Goal: Information Seeking & Learning: Learn about a topic

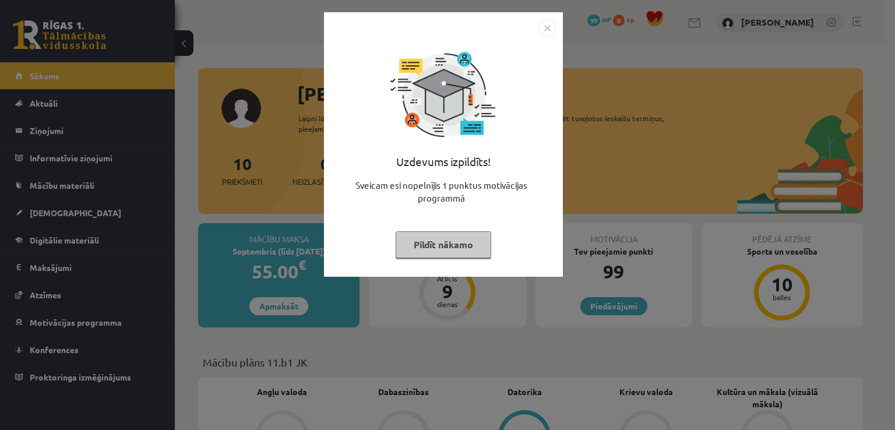
click at [457, 242] on button "Pildīt nākamo" at bounding box center [444, 244] width 96 height 27
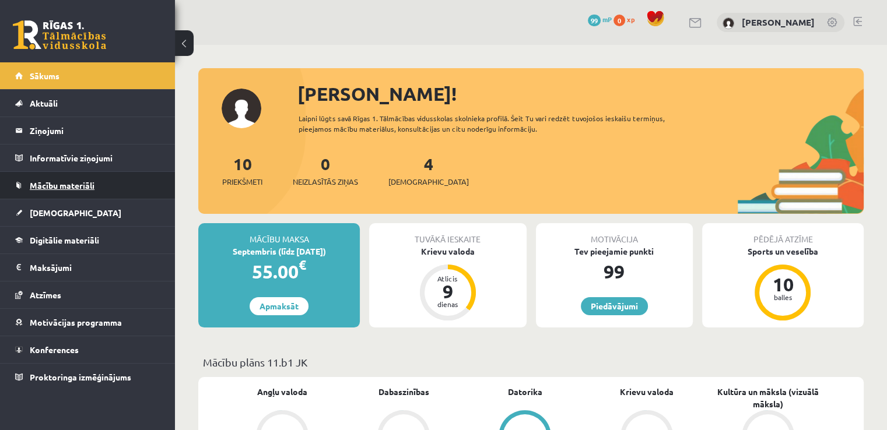
click at [48, 191] on link "Mācību materiāli" at bounding box center [87, 185] width 145 height 27
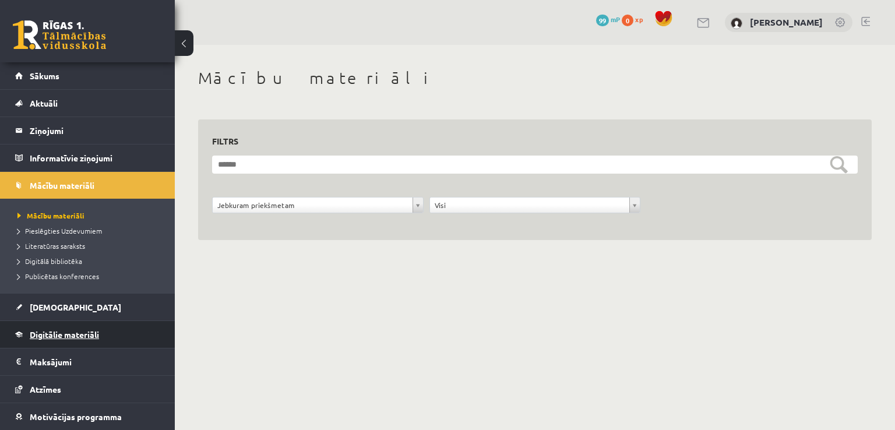
click at [81, 341] on link "Digitālie materiāli" at bounding box center [87, 334] width 145 height 27
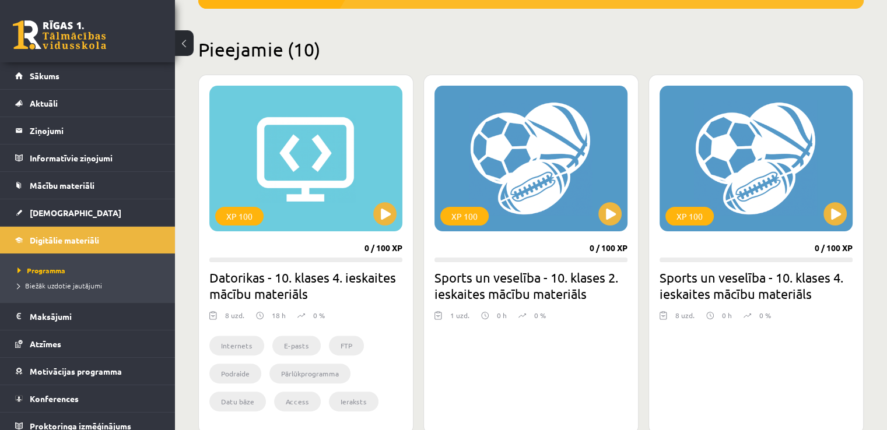
scroll to position [260, 0]
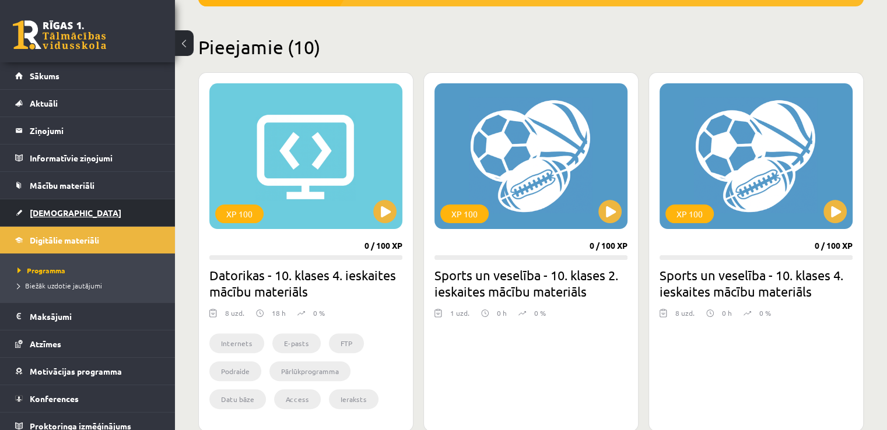
click at [93, 220] on link "[DEMOGRAPHIC_DATA]" at bounding box center [87, 212] width 145 height 27
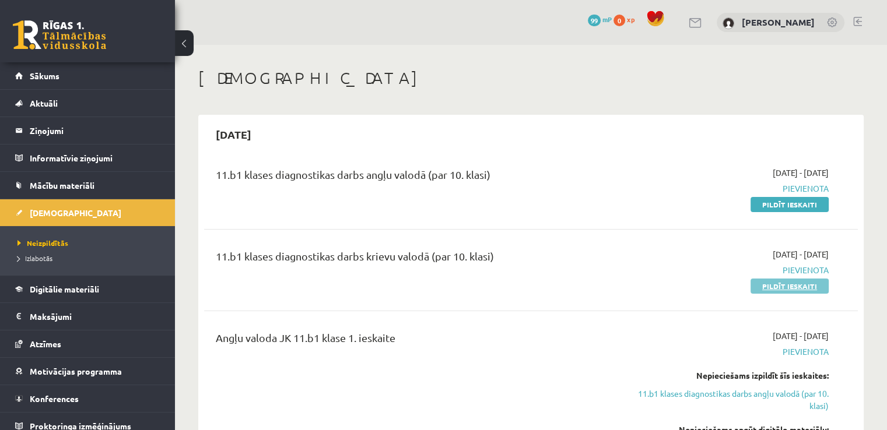
click at [802, 287] on link "Pildīt ieskaiti" at bounding box center [789, 286] width 78 height 15
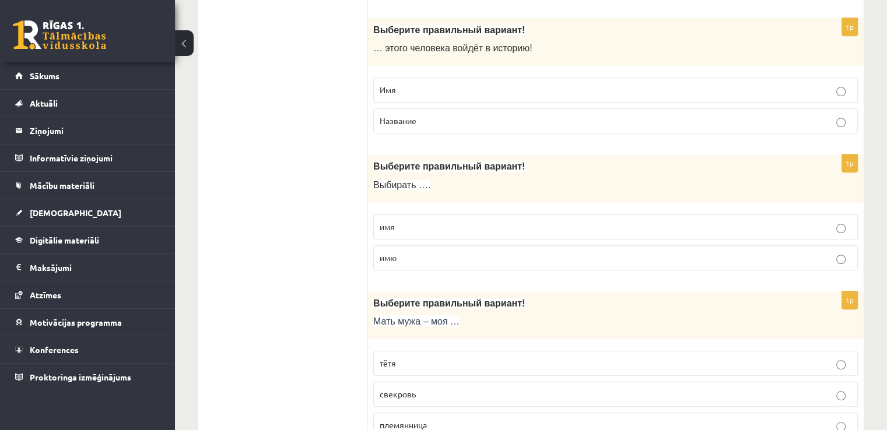
scroll to position [883, 0]
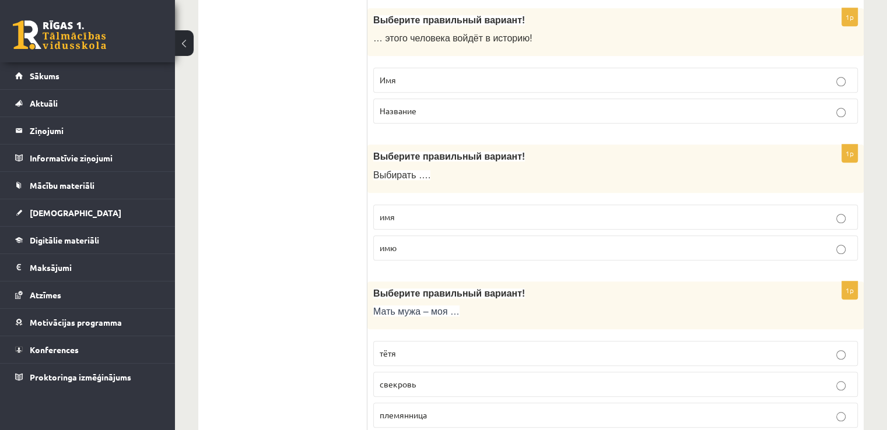
click at [819, 74] on p "Имя" at bounding box center [616, 80] width 472 height 12
click at [755, 212] on p "имя" at bounding box center [616, 217] width 472 height 12
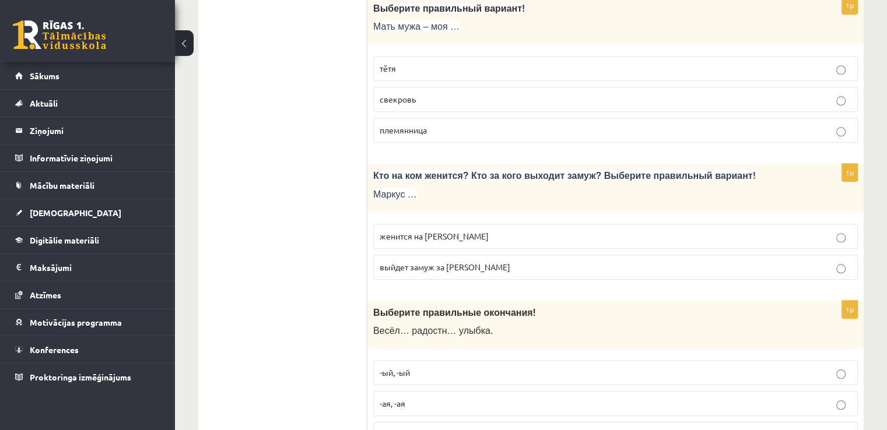
scroll to position [1159, 0]
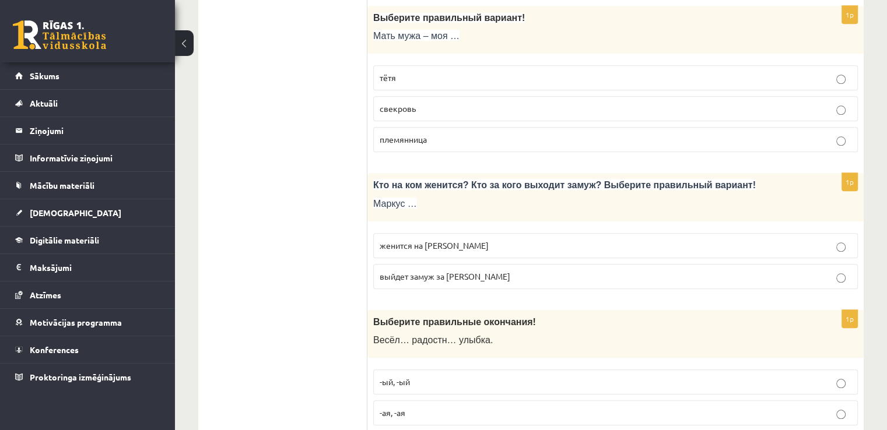
click at [823, 103] on p "свекровь" at bounding box center [616, 109] width 472 height 12
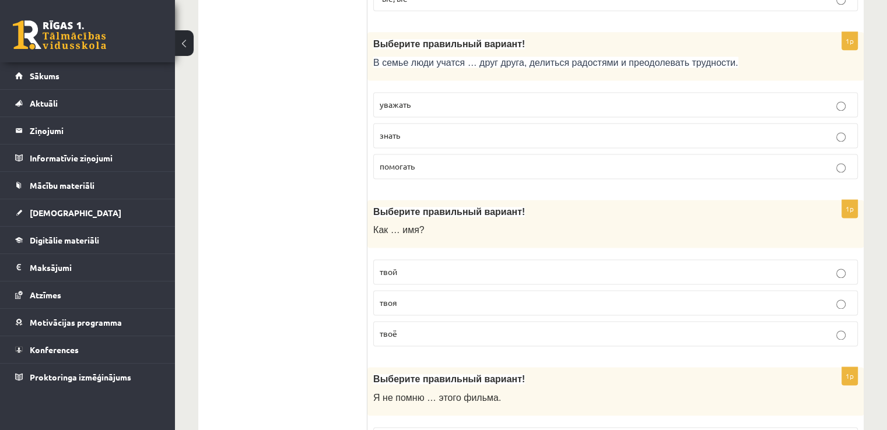
scroll to position [1600, 0]
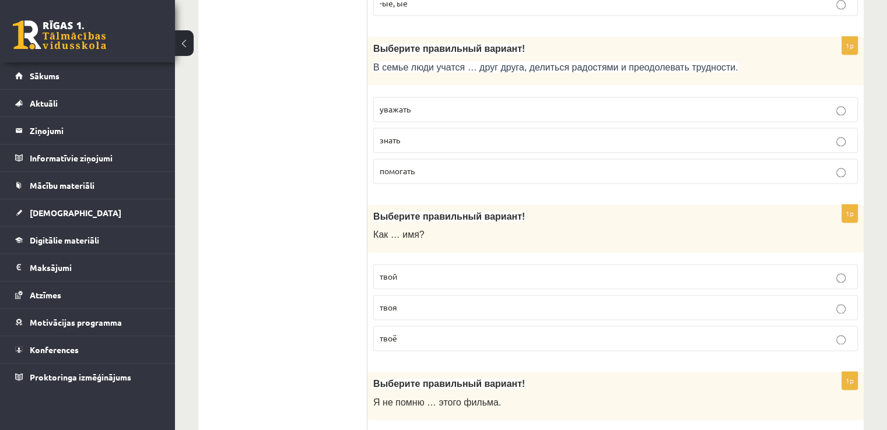
click at [846, 103] on p "уважать" at bounding box center [616, 109] width 472 height 12
click at [723, 336] on label "твоё" at bounding box center [615, 338] width 484 height 25
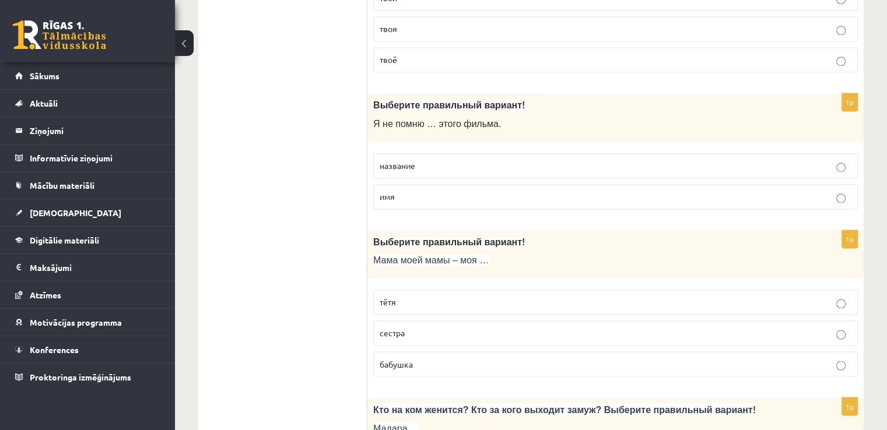
scroll to position [1917, 0]
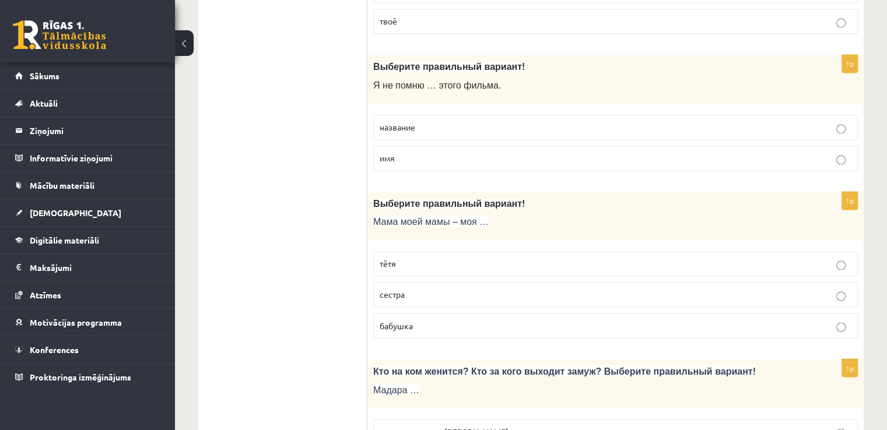
click at [830, 322] on p "бабушка" at bounding box center [616, 325] width 472 height 12
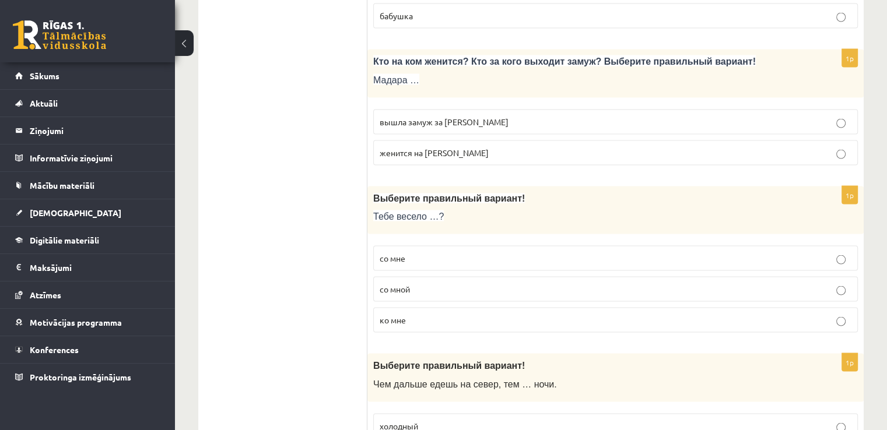
scroll to position [2246, 0]
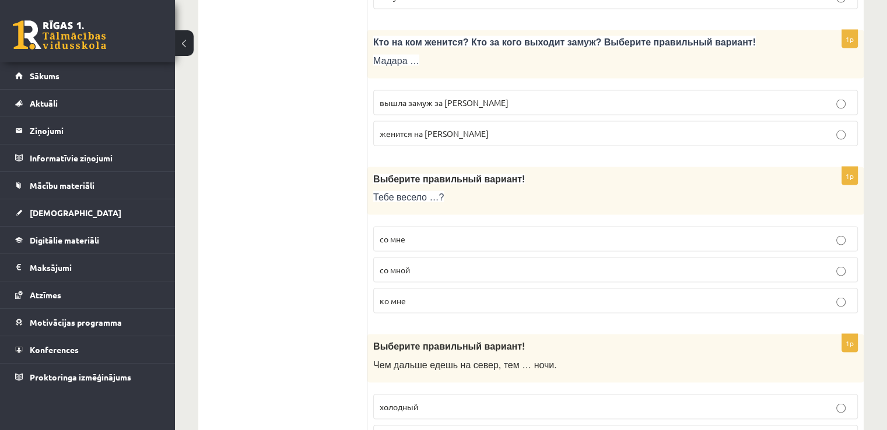
click at [758, 97] on p "вышла замуж за Марка" at bounding box center [616, 103] width 472 height 12
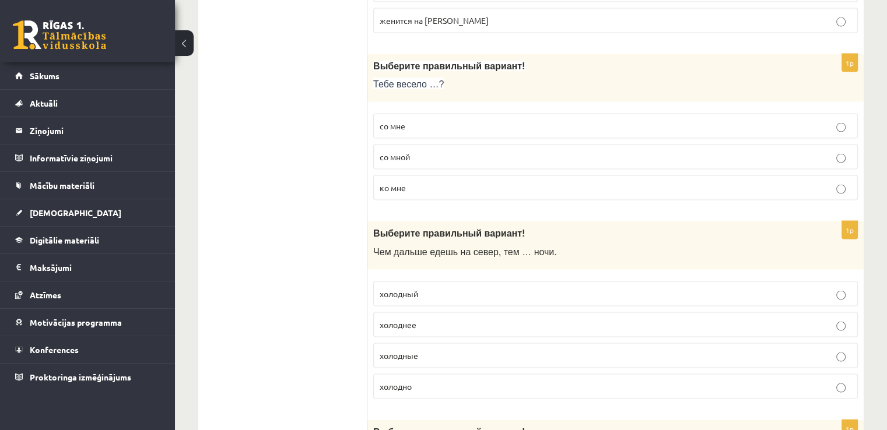
scroll to position [2363, 0]
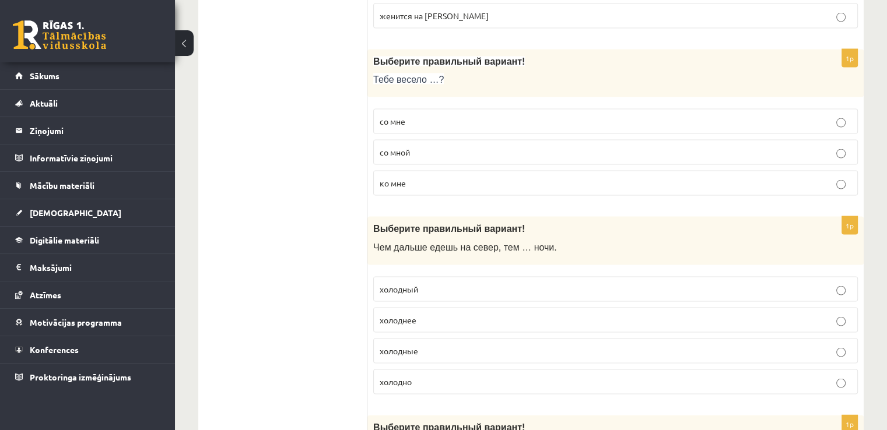
click at [667, 146] on p "со мной" at bounding box center [616, 152] width 472 height 12
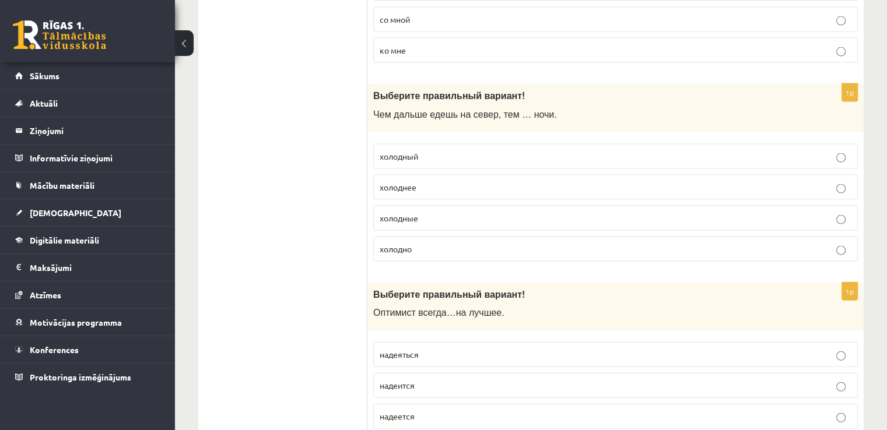
scroll to position [2516, 0]
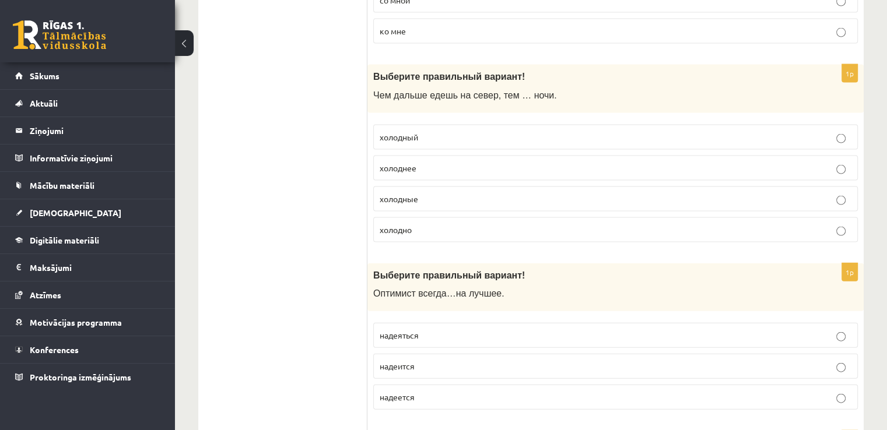
click at [829, 162] on p "холоднее" at bounding box center [616, 168] width 472 height 12
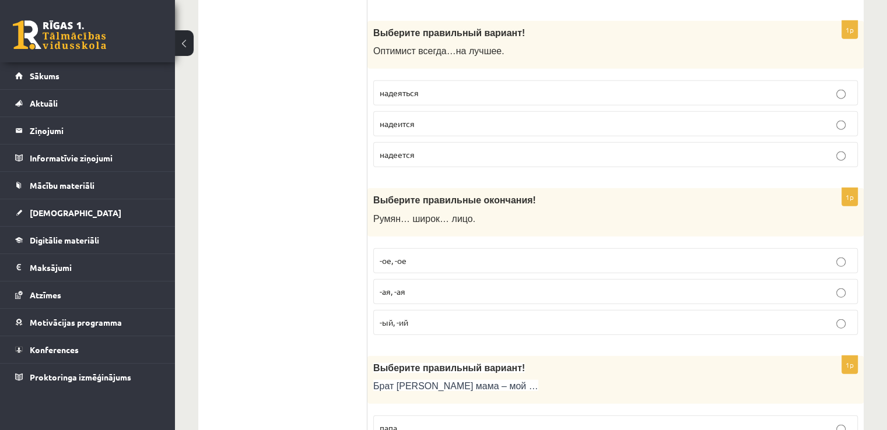
scroll to position [2763, 0]
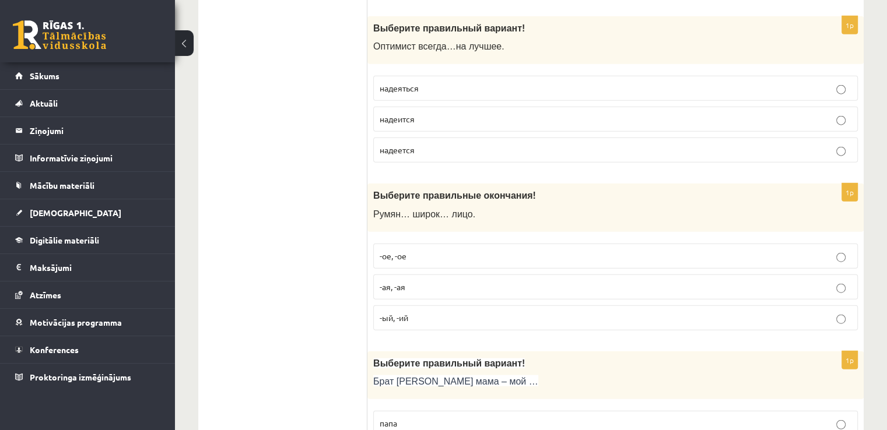
click at [595, 144] on p "надеется" at bounding box center [616, 150] width 472 height 12
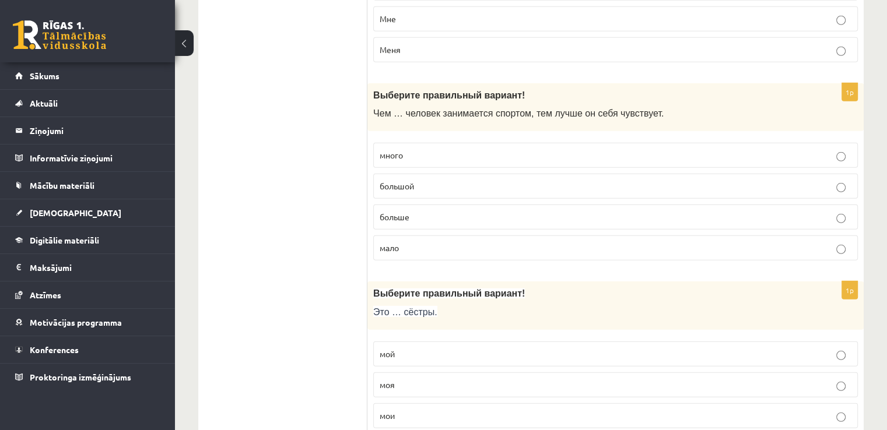
scroll to position [3371, 0]
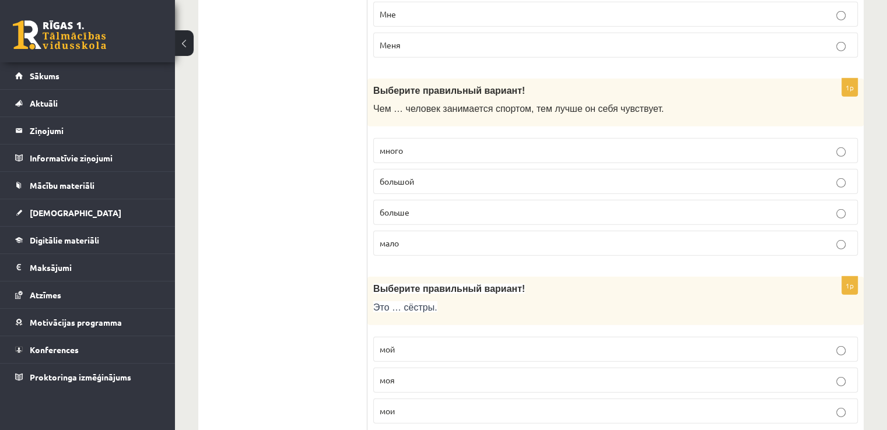
click at [681, 206] on p "больше" at bounding box center [616, 212] width 472 height 12
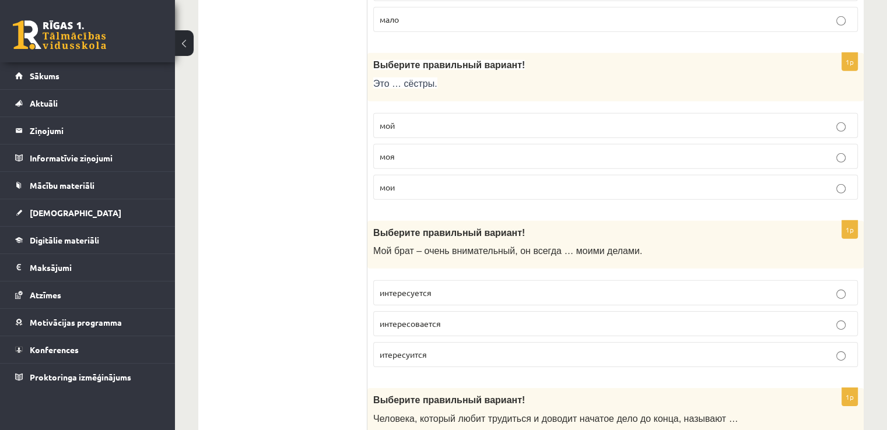
scroll to position [3599, 0]
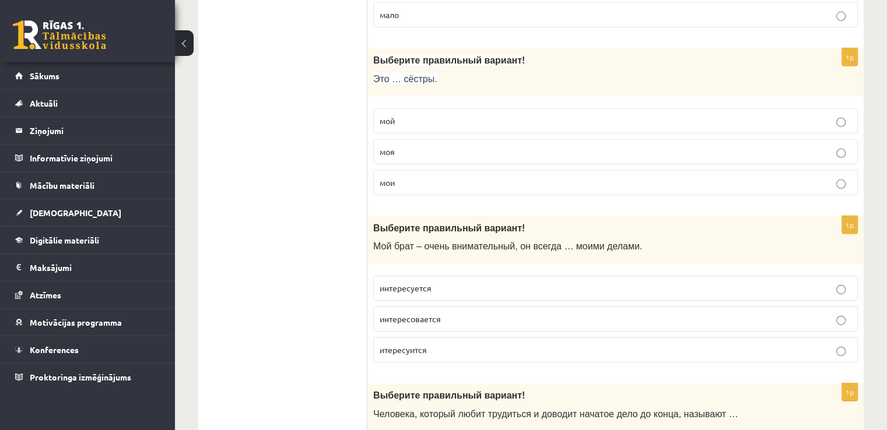
click at [677, 177] on p "мои" at bounding box center [616, 183] width 472 height 12
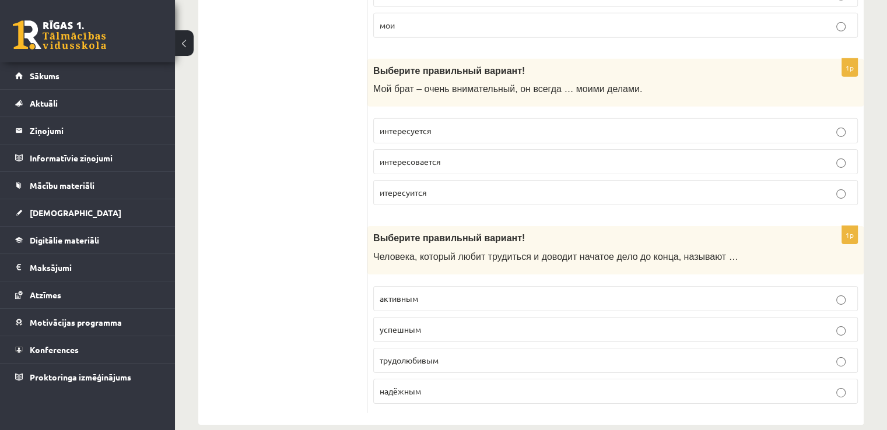
click at [749, 125] on p "интересуется" at bounding box center [616, 131] width 472 height 12
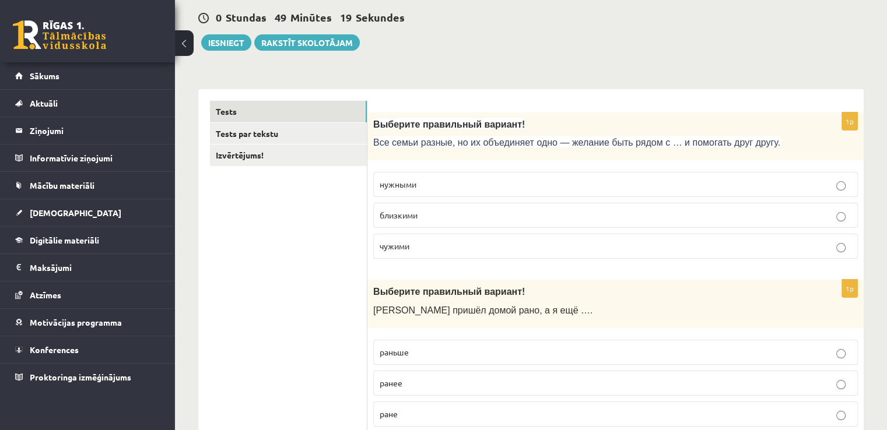
scroll to position [0, 0]
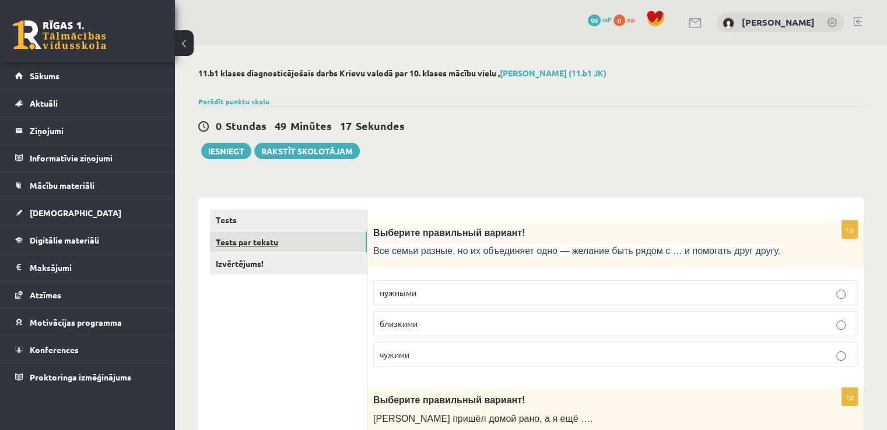
click at [340, 240] on link "Tests par tekstu" at bounding box center [288, 242] width 157 height 22
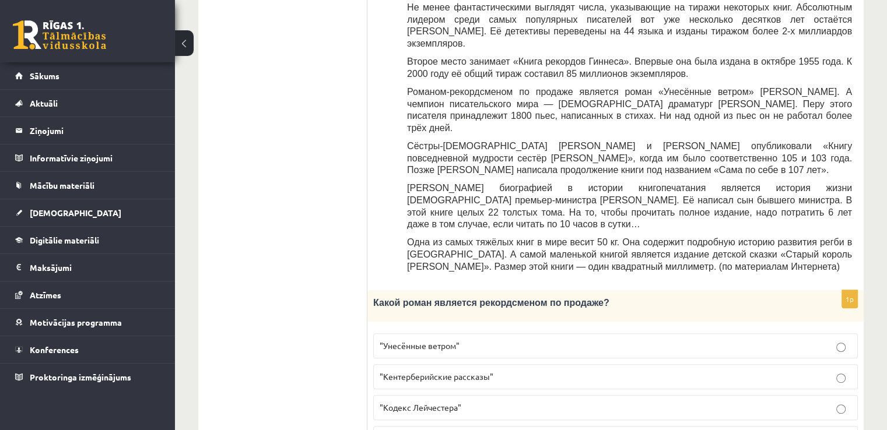
scroll to position [415, 0]
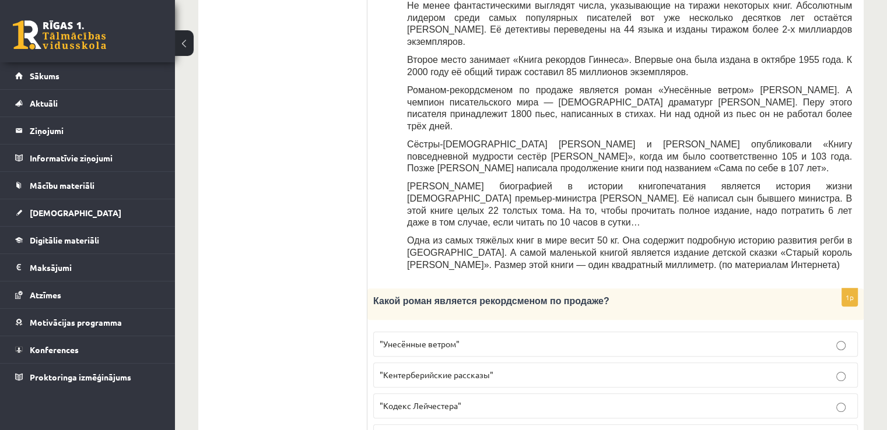
click at [803, 369] on p ""Кентерберийские рассказы"" at bounding box center [616, 375] width 472 height 12
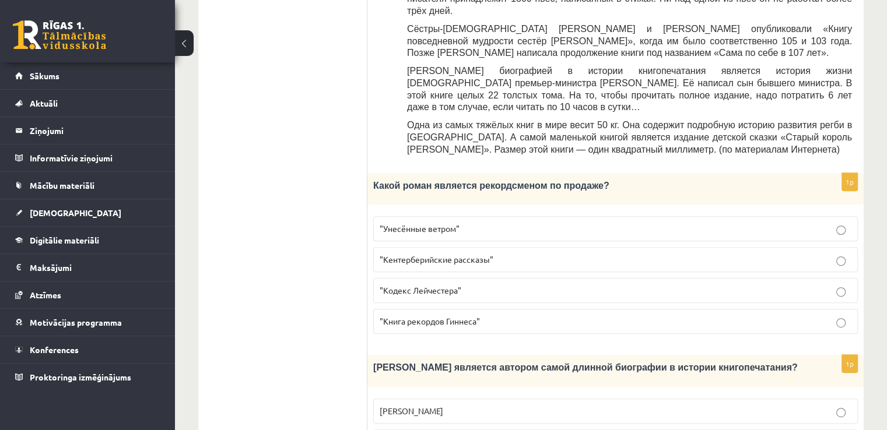
scroll to position [537, 0]
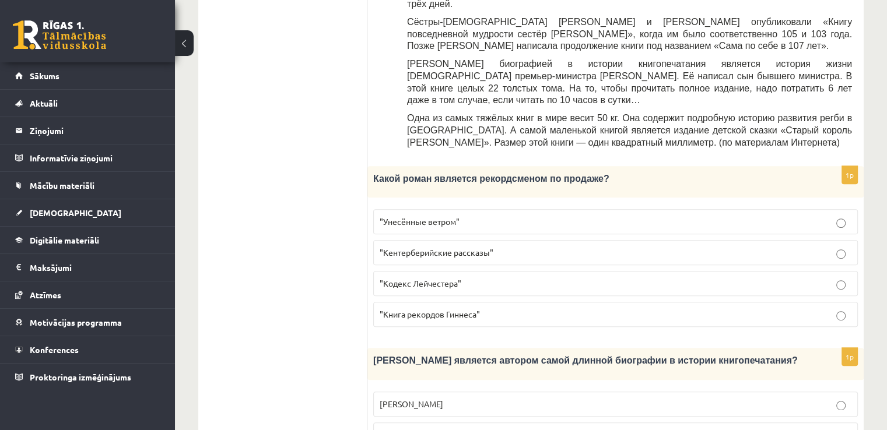
click at [744, 216] on p ""Унесённые ветром"" at bounding box center [616, 222] width 472 height 12
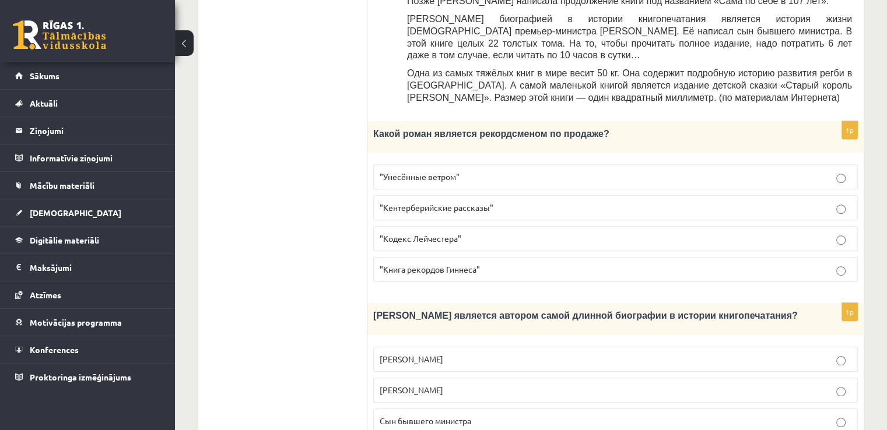
scroll to position [598, 0]
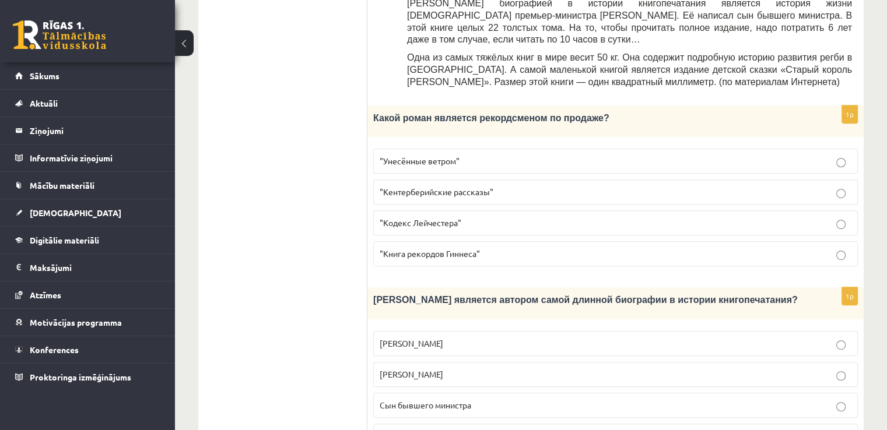
click at [726, 399] on p "Сын бывшего министра" at bounding box center [616, 405] width 472 height 12
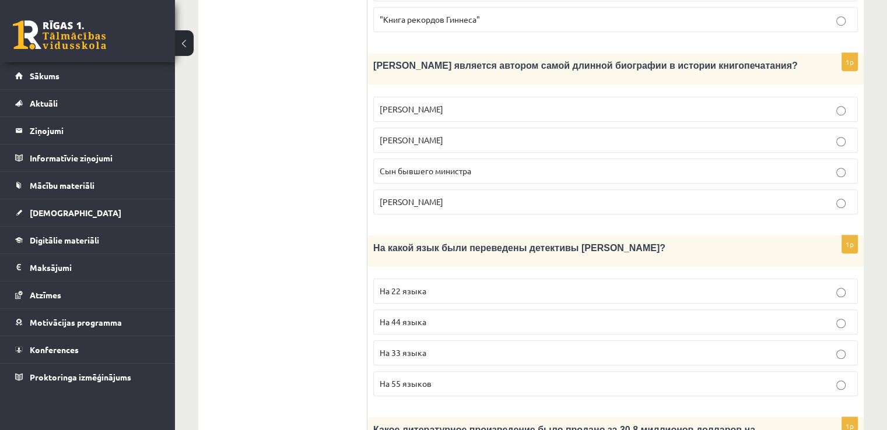
scroll to position [855, 0]
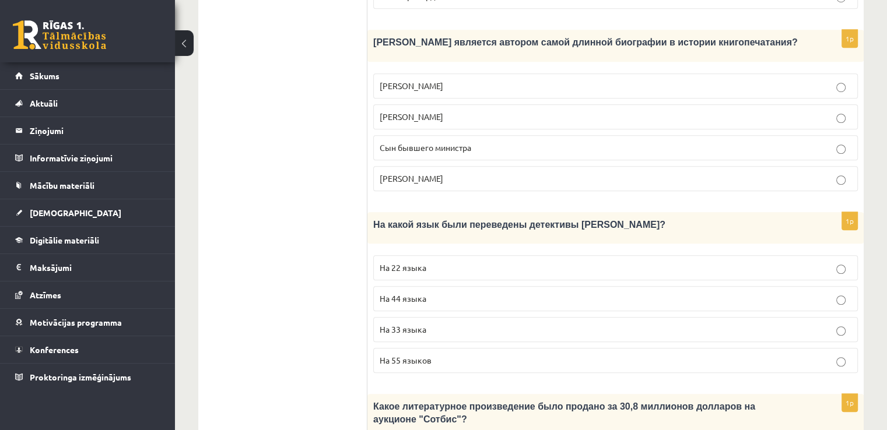
click at [823, 293] on p "На 44 языка" at bounding box center [616, 299] width 472 height 12
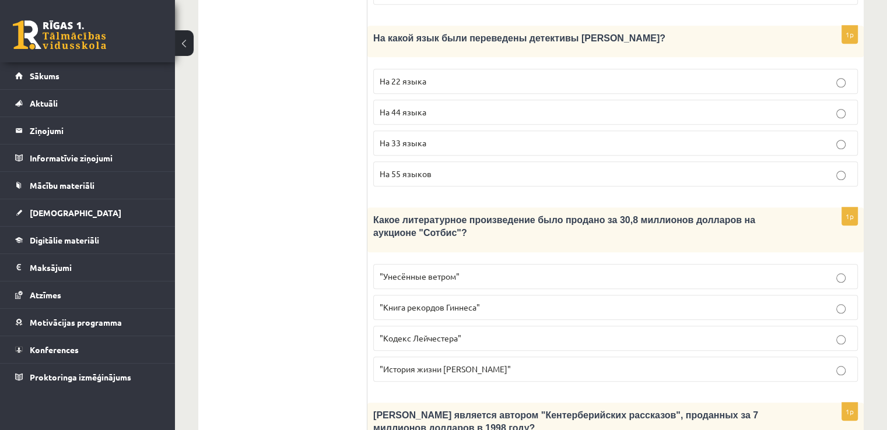
scroll to position [1045, 0]
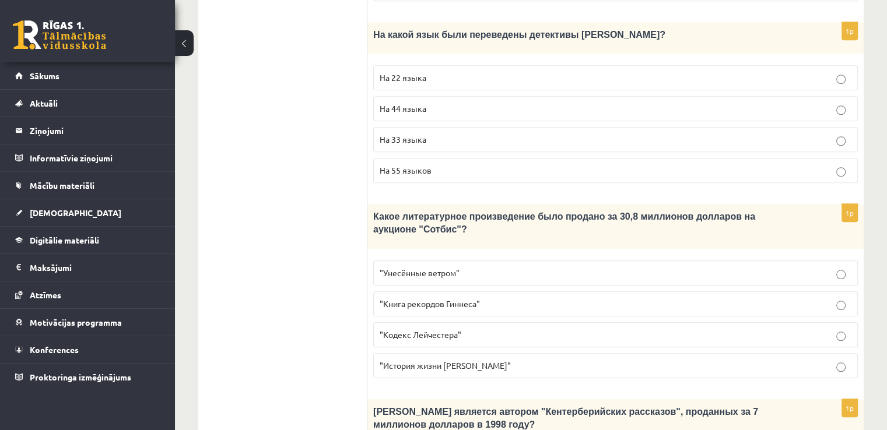
click at [830, 329] on p ""Кодекс Лейчестера"" at bounding box center [616, 335] width 472 height 12
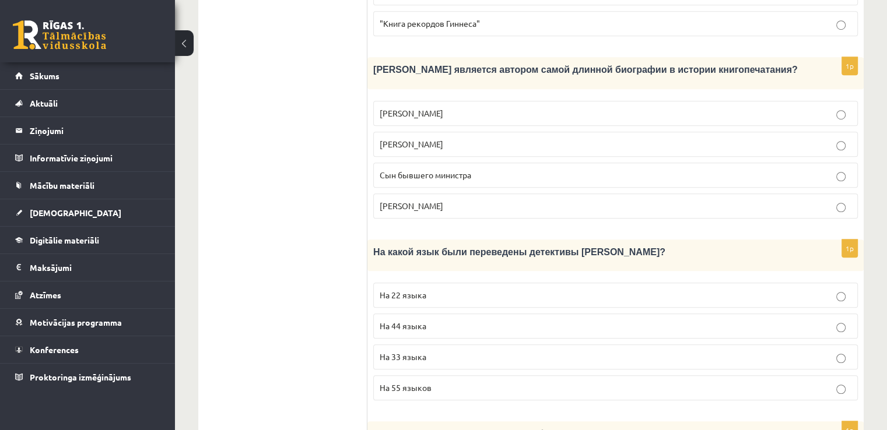
scroll to position [1141, 0]
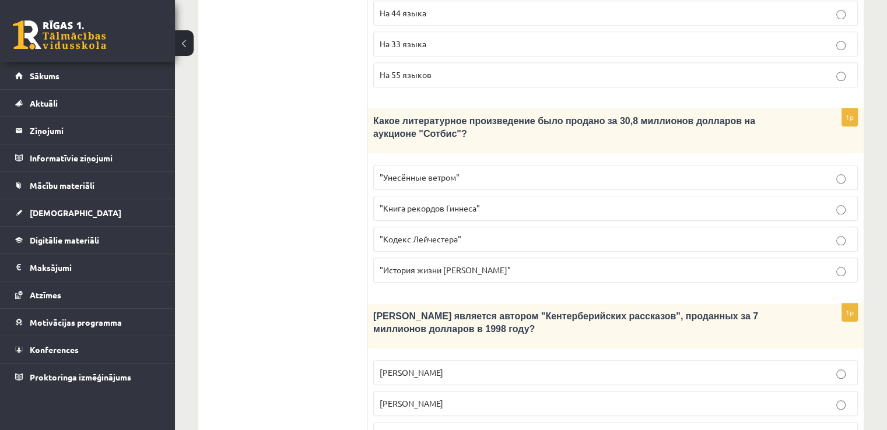
click at [658, 428] on p "Джефри Чосер" at bounding box center [616, 434] width 472 height 12
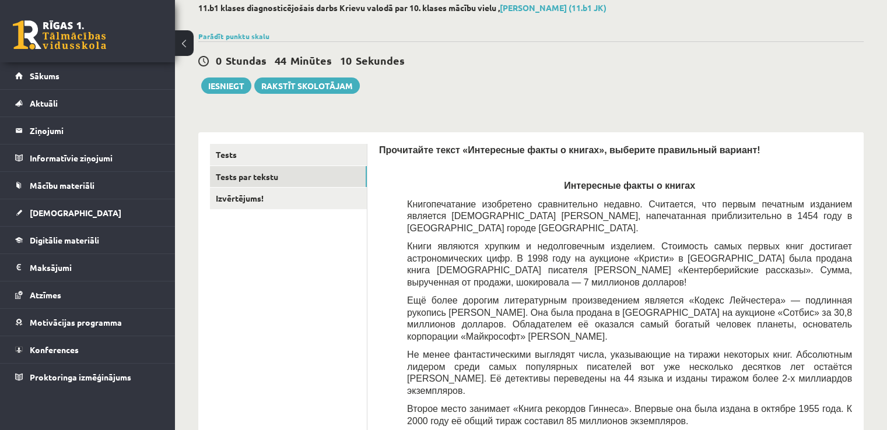
scroll to position [0, 0]
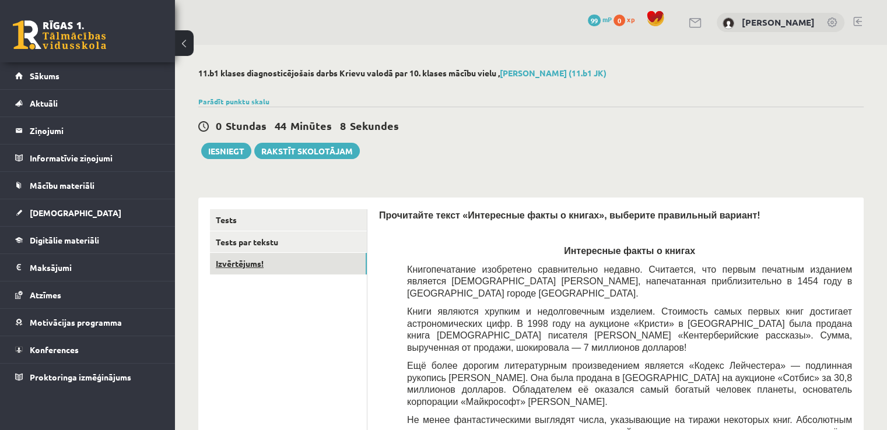
click at [298, 266] on link "Izvērtējums!" at bounding box center [288, 264] width 157 height 22
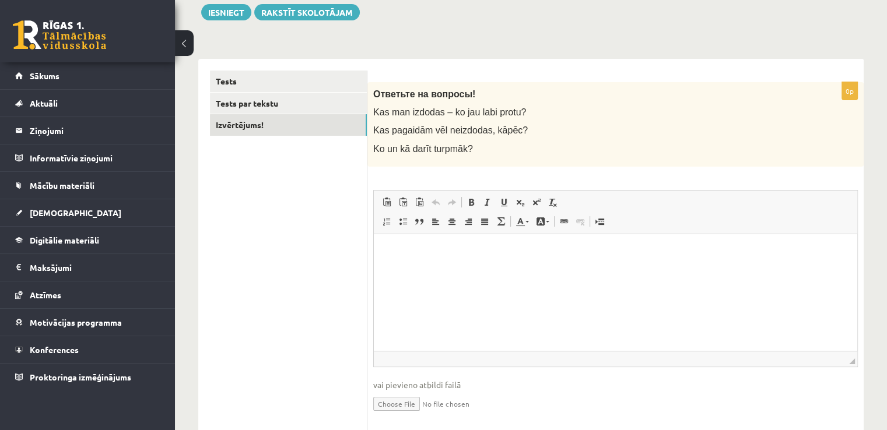
scroll to position [147, 0]
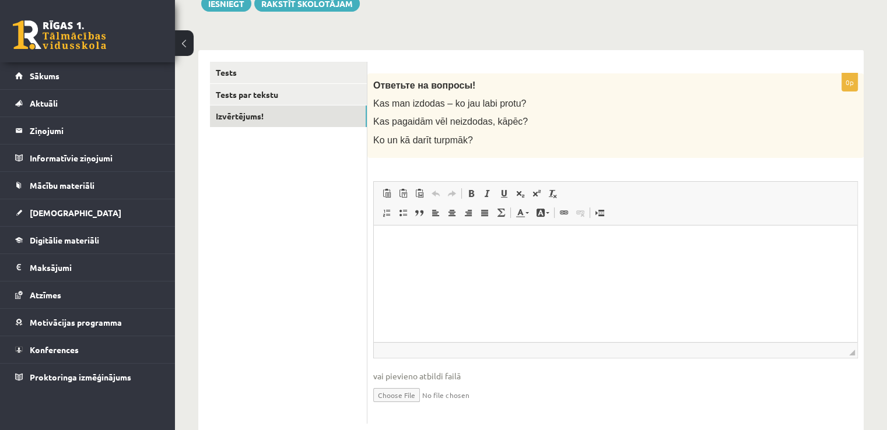
click at [589, 261] on html at bounding box center [615, 243] width 483 height 36
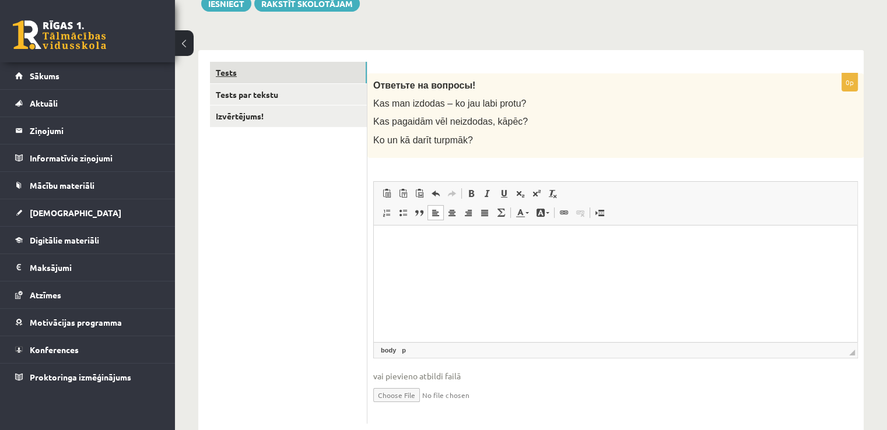
click at [337, 66] on link "Tests" at bounding box center [288, 73] width 157 height 22
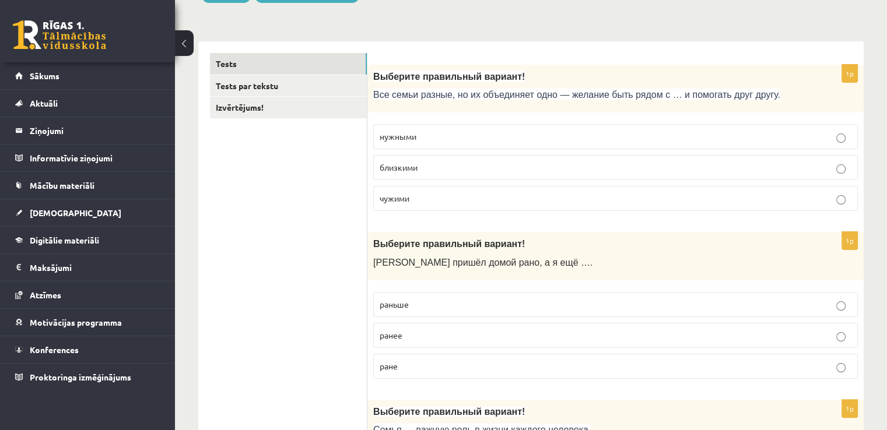
scroll to position [0, 0]
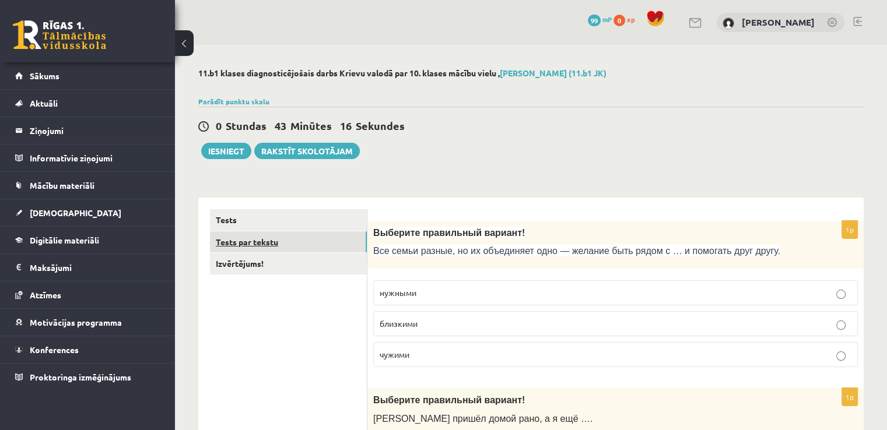
click at [346, 234] on link "Tests par tekstu" at bounding box center [288, 242] width 157 height 22
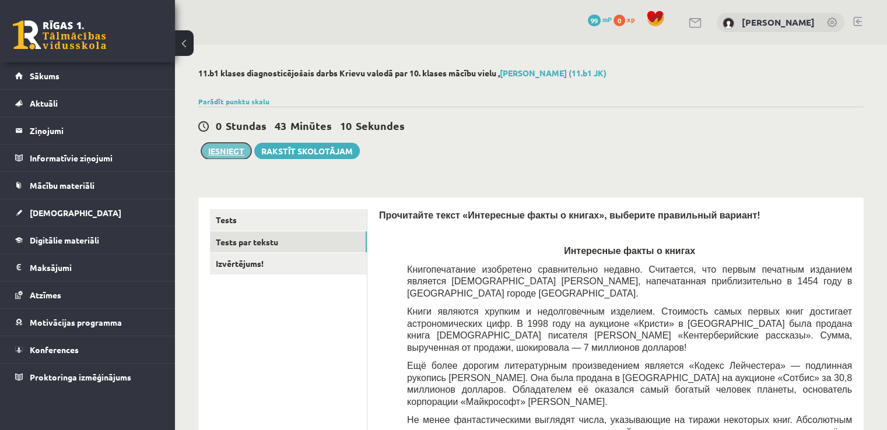
click at [238, 152] on button "Iesniegt" at bounding box center [226, 151] width 50 height 16
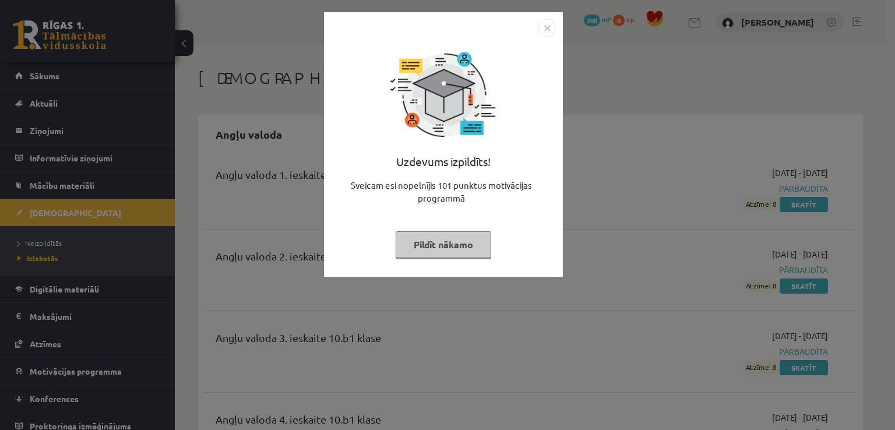
click at [452, 239] on button "Pildīt nākamo" at bounding box center [444, 244] width 96 height 27
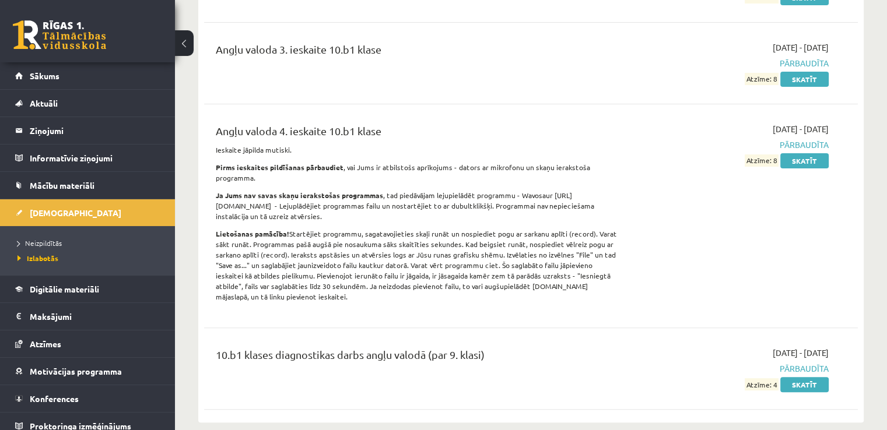
scroll to position [258, 0]
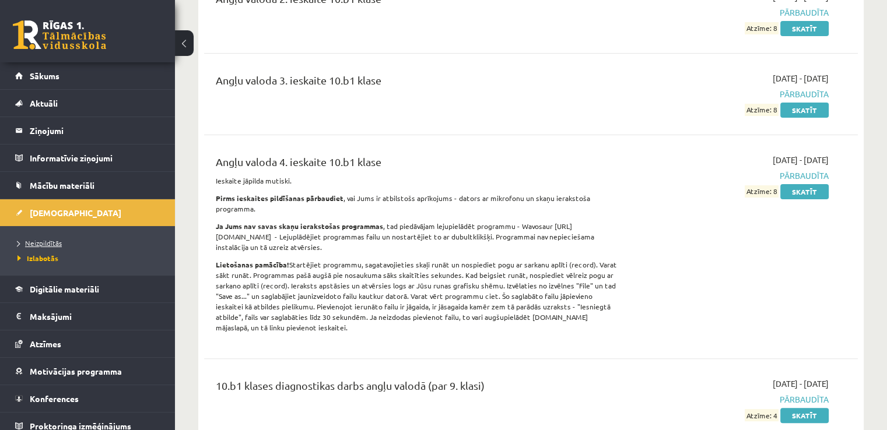
click at [54, 243] on span "Neizpildītās" at bounding box center [39, 242] width 44 height 9
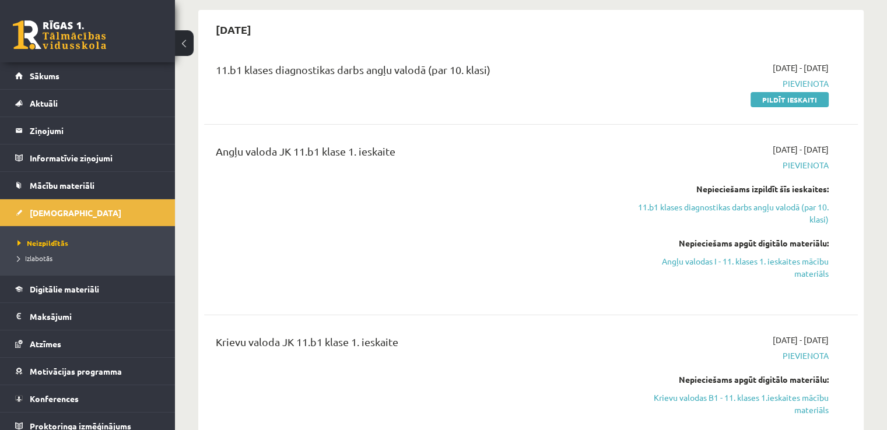
scroll to position [76, 0]
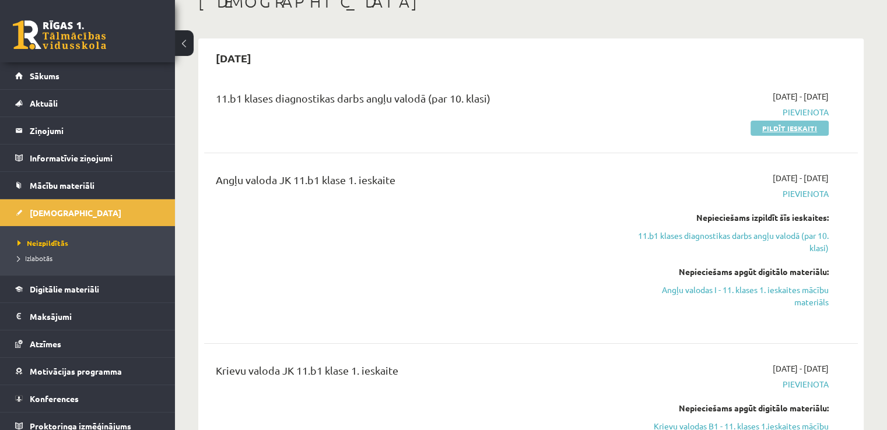
click at [805, 131] on link "Pildīt ieskaiti" at bounding box center [789, 128] width 78 height 15
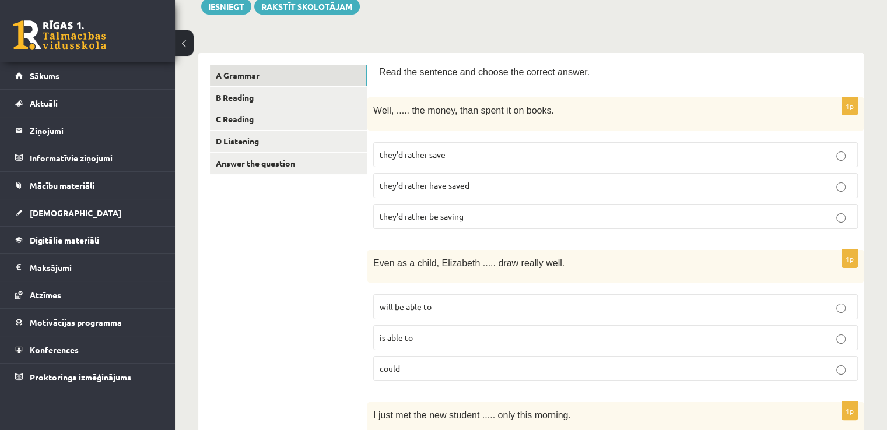
scroll to position [140, 0]
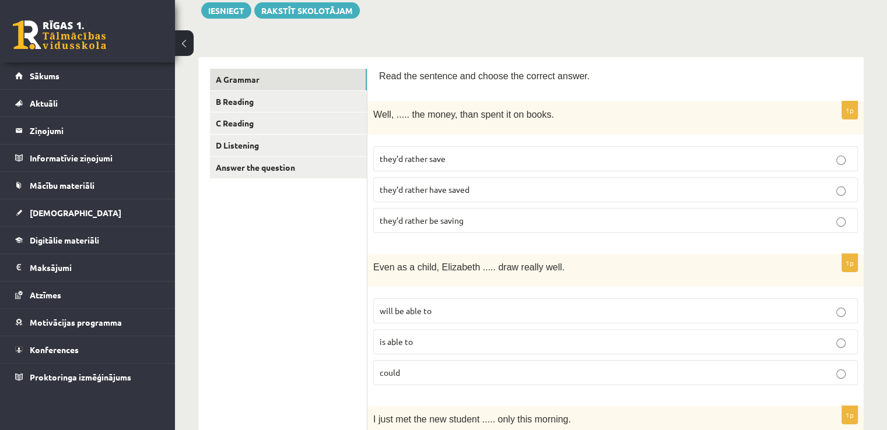
click at [669, 146] on label "they’d rather save" at bounding box center [615, 158] width 484 height 25
click at [521, 369] on p "could" at bounding box center [616, 373] width 472 height 12
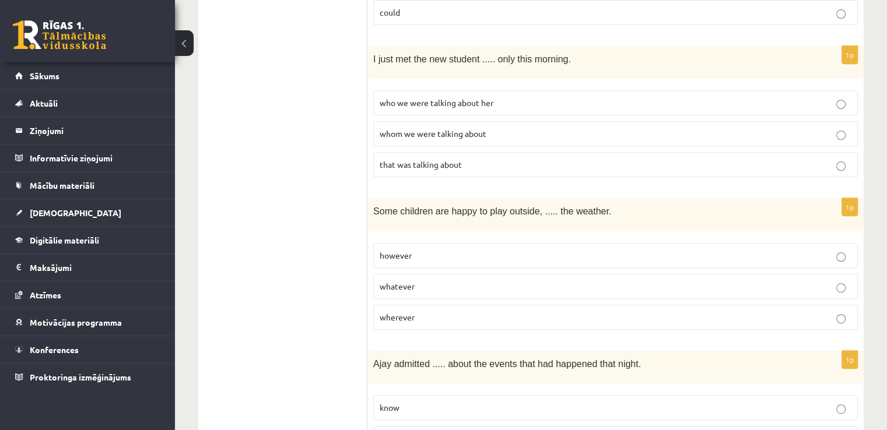
scroll to position [493, 0]
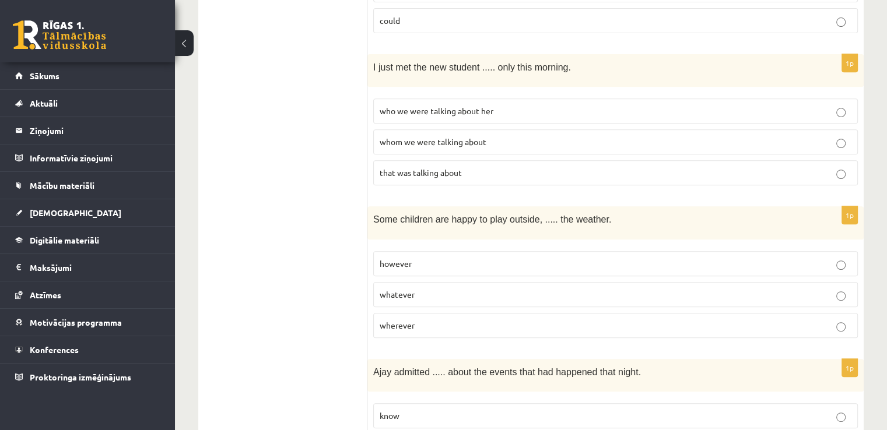
click at [794, 136] on p "whom we were talking about" at bounding box center [616, 142] width 472 height 12
click at [788, 258] on p "however" at bounding box center [616, 264] width 472 height 12
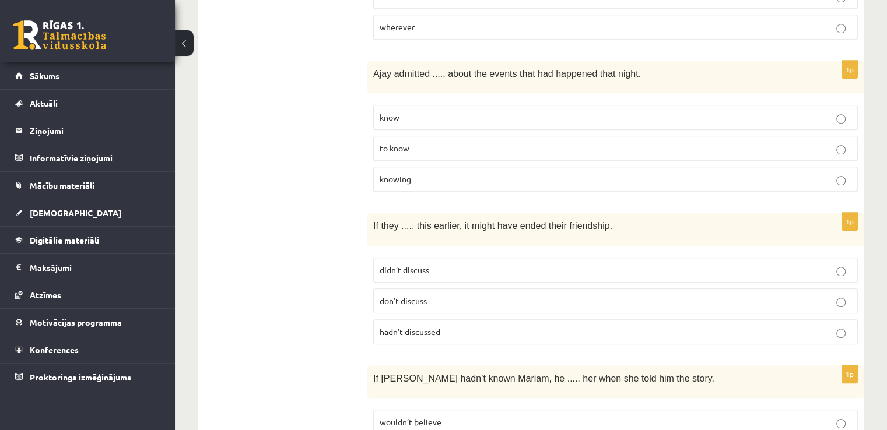
scroll to position [795, 0]
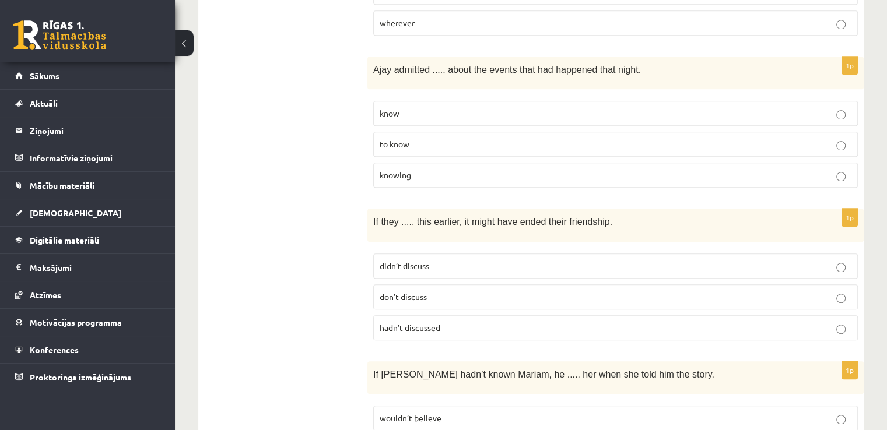
click at [549, 171] on p "knowing" at bounding box center [616, 175] width 472 height 12
click at [445, 322] on label "hadn’t discussed" at bounding box center [615, 327] width 484 height 25
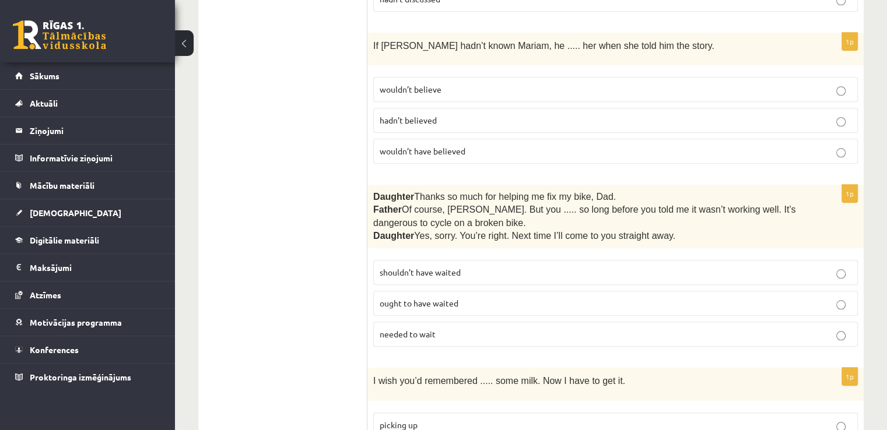
scroll to position [1128, 0]
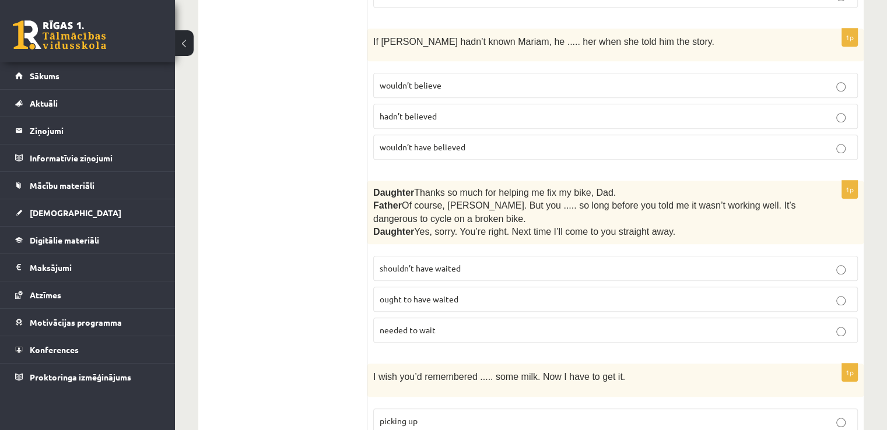
click at [702, 141] on p "wouldn’t have believed" at bounding box center [616, 147] width 472 height 12
click at [553, 262] on p "shouldn’t have waited" at bounding box center [616, 268] width 472 height 12
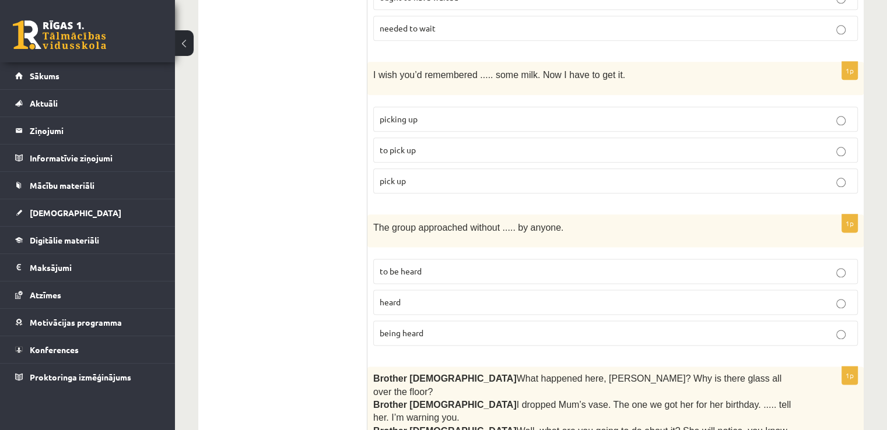
scroll to position [1446, 0]
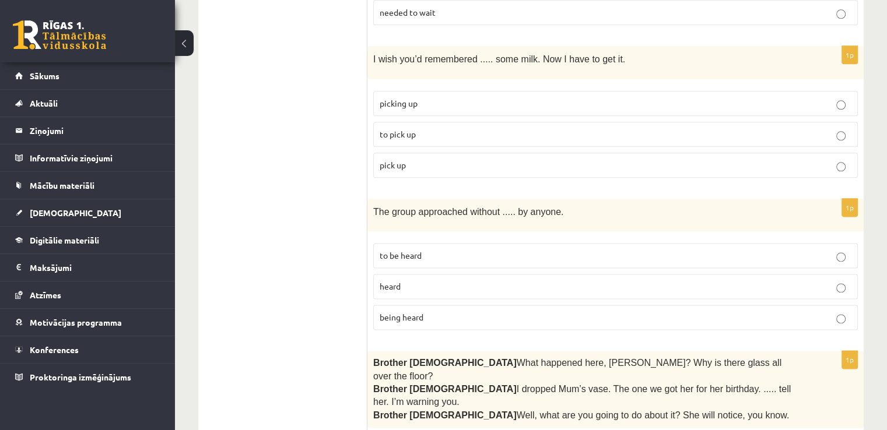
click at [730, 311] on p "being heard" at bounding box center [616, 317] width 472 height 12
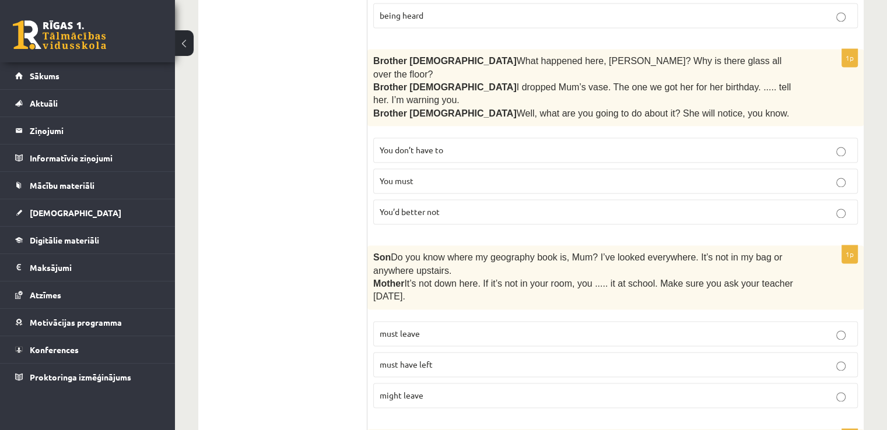
scroll to position [1755, 0]
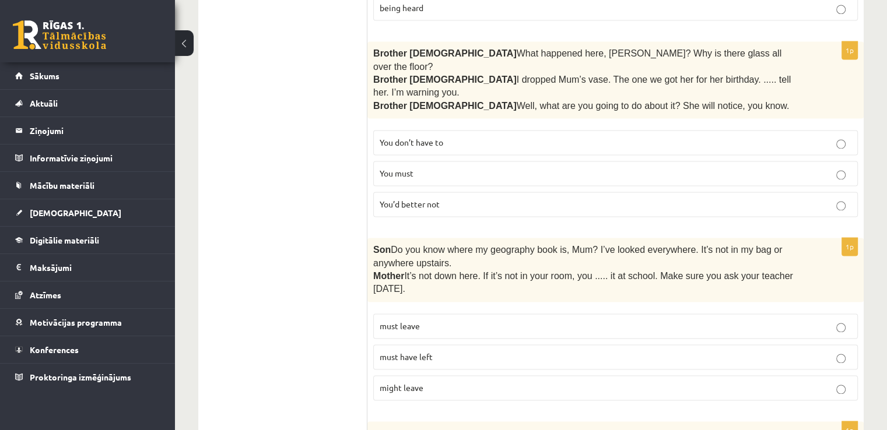
click at [620, 198] on p "You’d better not" at bounding box center [616, 204] width 472 height 12
click at [498, 351] on p "must have left" at bounding box center [616, 357] width 472 height 12
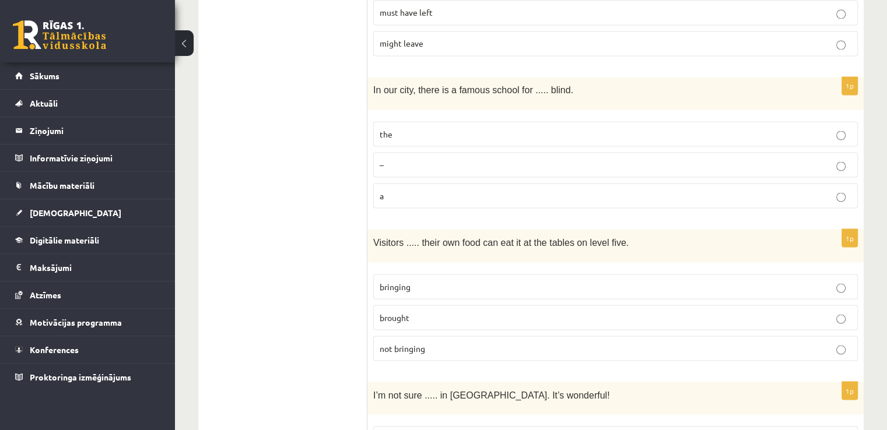
scroll to position [2073, 0]
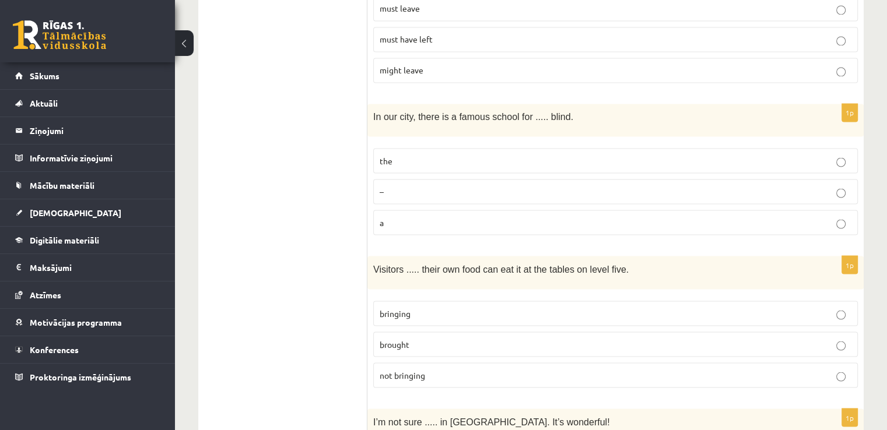
click at [656, 154] on p "the" at bounding box center [616, 160] width 472 height 12
click at [421, 307] on p "bringing" at bounding box center [616, 313] width 472 height 12
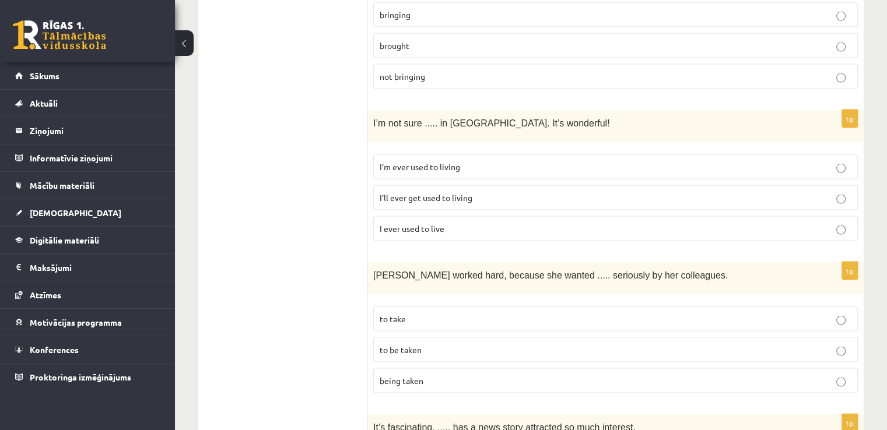
scroll to position [2387, 0]
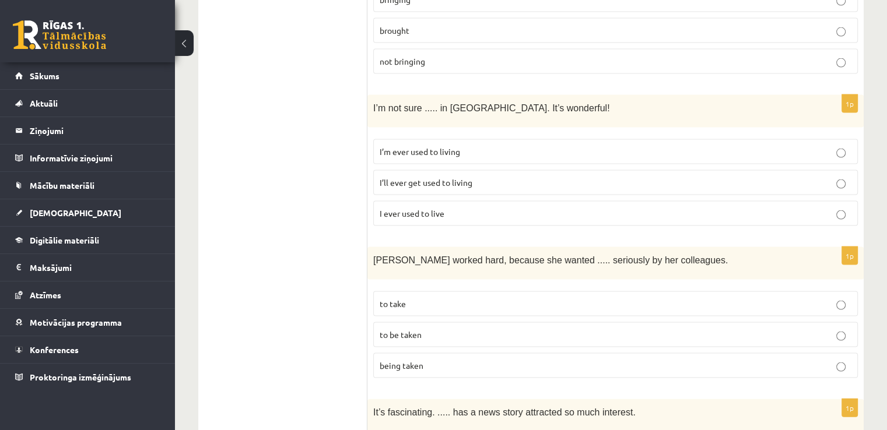
click at [592, 177] on p "I’ll ever get used to living" at bounding box center [616, 183] width 472 height 12
click at [392, 329] on span "to be taken" at bounding box center [401, 334] width 42 height 10
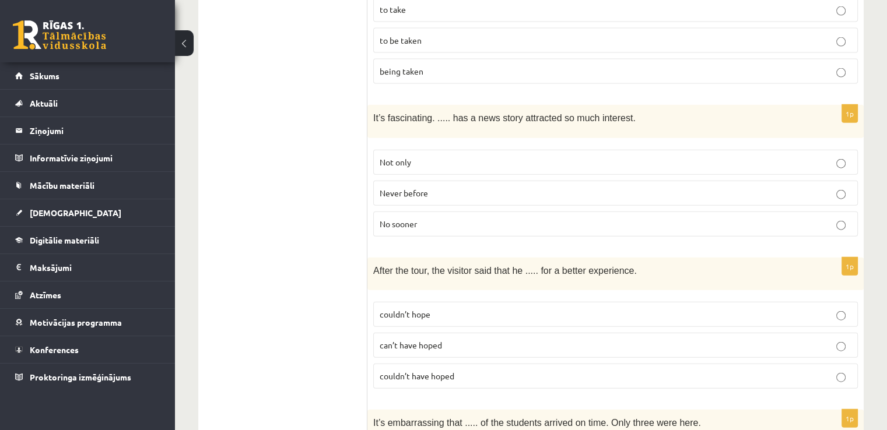
scroll to position [2677, 0]
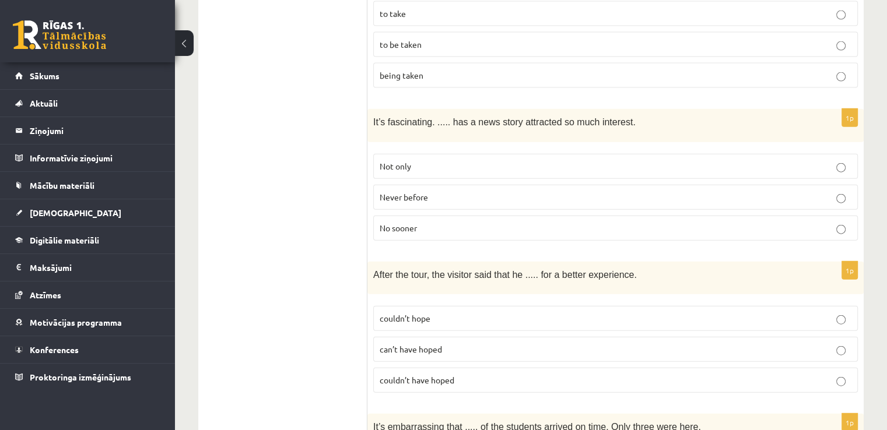
click at [759, 374] on p "couldn’t have hoped" at bounding box center [616, 380] width 472 height 12
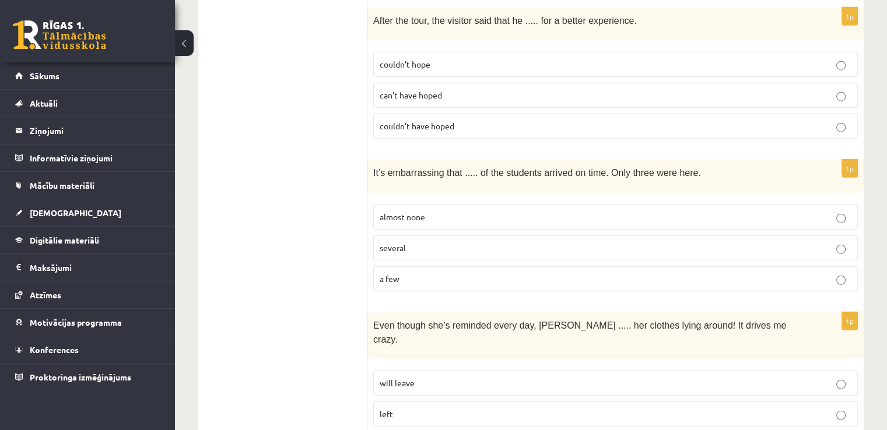
click at [839, 211] on p "almost none" at bounding box center [616, 217] width 472 height 12
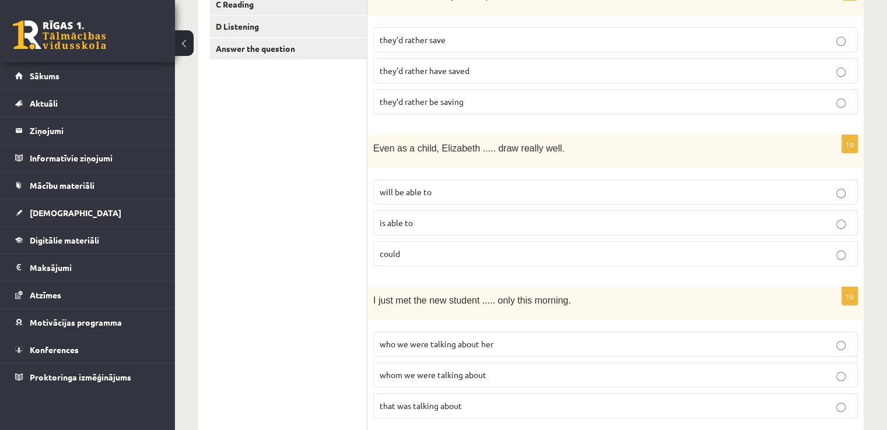
scroll to position [0, 0]
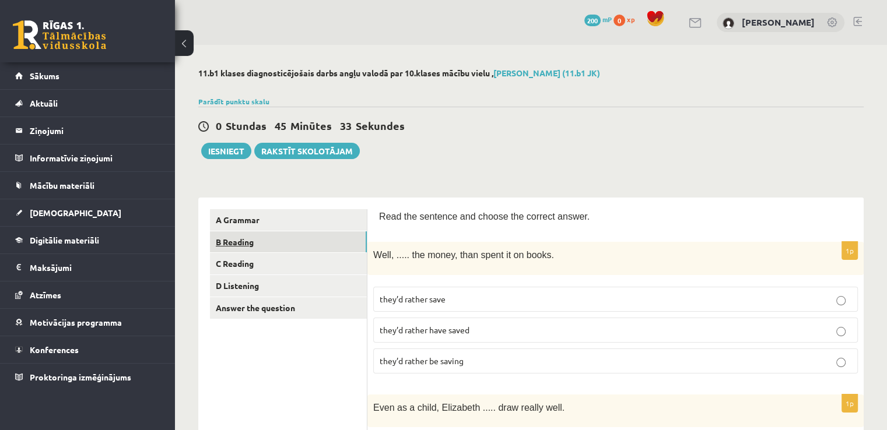
click at [343, 241] on link "B Reading" at bounding box center [288, 242] width 157 height 22
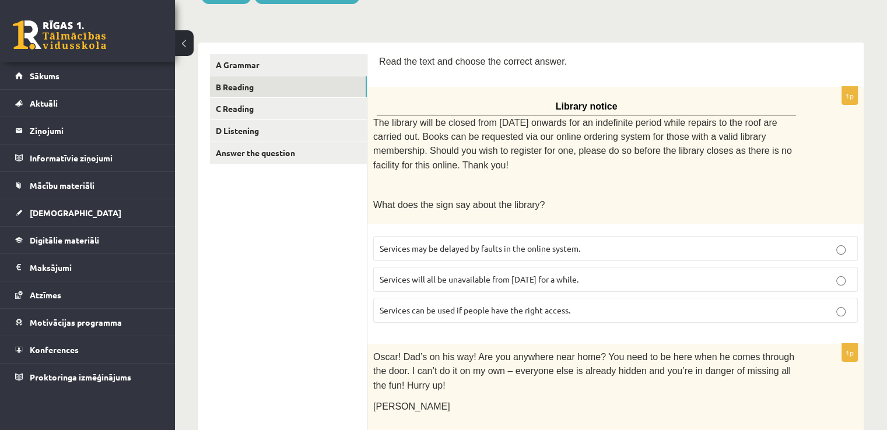
scroll to position [159, 0]
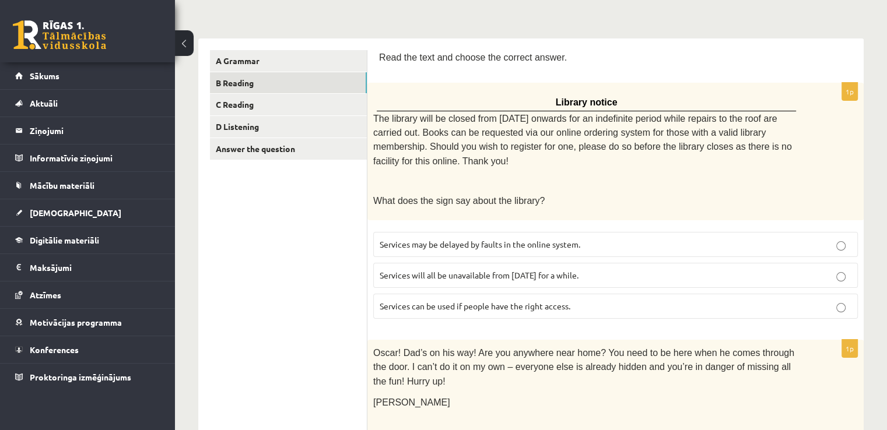
click at [792, 300] on p "Services can be used if people have the right access." at bounding box center [616, 306] width 472 height 12
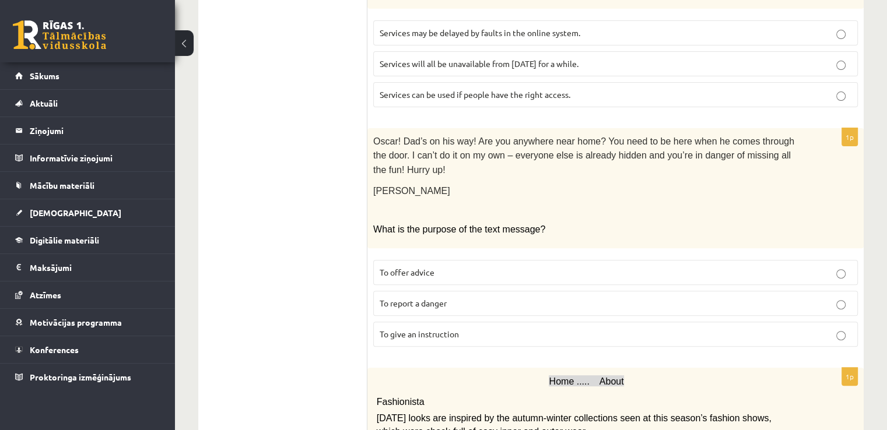
scroll to position [362, 0]
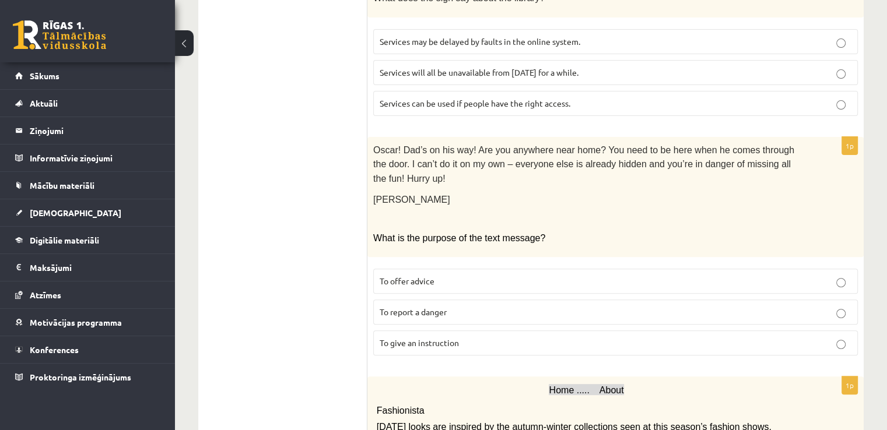
click at [834, 337] on p "To give an instruction" at bounding box center [616, 343] width 472 height 12
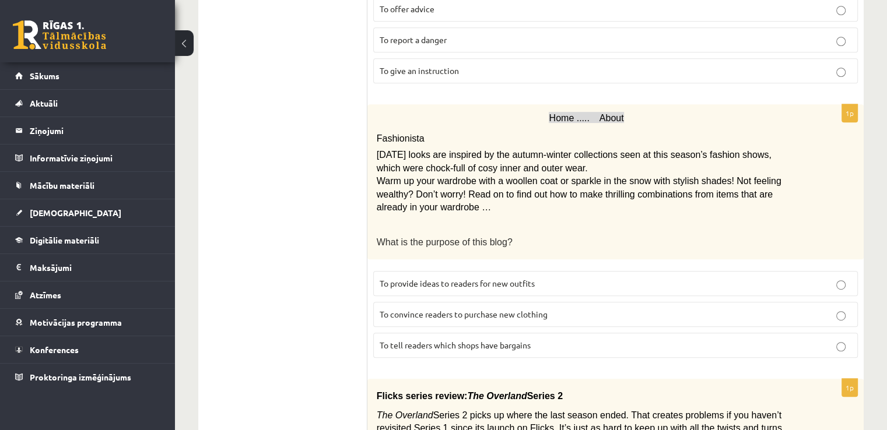
scroll to position [639, 0]
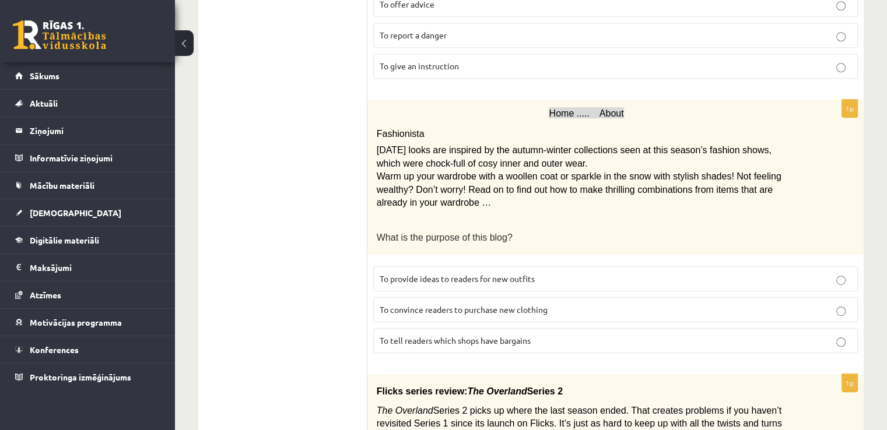
click at [834, 273] on p "To provide ideas to readers for new outfits" at bounding box center [616, 279] width 472 height 12
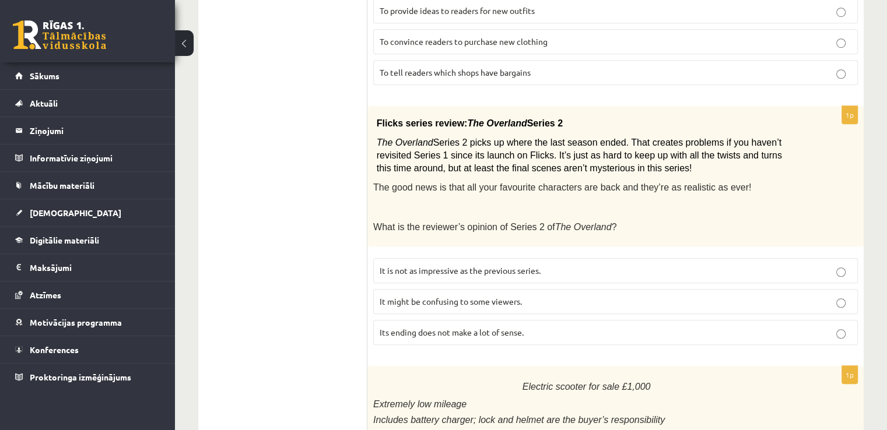
scroll to position [928, 0]
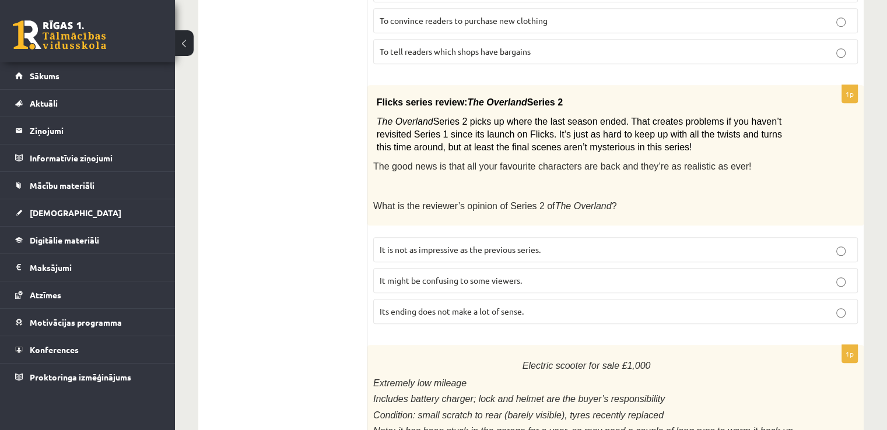
click at [833, 275] on p "It might be confusing to some viewers." at bounding box center [616, 281] width 472 height 12
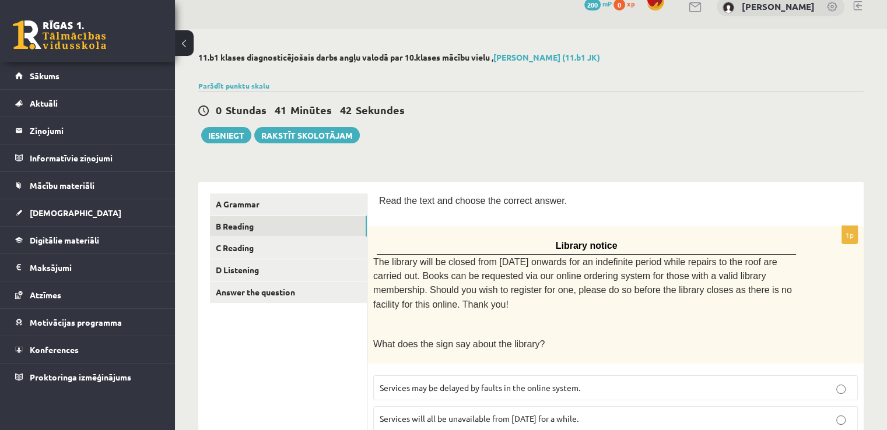
scroll to position [0, 0]
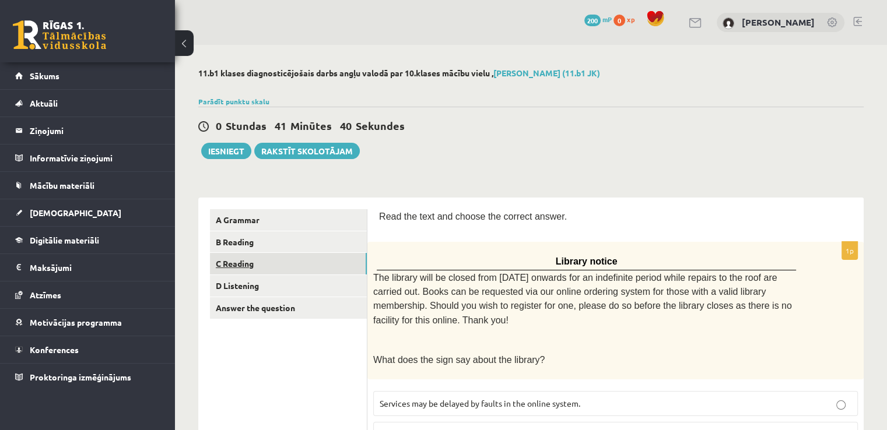
click at [293, 267] on link "C Reading" at bounding box center [288, 264] width 157 height 22
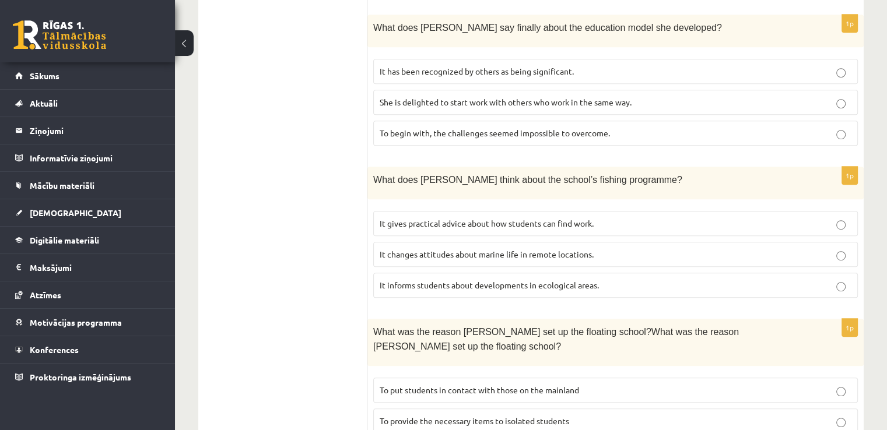
scroll to position [660, 0]
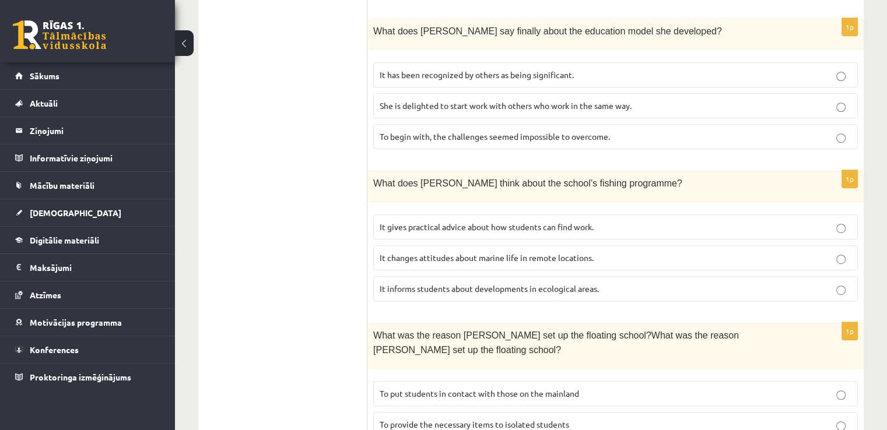
click at [821, 245] on label "It changes attitudes about marine life in remote locations." at bounding box center [615, 257] width 484 height 25
click at [837, 419] on p "To provide the necessary items to isolated students" at bounding box center [616, 425] width 472 height 12
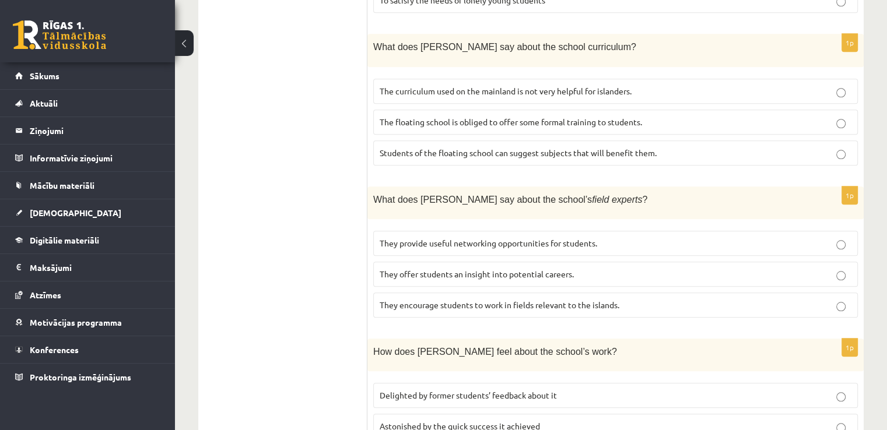
scroll to position [1112, 0]
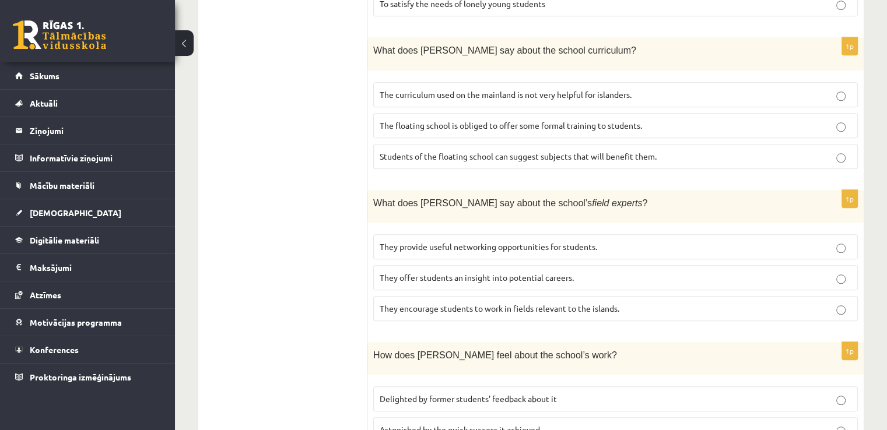
click at [698, 89] on p "The curriculum used on the mainland is not very helpful for islanders." at bounding box center [616, 95] width 472 height 12
click at [612, 272] on p "They offer students an insight into potential careers." at bounding box center [616, 278] width 472 height 12
click at [639, 393] on p "Delighted by former students’ feedback about it" at bounding box center [616, 399] width 472 height 12
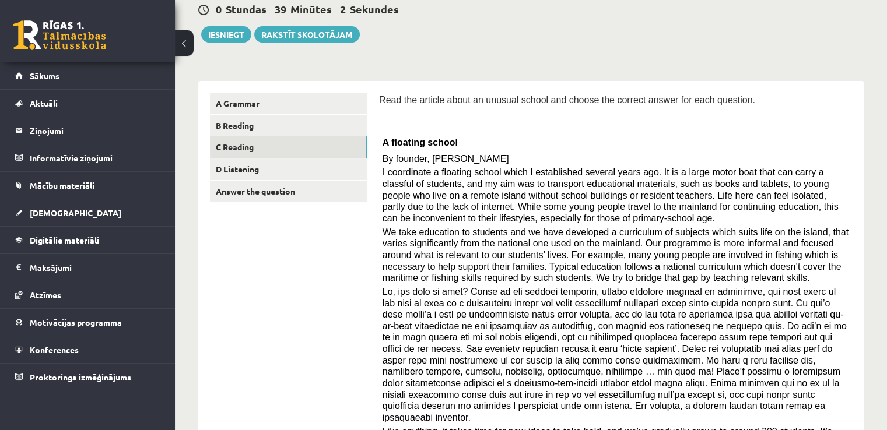
scroll to position [0, 0]
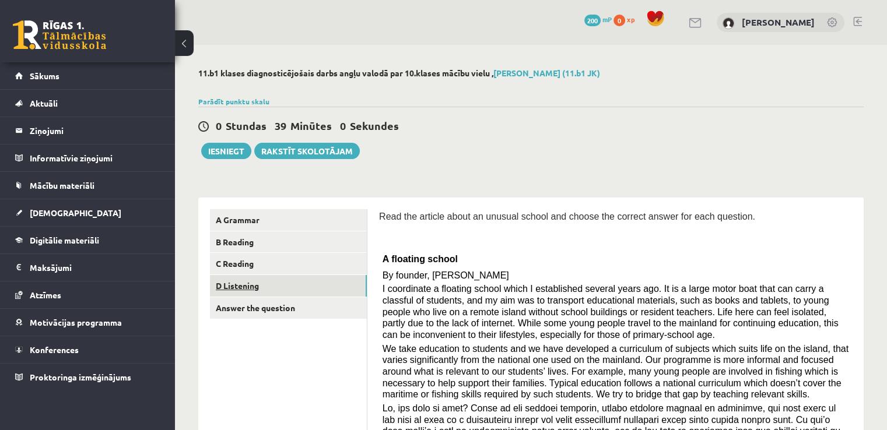
click at [293, 284] on link "D Listening" at bounding box center [288, 286] width 157 height 22
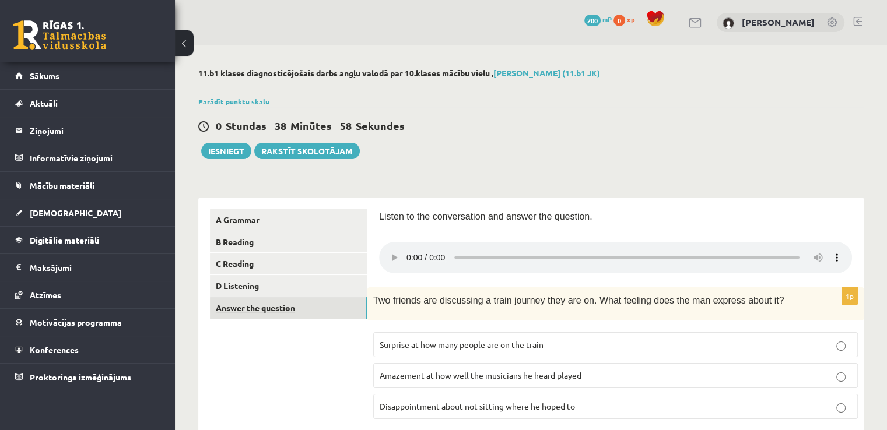
click at [335, 315] on link "Answer the question" at bounding box center [288, 308] width 157 height 22
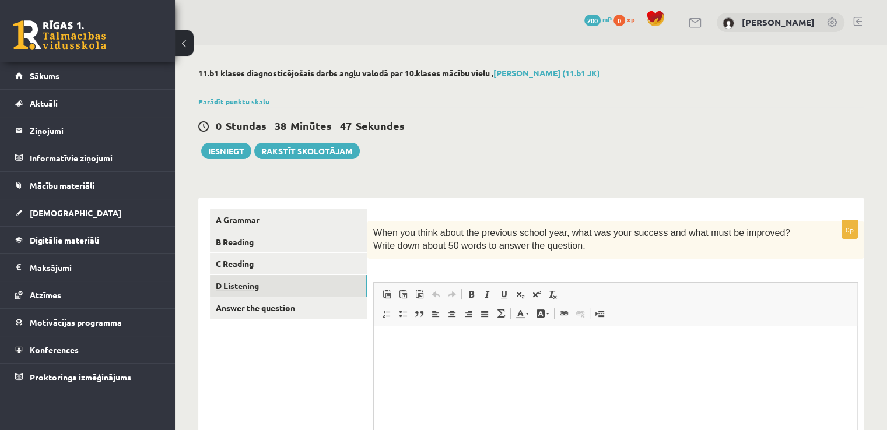
click at [316, 284] on link "D Listening" at bounding box center [288, 286] width 157 height 22
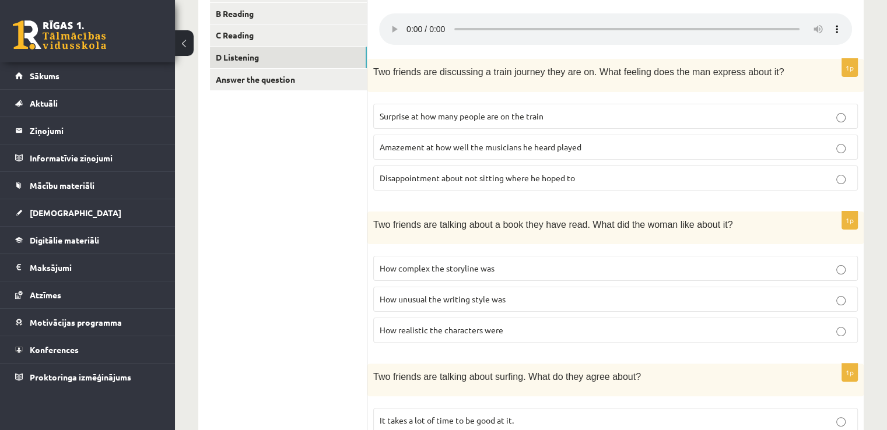
scroll to position [222, 0]
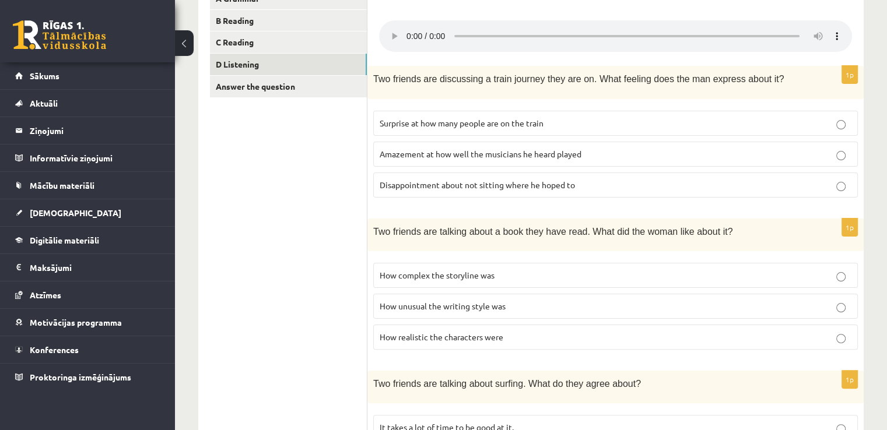
click at [425, 107] on fieldset "Surprise at how many people are on the train Amazement at how well the musician…" at bounding box center [615, 153] width 484 height 96
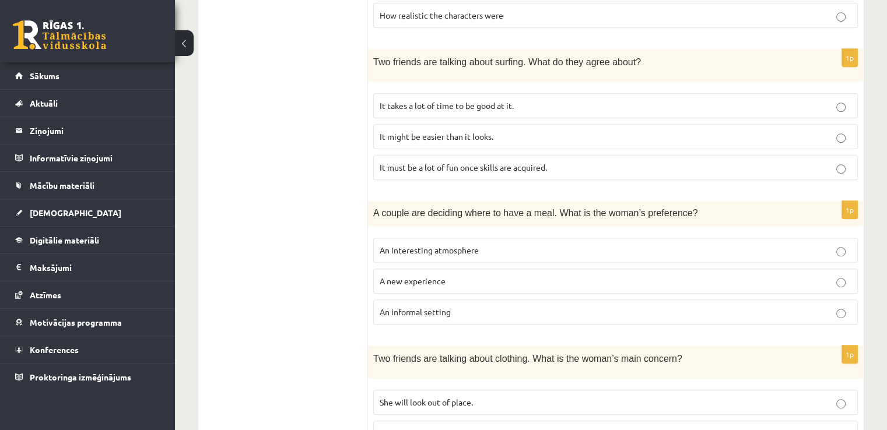
scroll to position [538, 0]
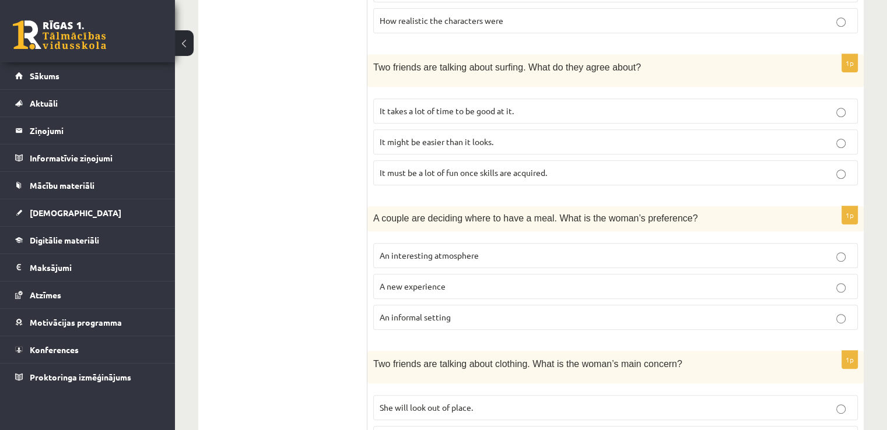
click at [632, 167] on p "It must be a lot of fun once skills are acquired." at bounding box center [616, 173] width 472 height 12
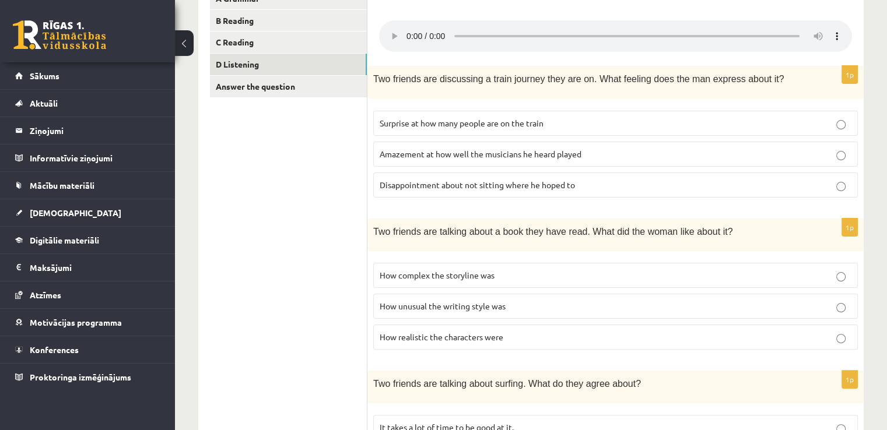
scroll to position [179, 0]
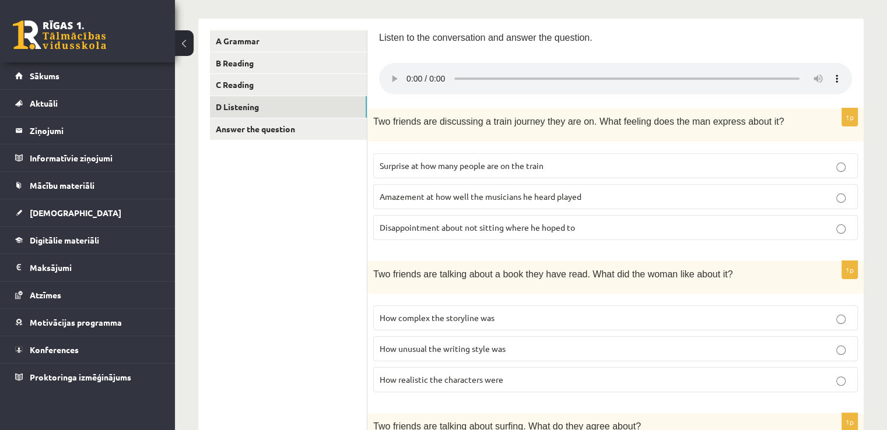
click at [471, 224] on span "Disappointment about not sitting where he hoped to" at bounding box center [477, 227] width 195 height 10
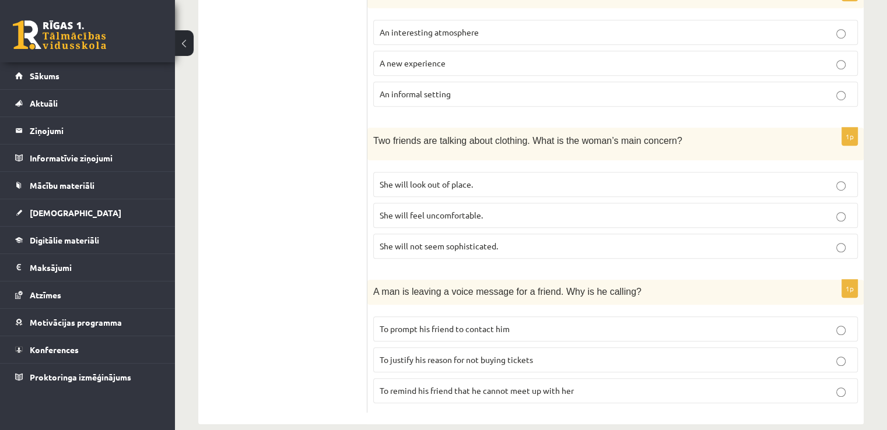
scroll to position [771, 0]
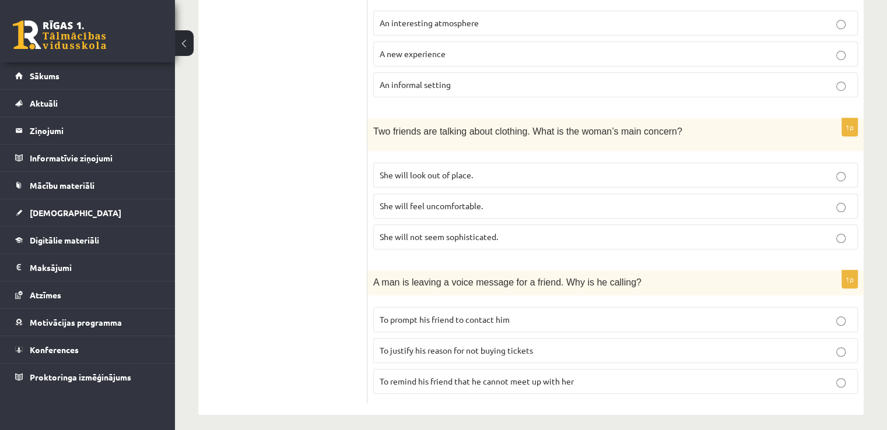
click at [519, 345] on span "To justify his reason for not buying tickets" at bounding box center [456, 350] width 153 height 10
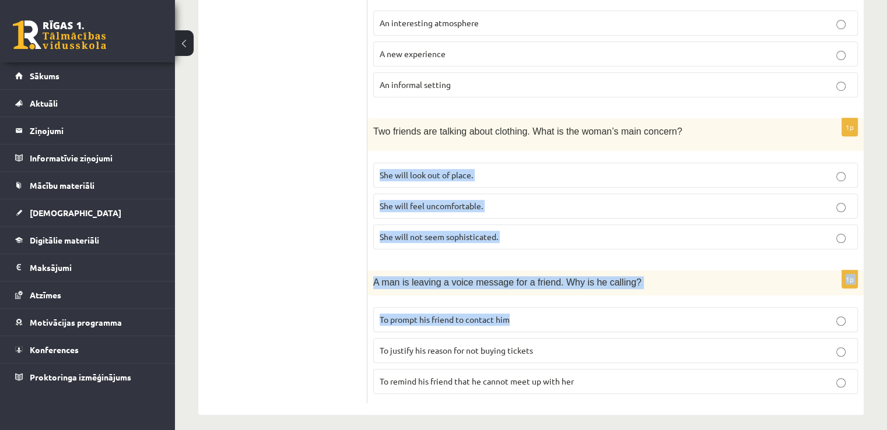
drag, startPoint x: 883, startPoint y: 293, endPoint x: 895, endPoint y: 119, distance: 174.2
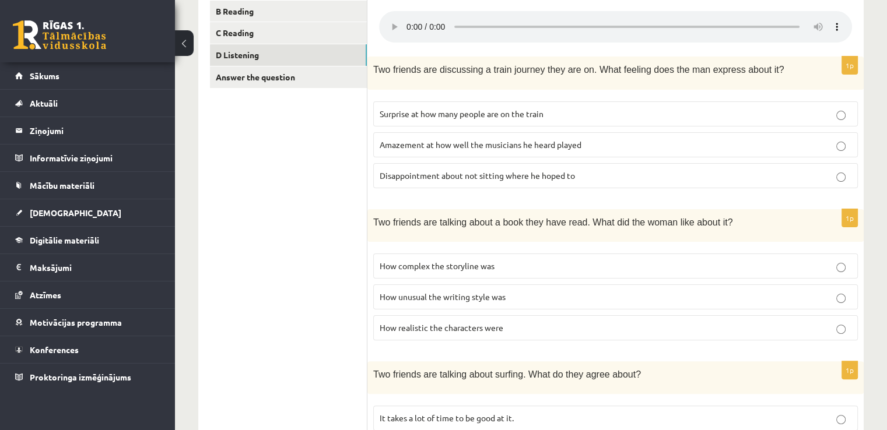
scroll to position [233, 0]
click at [644, 321] on p "How realistic the characters were" at bounding box center [616, 326] width 472 height 12
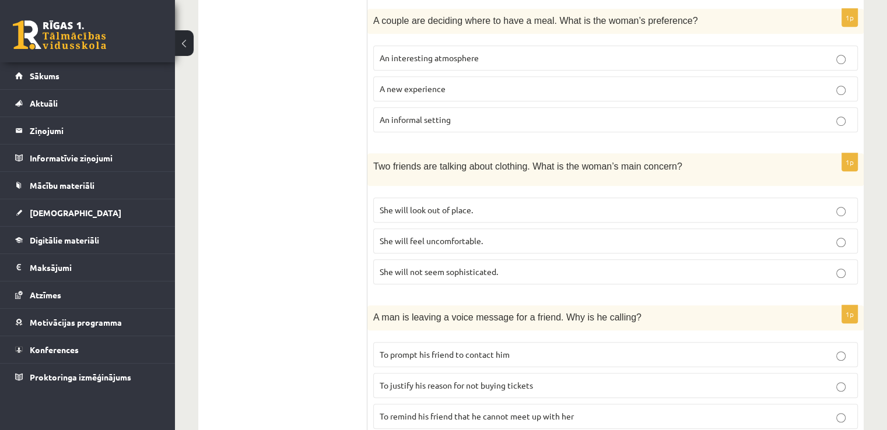
scroll to position [771, 0]
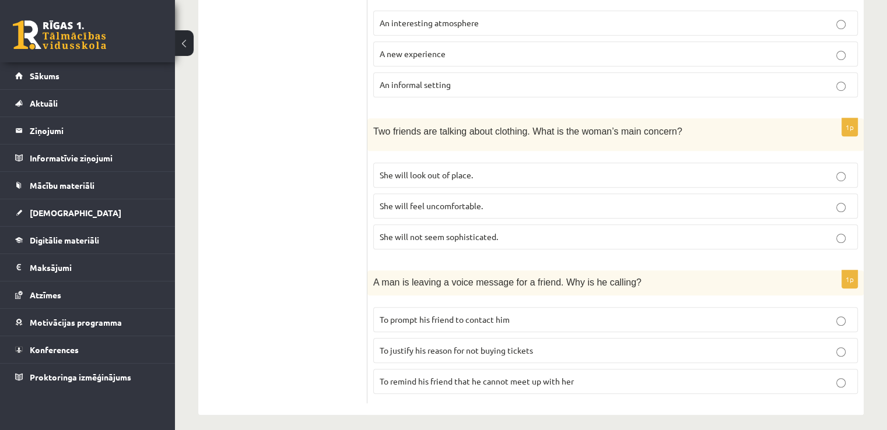
click at [739, 169] on p "She will look out of place." at bounding box center [616, 175] width 472 height 12
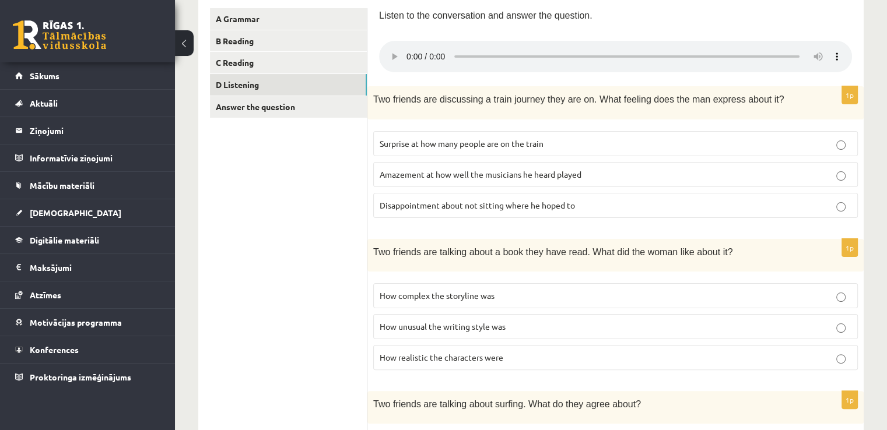
scroll to position [204, 0]
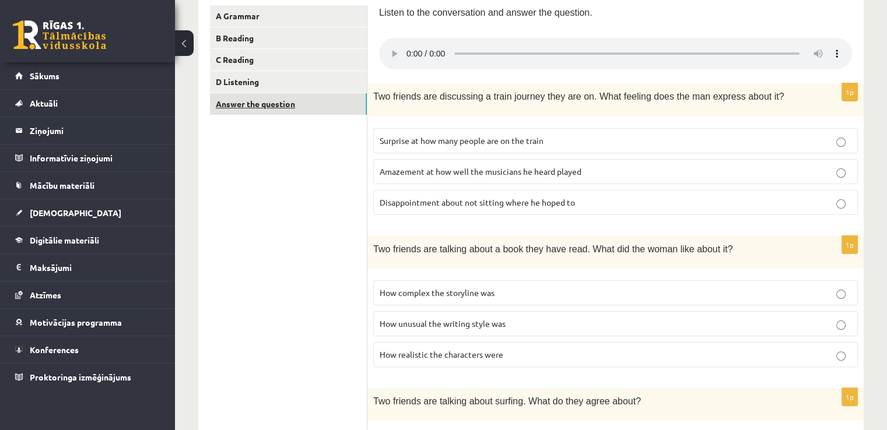
click at [296, 107] on link "Answer the question" at bounding box center [288, 104] width 157 height 22
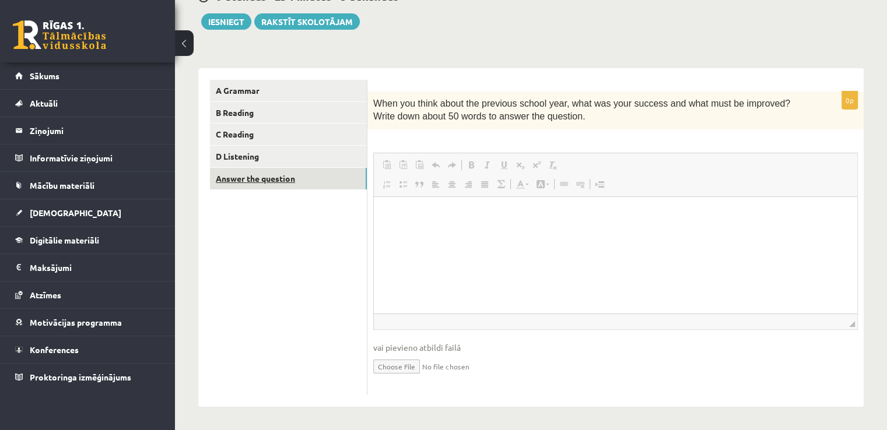
scroll to position [0, 0]
click at [426, 232] on html at bounding box center [615, 214] width 483 height 36
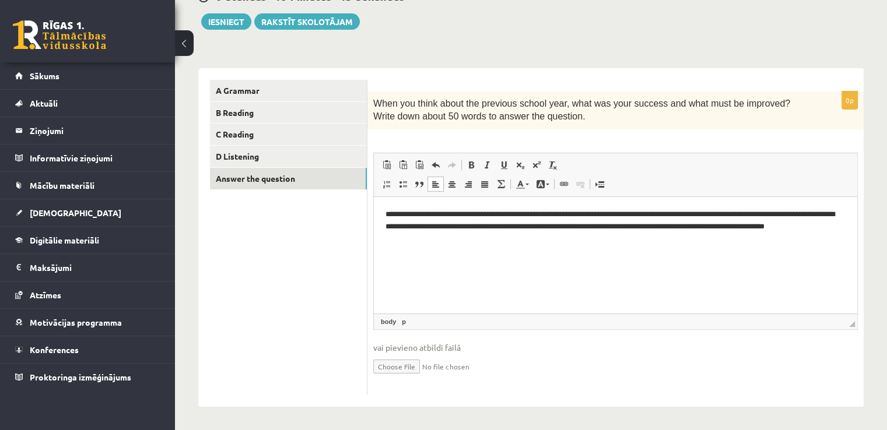
click at [362, 78] on div "A Grammar B Reading C Reading D Listening Answer the question" at bounding box center [282, 237] width 169 height 339
click at [350, 82] on link "A Grammar" at bounding box center [288, 91] width 157 height 22
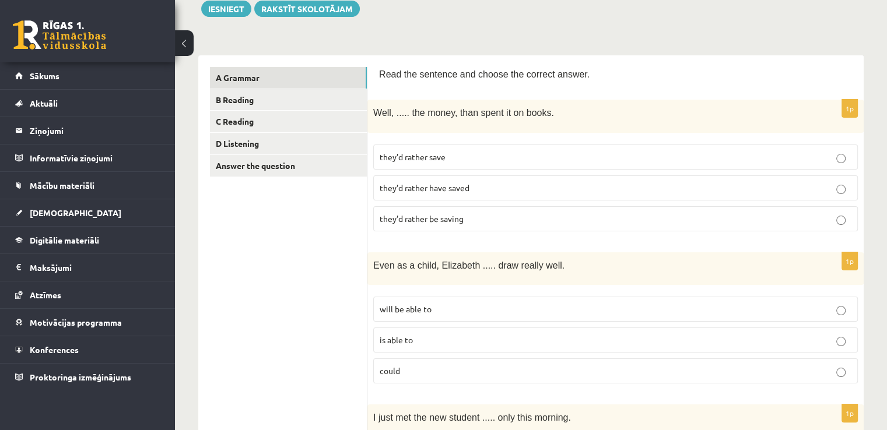
scroll to position [135, 0]
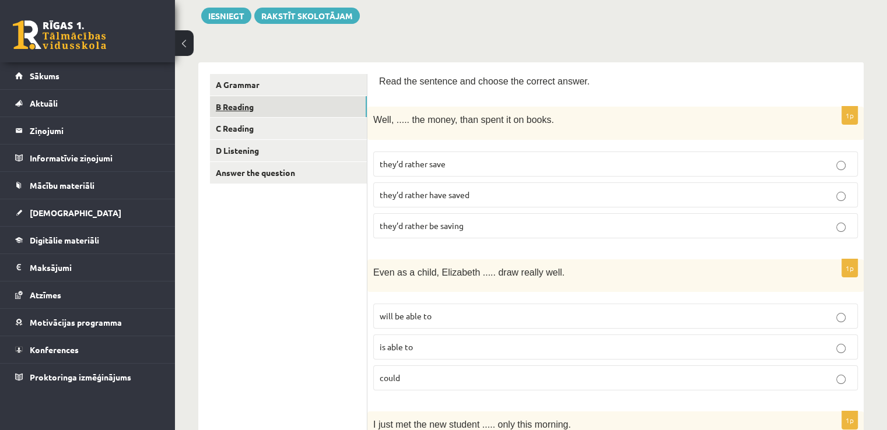
click at [321, 107] on link "B Reading" at bounding box center [288, 107] width 157 height 22
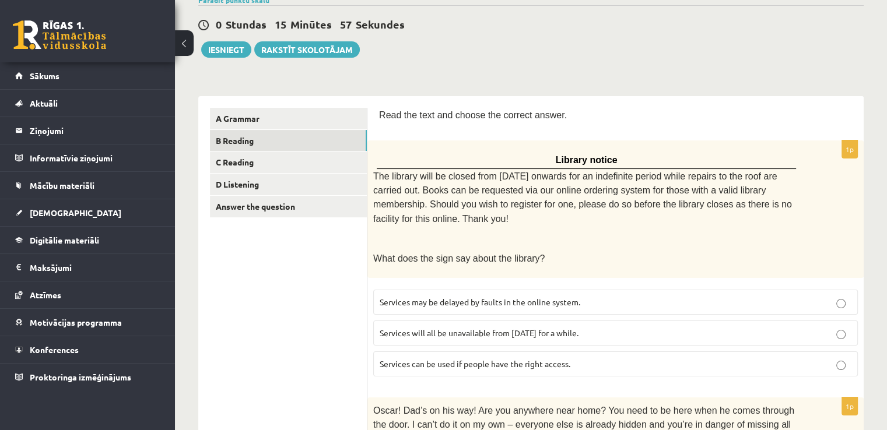
scroll to position [23, 0]
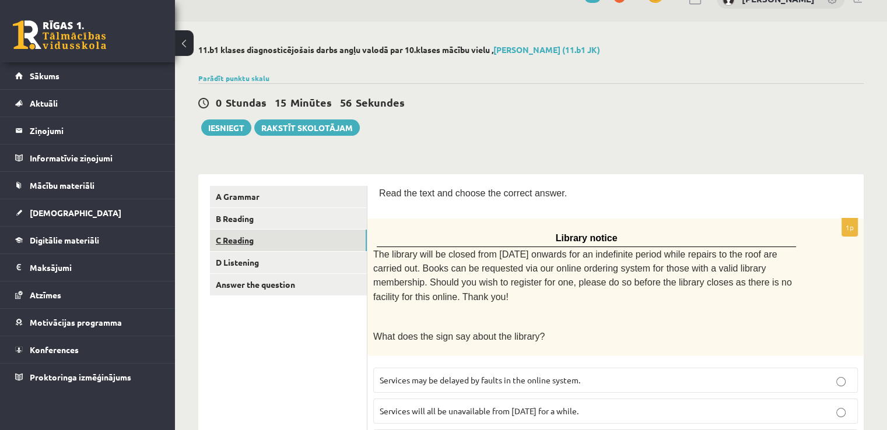
click at [341, 243] on link "C Reading" at bounding box center [288, 241] width 157 height 22
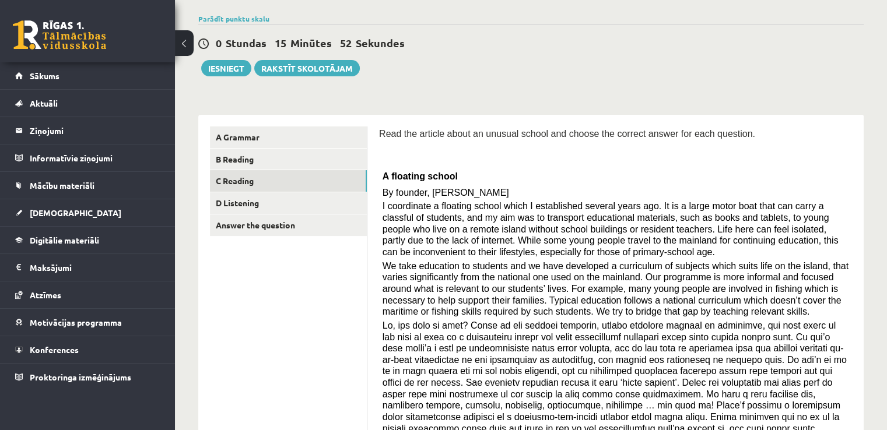
scroll to position [75, 0]
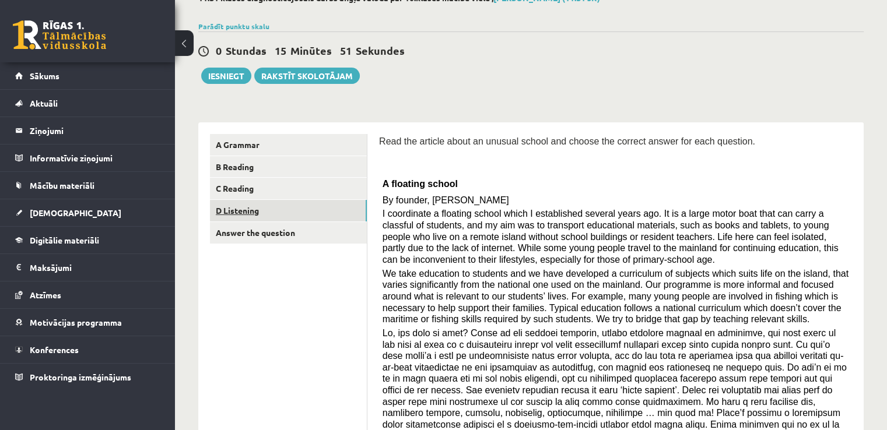
click at [329, 215] on link "D Listening" at bounding box center [288, 211] width 157 height 22
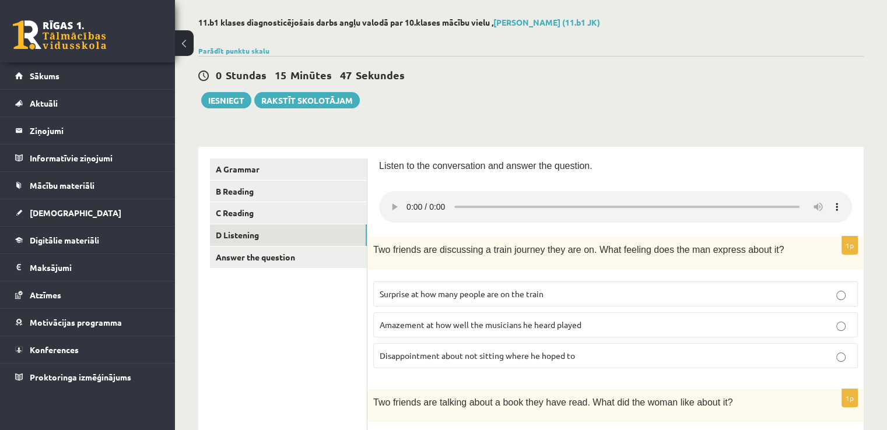
scroll to position [0, 0]
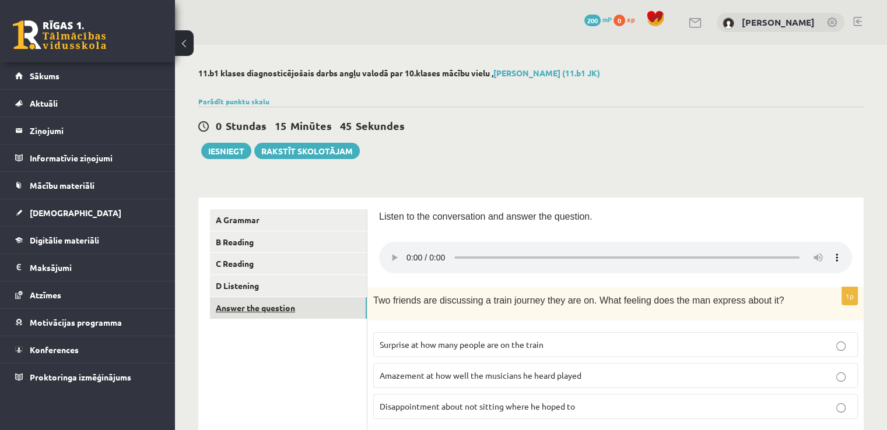
click at [287, 308] on link "Answer the question" at bounding box center [288, 308] width 157 height 22
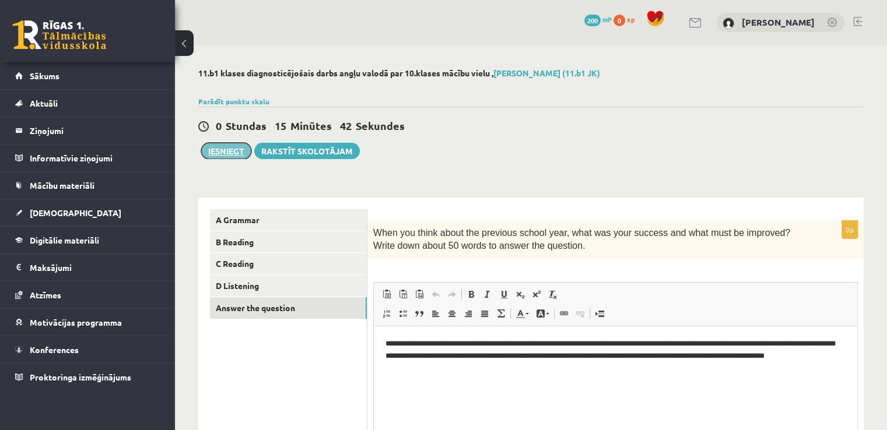
click at [219, 153] on button "Iesniegt" at bounding box center [226, 151] width 50 height 16
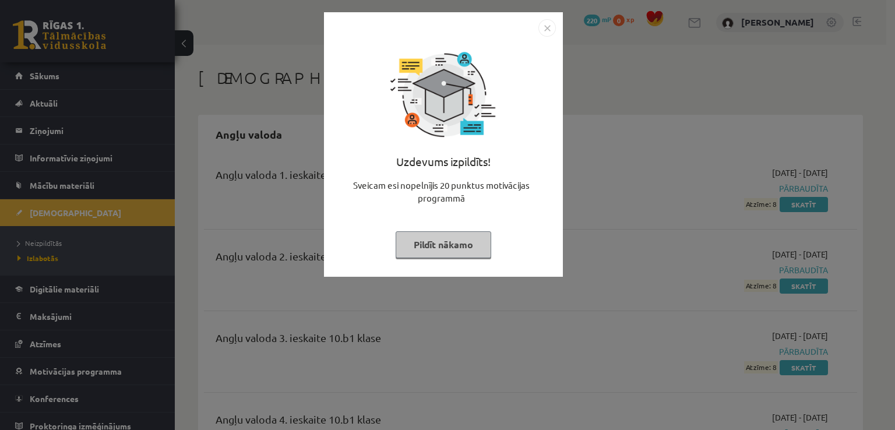
click at [433, 241] on button "Pildīt nākamo" at bounding box center [444, 244] width 96 height 27
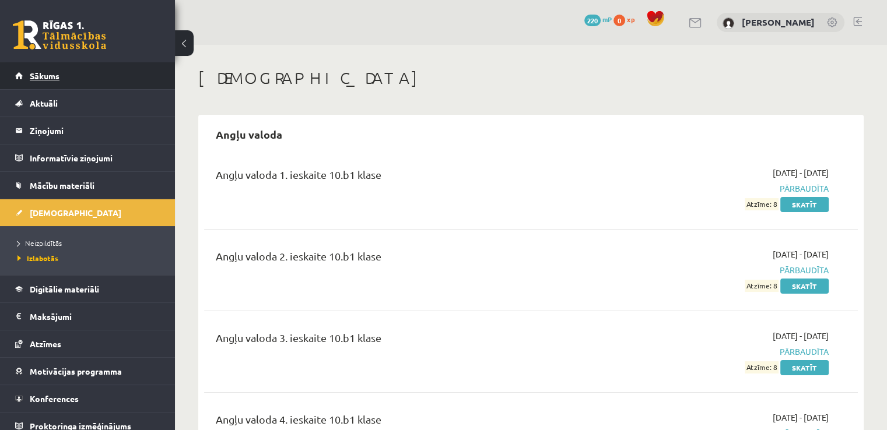
click at [60, 80] on link "Sākums" at bounding box center [87, 75] width 145 height 27
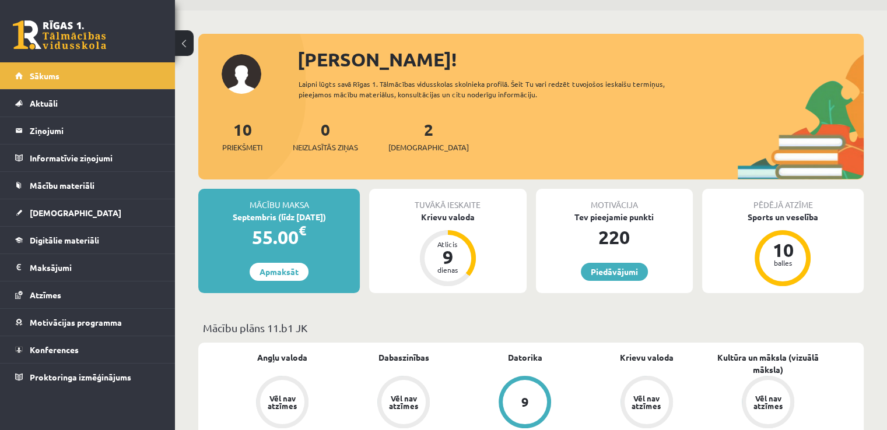
scroll to position [23, 0]
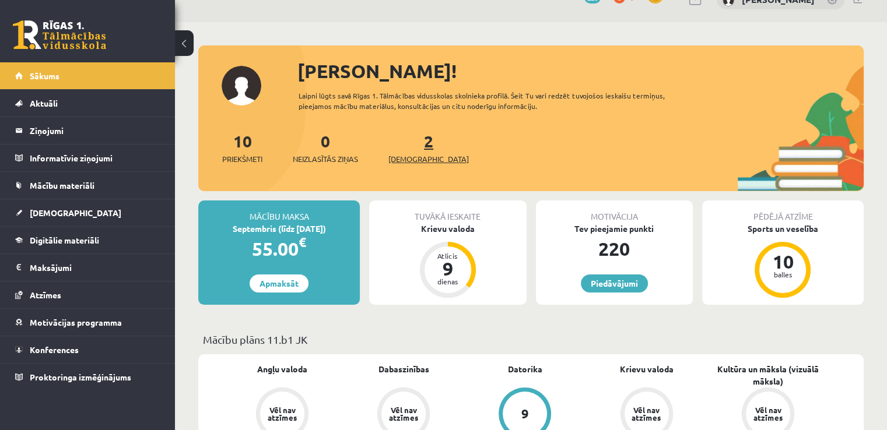
click at [399, 157] on span "[DEMOGRAPHIC_DATA]" at bounding box center [428, 159] width 80 height 12
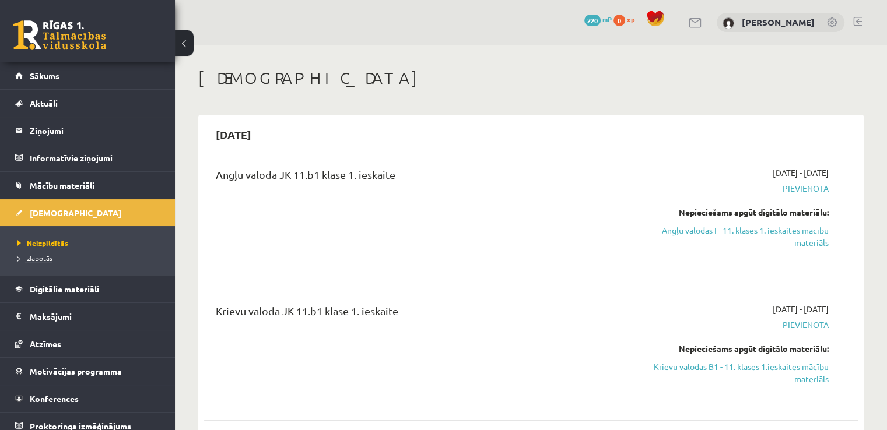
click at [35, 258] on span "Izlabotās" at bounding box center [34, 258] width 35 height 9
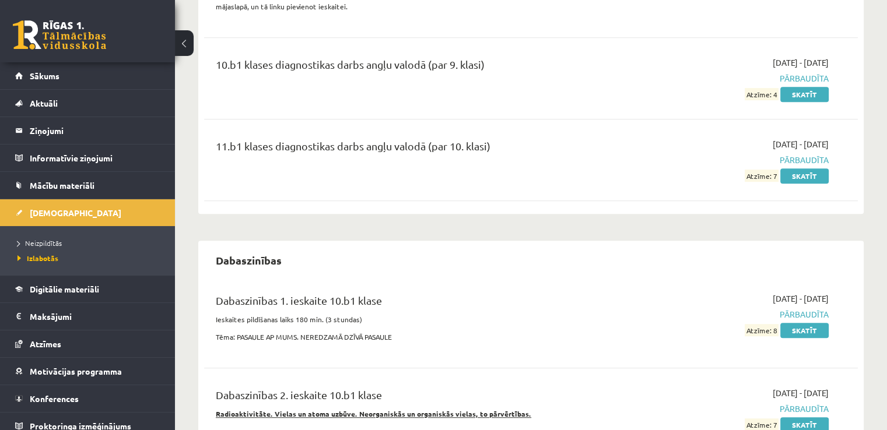
scroll to position [548, 0]
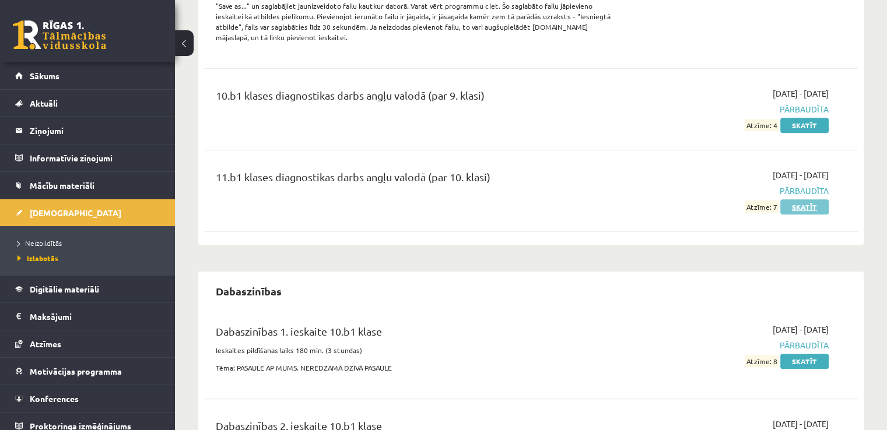
click at [814, 199] on link "Skatīt" at bounding box center [804, 206] width 48 height 15
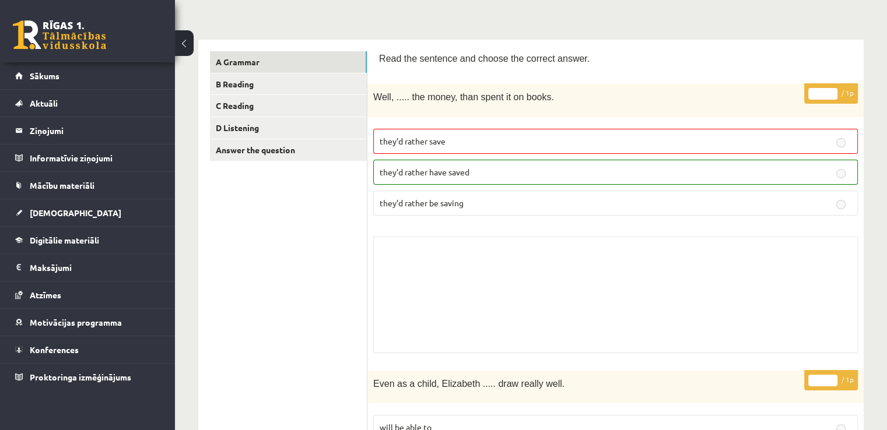
scroll to position [87, 0]
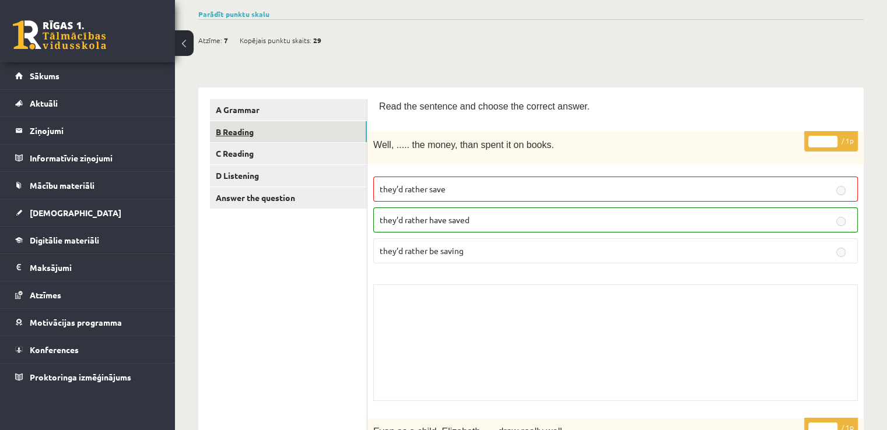
click at [301, 127] on link "B Reading" at bounding box center [288, 132] width 157 height 22
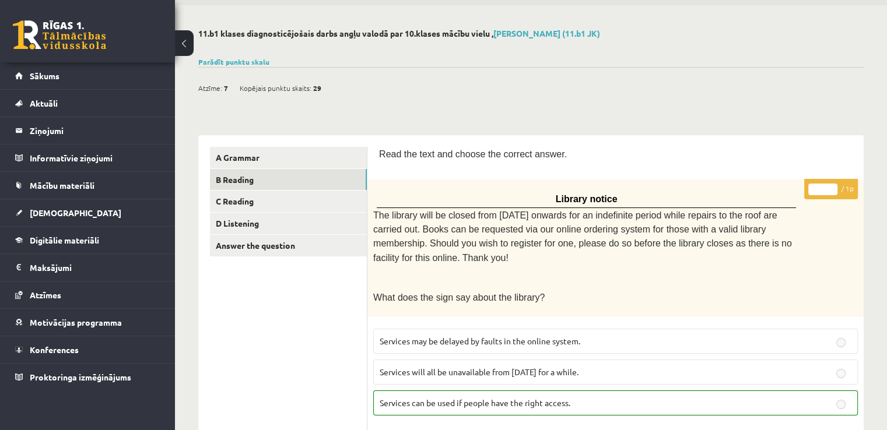
scroll to position [0, 0]
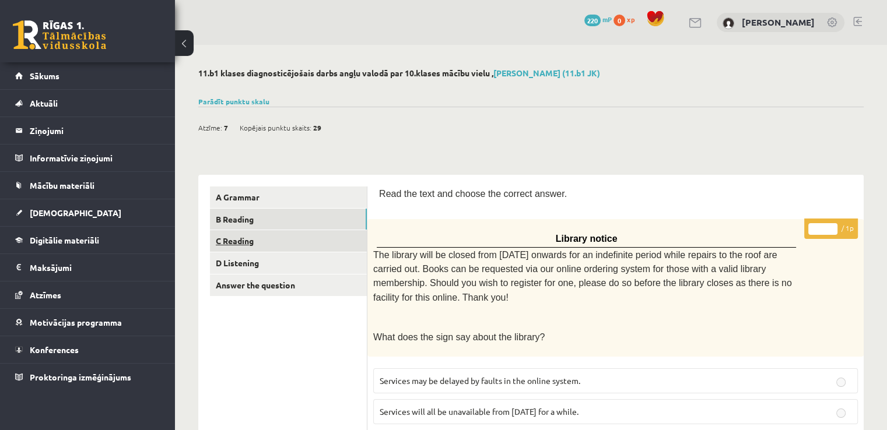
click at [348, 234] on link "C Reading" at bounding box center [288, 241] width 157 height 22
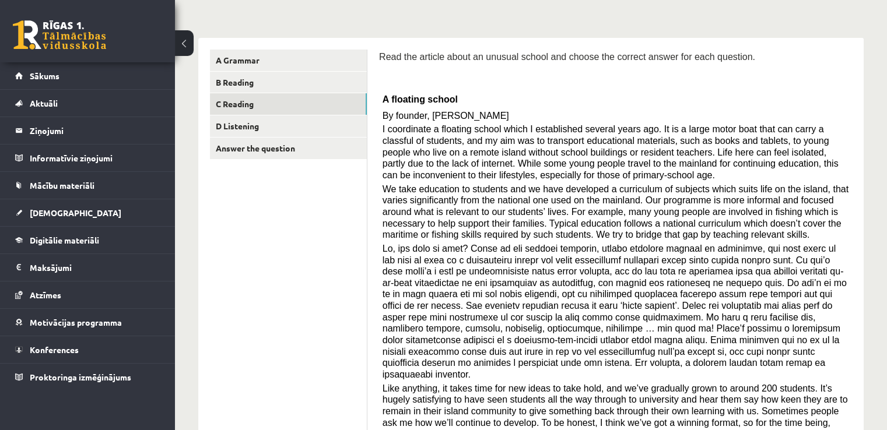
scroll to position [86, 0]
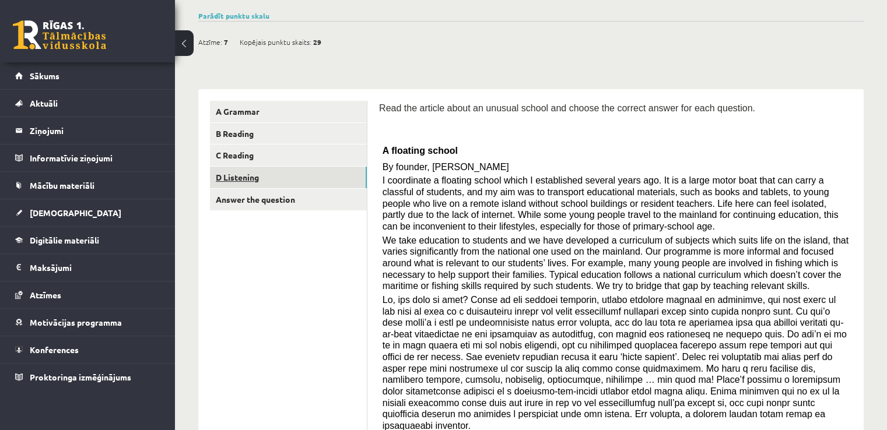
click at [326, 184] on link "D Listening" at bounding box center [288, 178] width 157 height 22
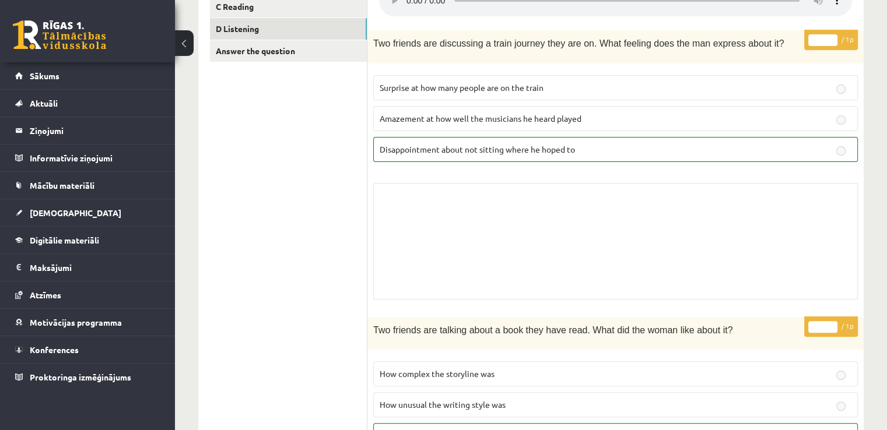
scroll to position [0, 0]
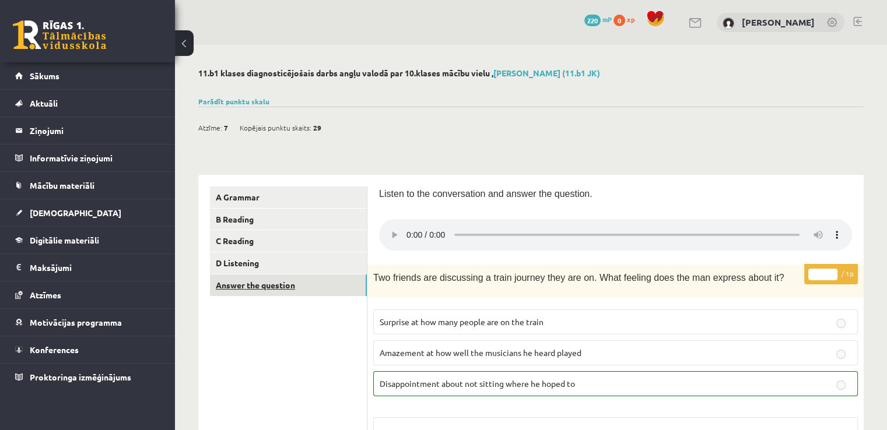
click at [290, 283] on link "Answer the question" at bounding box center [288, 286] width 157 height 22
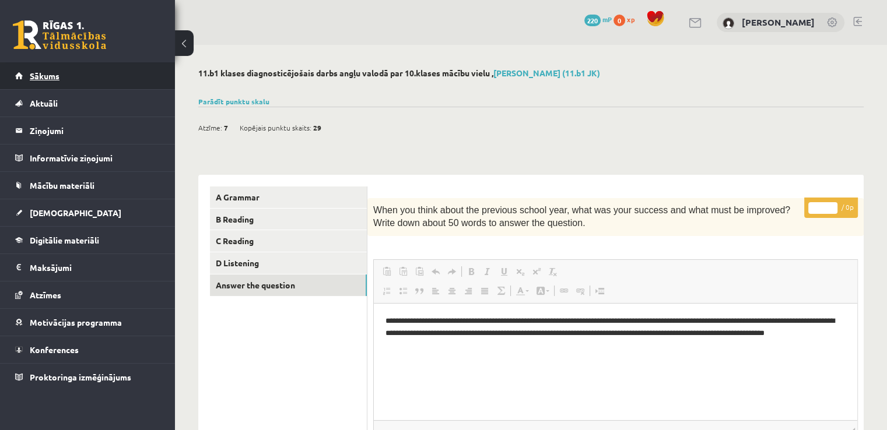
click at [51, 72] on span "Sākums" at bounding box center [45, 76] width 30 height 10
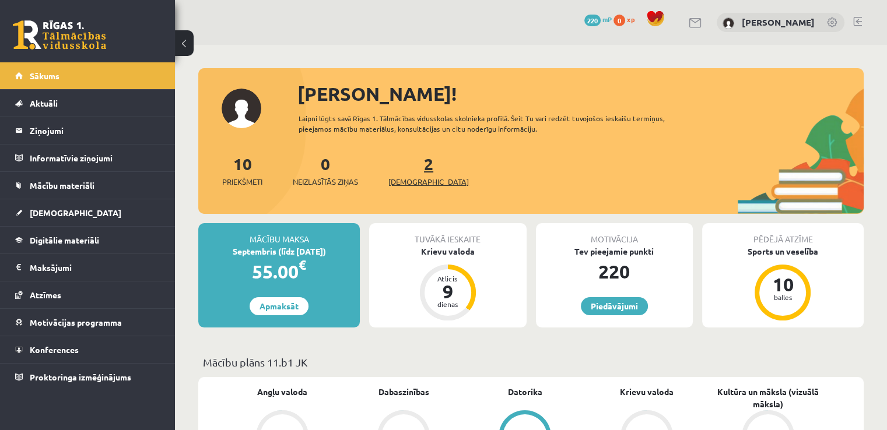
click at [422, 180] on span "[DEMOGRAPHIC_DATA]" at bounding box center [428, 182] width 80 height 12
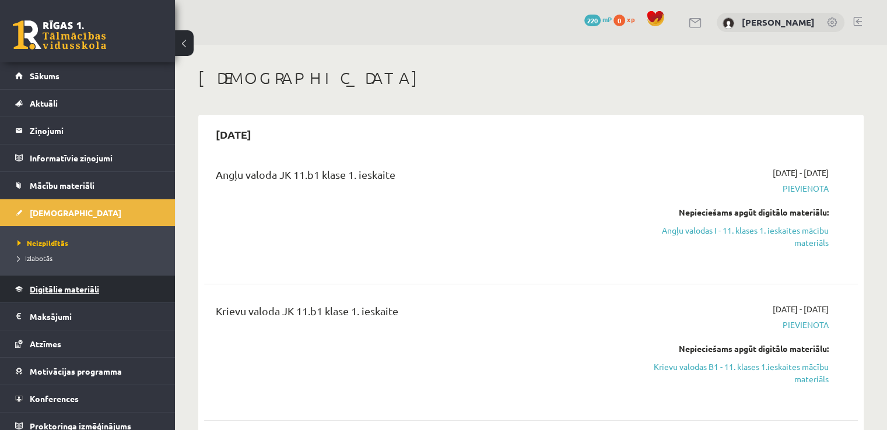
click at [107, 285] on link "Digitālie materiāli" at bounding box center [87, 289] width 145 height 27
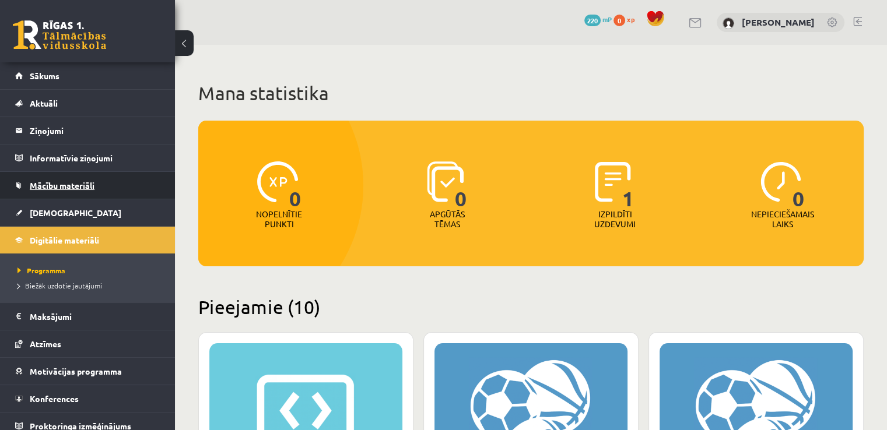
click at [90, 178] on link "Mācību materiāli" at bounding box center [87, 185] width 145 height 27
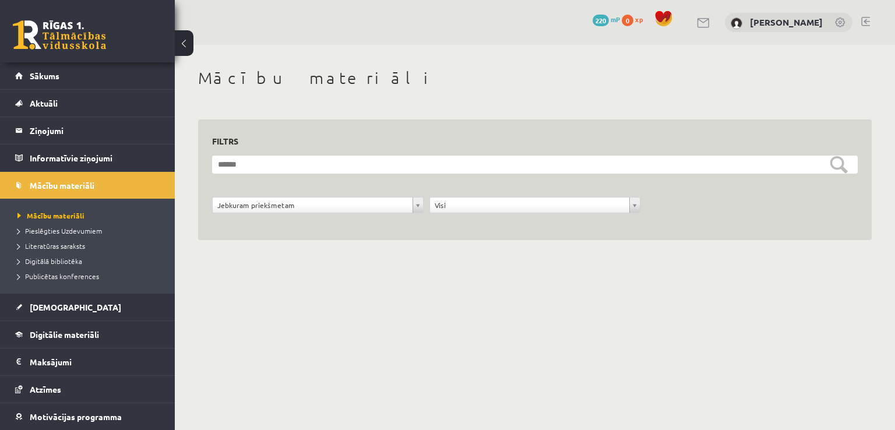
click at [469, 346] on body "0 Dāvanas 220 mP 0 xp Ilona Burdiko Sākums Aktuāli Kā mācīties eSKOLĀ Kontakti …" at bounding box center [447, 215] width 895 height 430
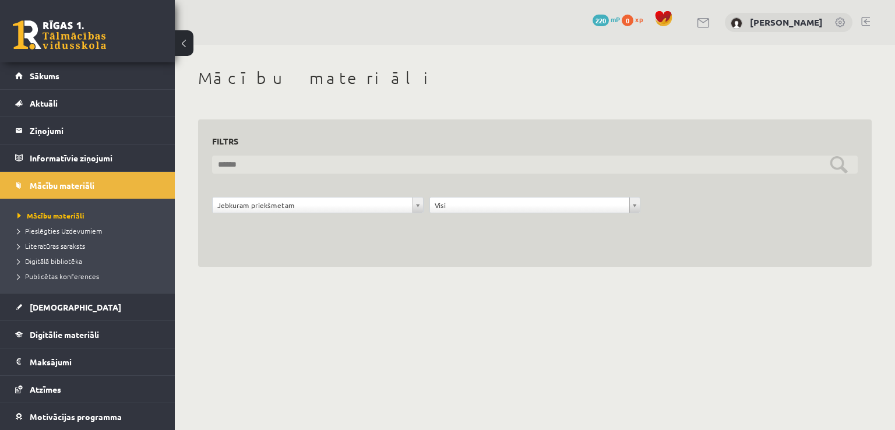
click at [612, 170] on input "text" at bounding box center [535, 165] width 646 height 18
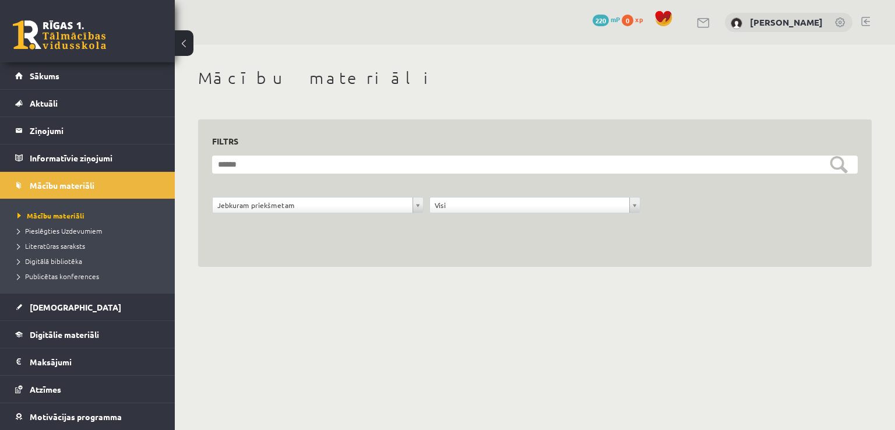
click at [742, 336] on body "0 Dāvanas 220 mP 0 xp Ilona Burdiko Sākums Aktuāli Kā mācīties eSKOLĀ Kontakti …" at bounding box center [447, 215] width 895 height 430
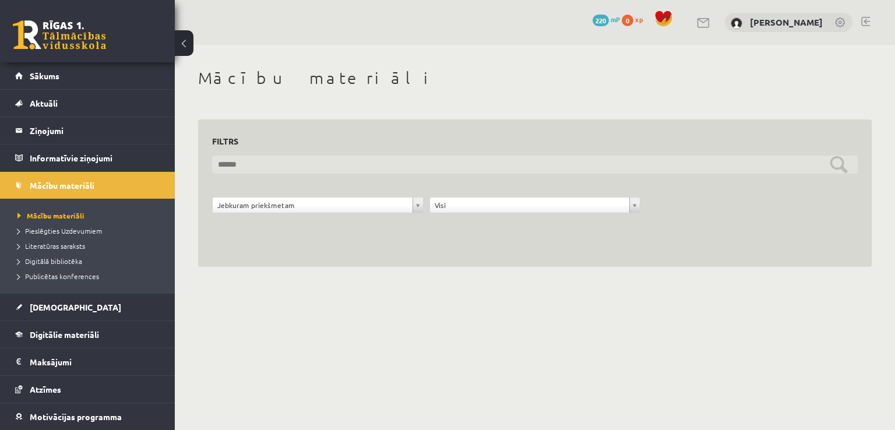
click at [832, 159] on input "text" at bounding box center [535, 165] width 646 height 18
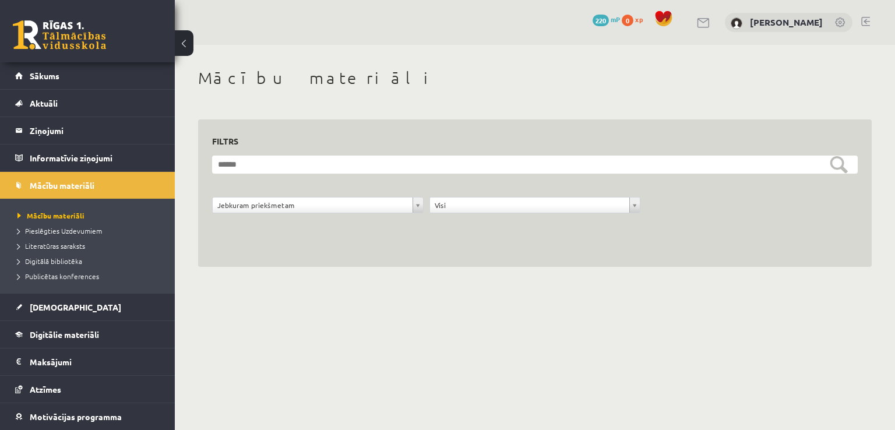
click at [707, 341] on body "0 Dāvanas 220 mP 0 xp Ilona Burdiko Sākums Aktuāli Kā mācīties eSKOLĀ Kontakti …" at bounding box center [447, 215] width 895 height 430
drag, startPoint x: 894, startPoint y: 53, endPoint x: 893, endPoint y: 208, distance: 154.5
click at [886, 208] on div "**********" at bounding box center [535, 167] width 721 height 245
click at [585, 317] on body "0 Dāvanas 220 mP 0 xp Ilona Burdiko Sākums Aktuāli Kā mācīties eSKOLĀ Kontakti …" at bounding box center [447, 215] width 895 height 430
click at [493, 330] on body "0 Dāvanas 220 mP 0 xp Ilona Burdiko Sākums Aktuāli Kā mācīties eSKOLĀ Kontakti …" at bounding box center [447, 215] width 895 height 430
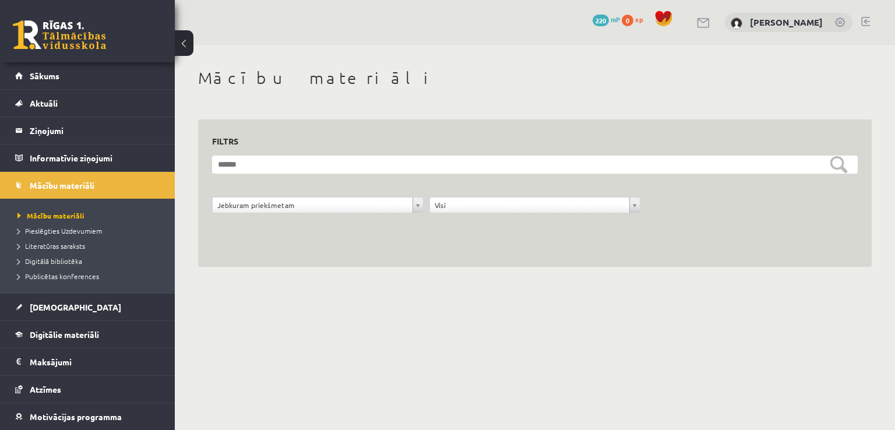
click at [493, 330] on body "0 Dāvanas 220 mP 0 xp Ilona Burdiko Sākums Aktuāli Kā mācīties eSKOLĀ Kontakti …" at bounding box center [447, 215] width 895 height 430
click at [802, 65] on div "**********" at bounding box center [535, 167] width 721 height 245
click at [120, 73] on link "Sākums" at bounding box center [87, 75] width 145 height 27
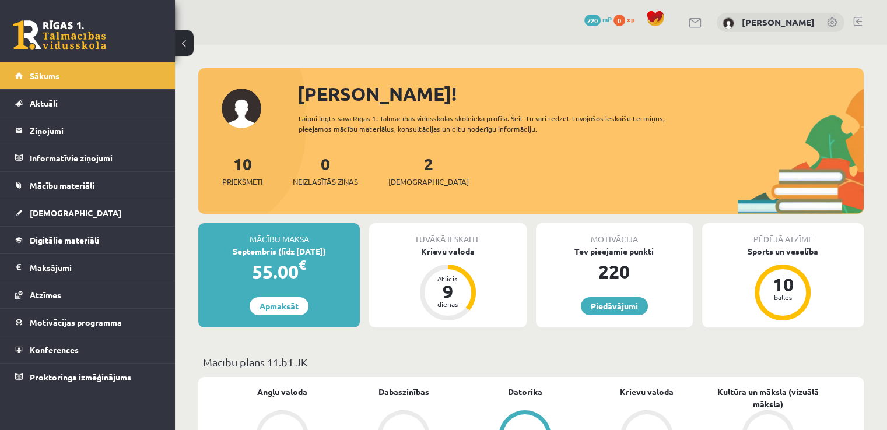
click at [411, 175] on div "2 Ieskaites" at bounding box center [428, 170] width 80 height 36
click at [425, 185] on span "[DEMOGRAPHIC_DATA]" at bounding box center [428, 182] width 80 height 12
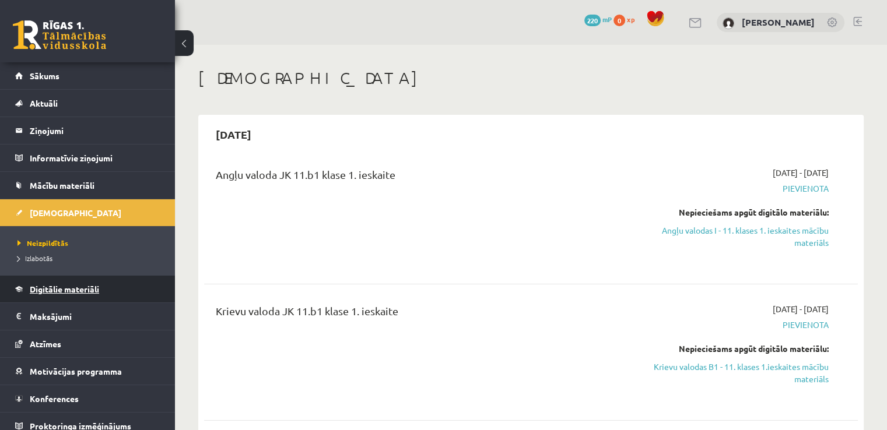
click at [96, 291] on span "Digitālie materiāli" at bounding box center [64, 289] width 69 height 10
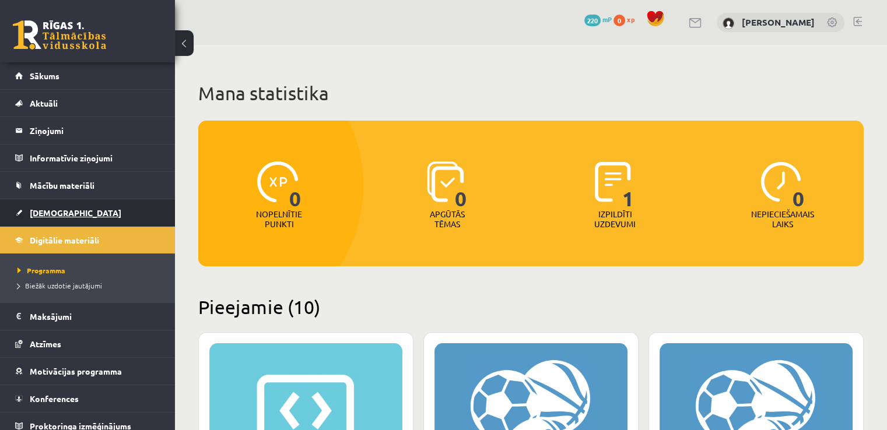
click at [59, 203] on link "[DEMOGRAPHIC_DATA]" at bounding box center [87, 212] width 145 height 27
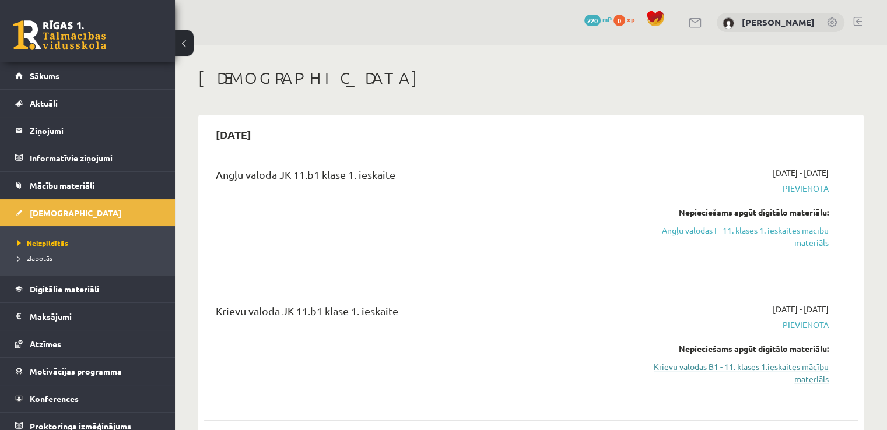
click at [796, 371] on link "Krievu valodas B1 - 11. klases 1.ieskaites mācību materiāls" at bounding box center [732, 373] width 192 height 24
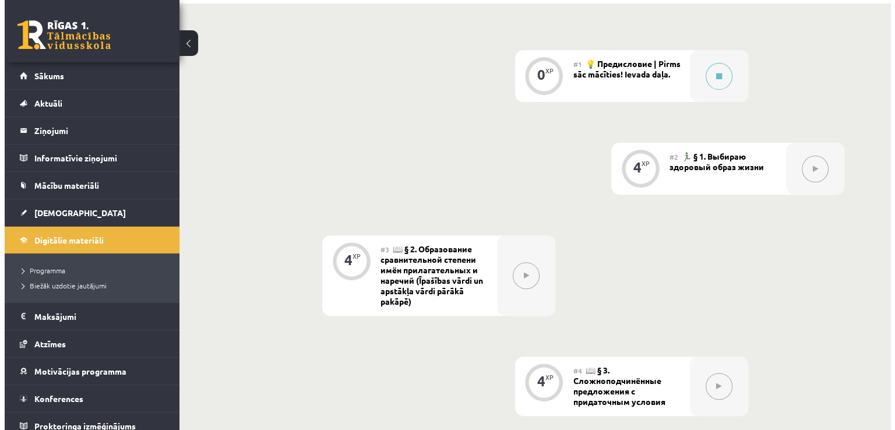
scroll to position [354, 0]
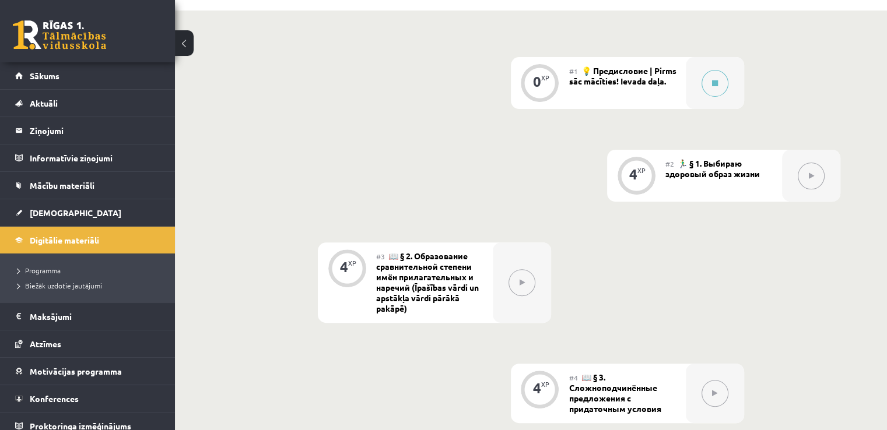
click at [684, 88] on div "#1 💡 Предисловие | Pirms sāc mācīties! Ievada daļa." at bounding box center [627, 83] width 117 height 52
click at [714, 82] on icon at bounding box center [715, 83] width 6 height 7
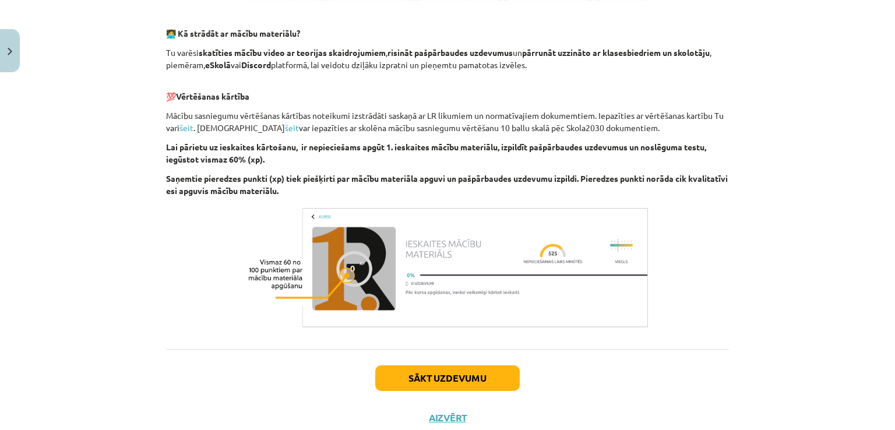
scroll to position [760, 0]
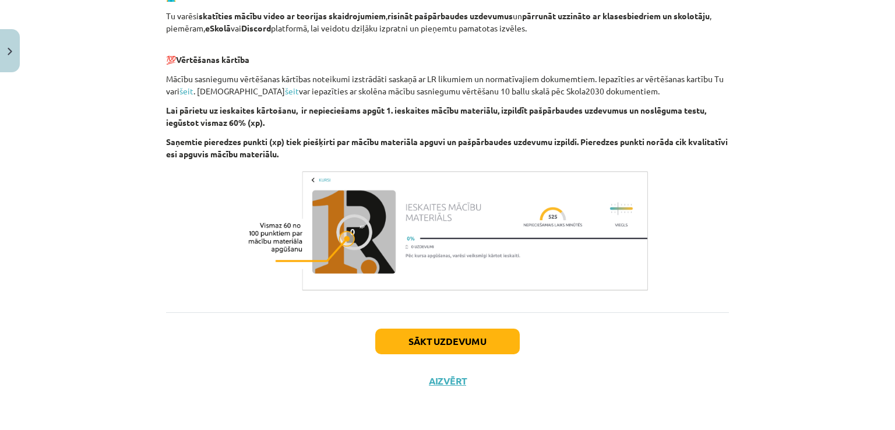
click at [483, 326] on div "Sākt uzdevumu Aizvērt" at bounding box center [447, 353] width 563 height 82
click at [489, 340] on button "Sākt uzdevumu" at bounding box center [447, 342] width 145 height 26
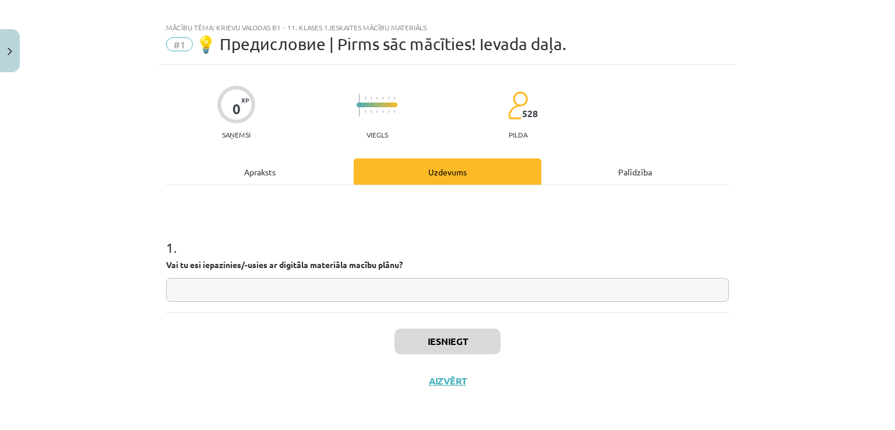
scroll to position [12, 0]
click at [454, 289] on input "text" at bounding box center [447, 291] width 563 height 24
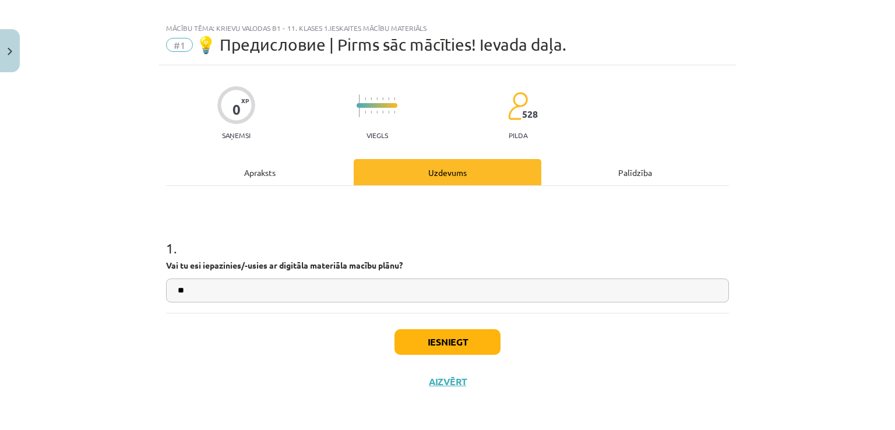
type input "**"
click at [460, 345] on button "Iesniegt" at bounding box center [448, 342] width 106 height 26
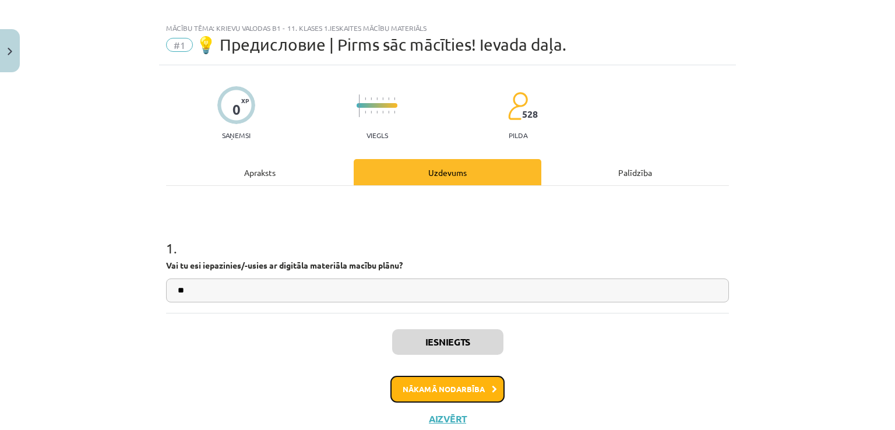
click at [466, 389] on button "Nākamā nodarbība" at bounding box center [448, 389] width 114 height 27
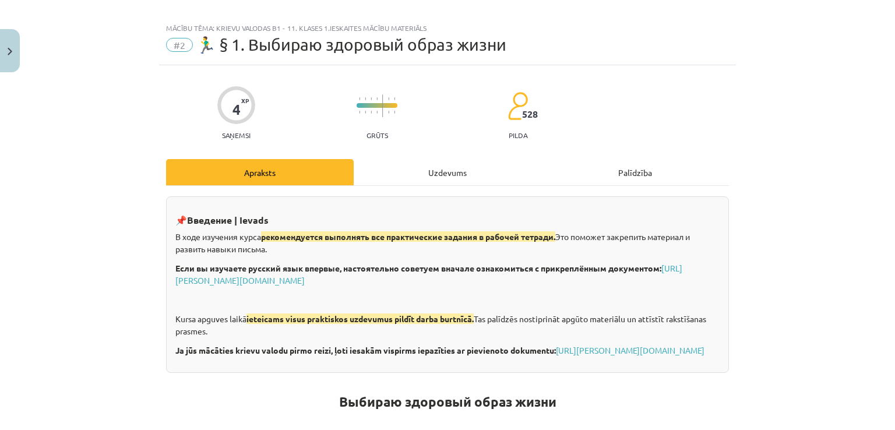
scroll to position [29, 0]
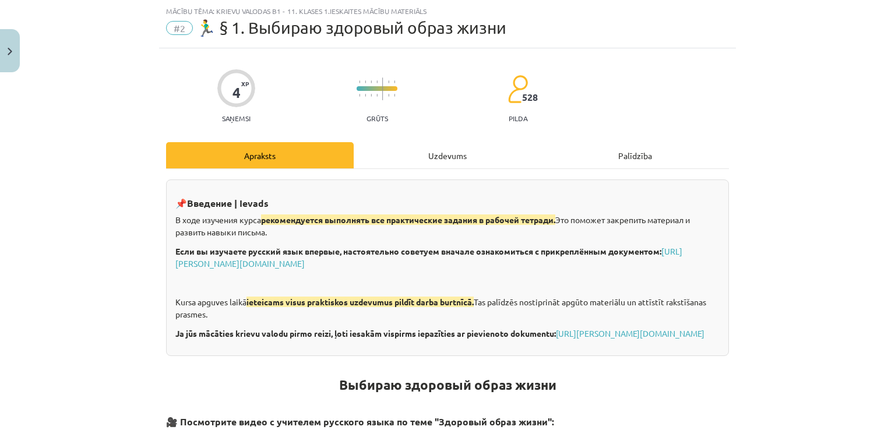
drag, startPoint x: 886, startPoint y: 64, endPoint x: 890, endPoint y: 83, distance: 19.6
click at [893, 85] on div "Mācību tēma: Krievu valodas b1 - 11. klases 1.ieskaites mācību materiāls #2 🏃‍♂…" at bounding box center [447, 215] width 895 height 430
click at [801, 86] on div "Mācību tēma: Krievu valodas b1 - 11. klases 1.ieskaites mācību materiāls #2 🏃‍♂…" at bounding box center [447, 215] width 895 height 430
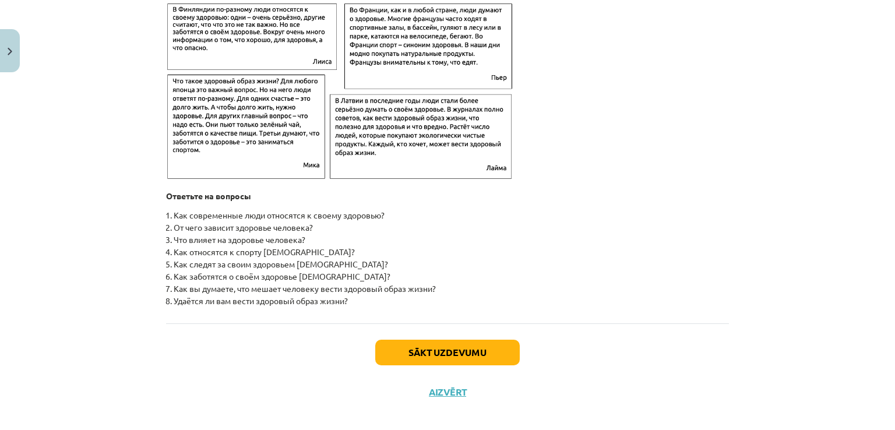
scroll to position [1868, 0]
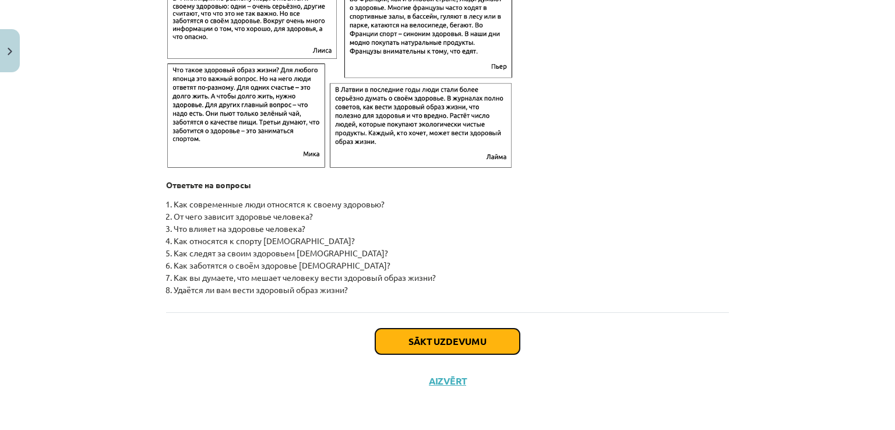
click at [504, 341] on button "Sākt uzdevumu" at bounding box center [447, 342] width 145 height 26
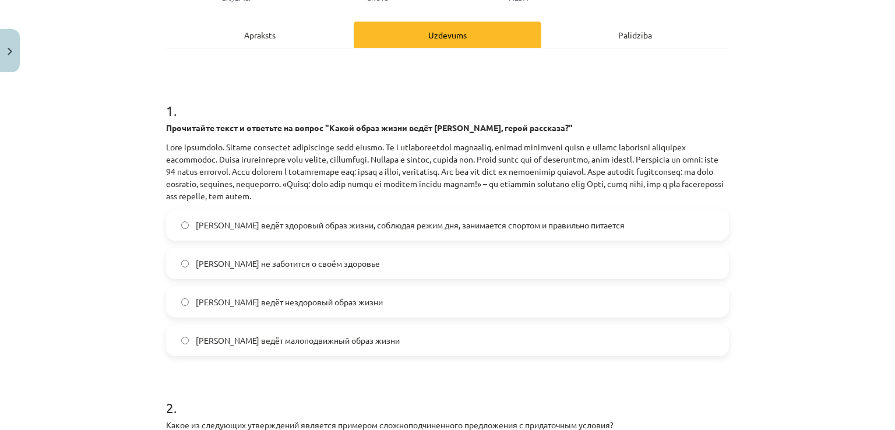
scroll to position [152, 0]
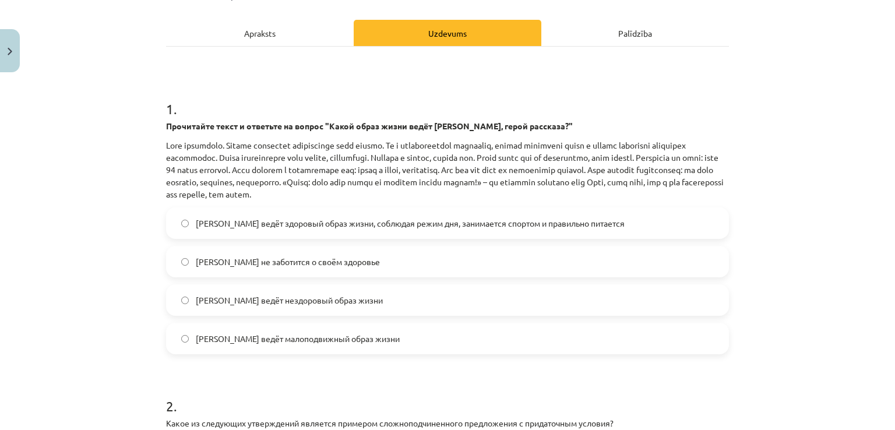
click at [856, 186] on div "Mācību tēma: Krievu valodas b1 - 11. klases 1.ieskaites mācību materiāls #2 🏃‍♂…" at bounding box center [447, 215] width 895 height 430
click at [632, 216] on label "Олег ведёт здоровый образ жизни, соблюдая режим дня, занимается спортом и прави…" at bounding box center [447, 223] width 561 height 29
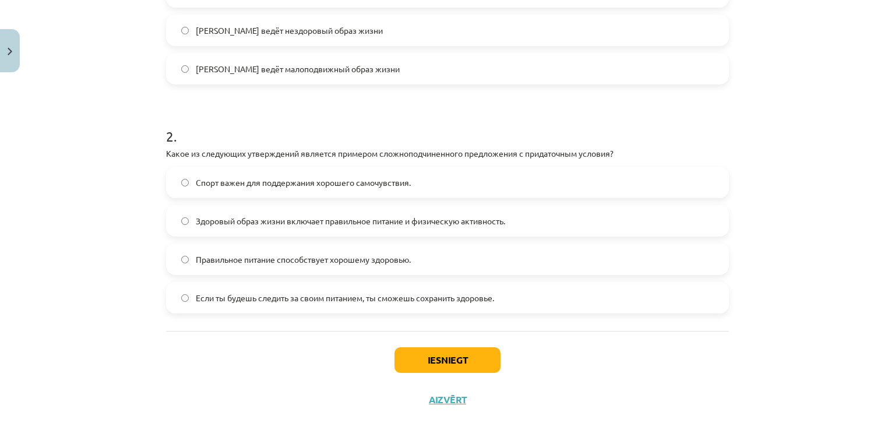
scroll to position [440, 0]
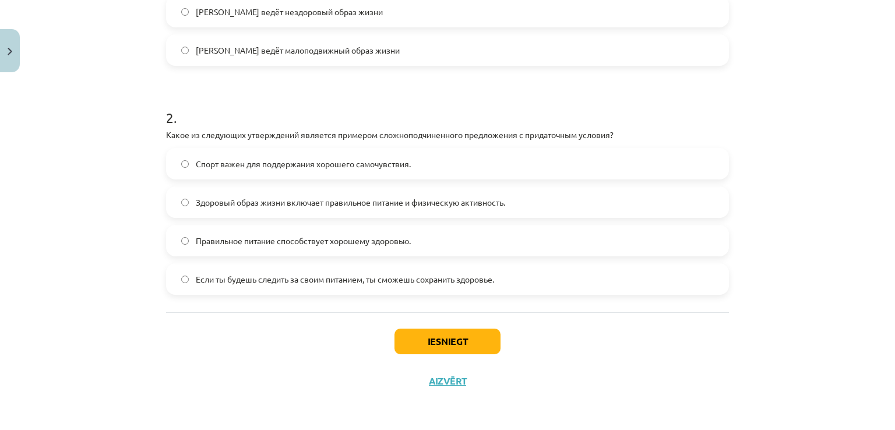
click at [525, 293] on label "Если ты будешь следить за своим питанием, ты сможешь сохранить здоровье." at bounding box center [447, 279] width 561 height 29
click at [461, 355] on div "Iesniegt Aizvērt" at bounding box center [447, 353] width 563 height 82
click at [453, 343] on button "Iesniegt" at bounding box center [448, 342] width 106 height 26
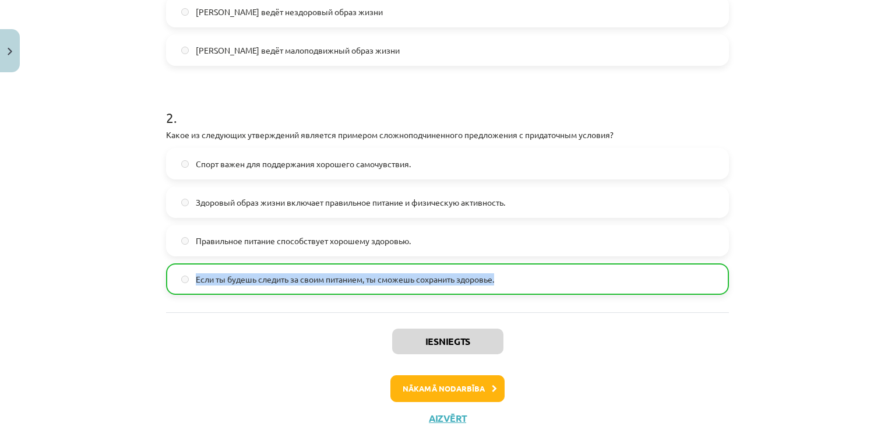
drag, startPoint x: 884, startPoint y: 301, endPoint x: 881, endPoint y: 255, distance: 46.7
click at [881, 255] on div "Mācību tēma: Krievu valodas b1 - 11. klases 1.ieskaites mācību materiāls #2 🏃‍♂…" at bounding box center [447, 215] width 895 height 430
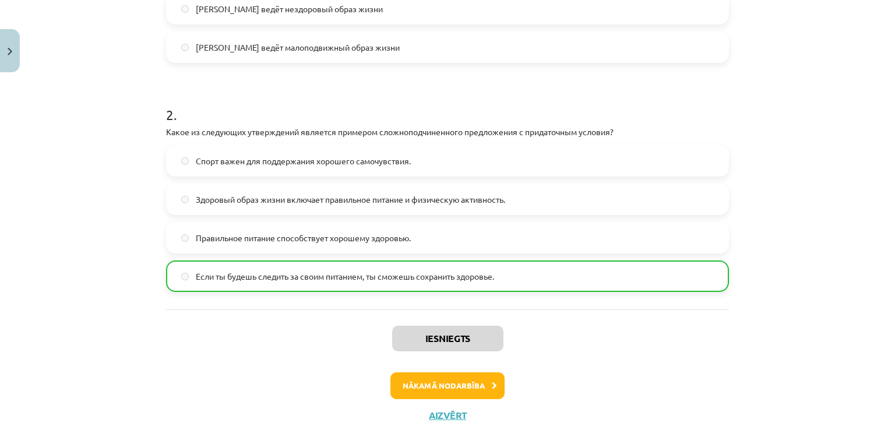
scroll to position [476, 0]
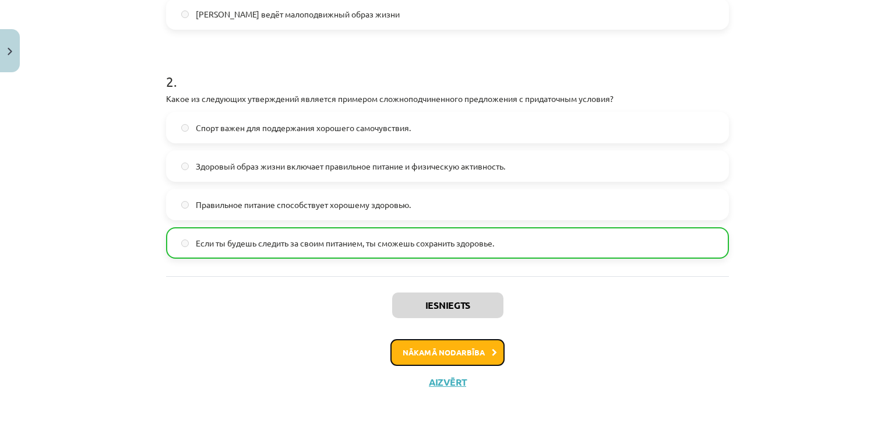
click at [467, 360] on button "Nākamā nodarbība" at bounding box center [448, 352] width 114 height 27
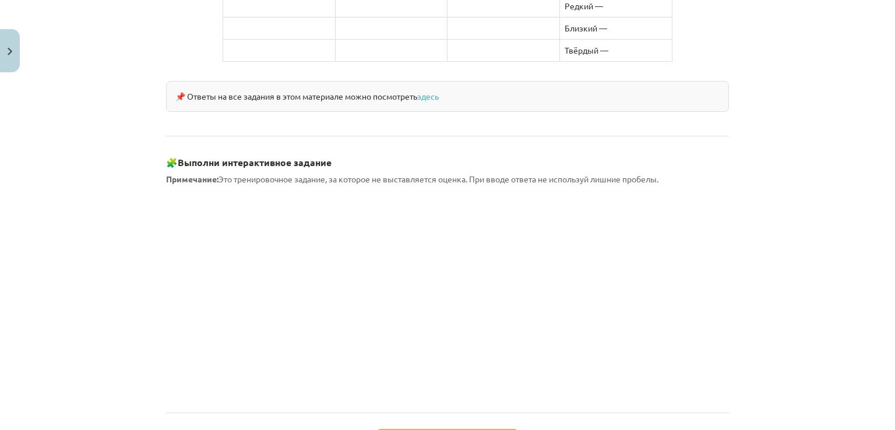
scroll to position [1046, 0]
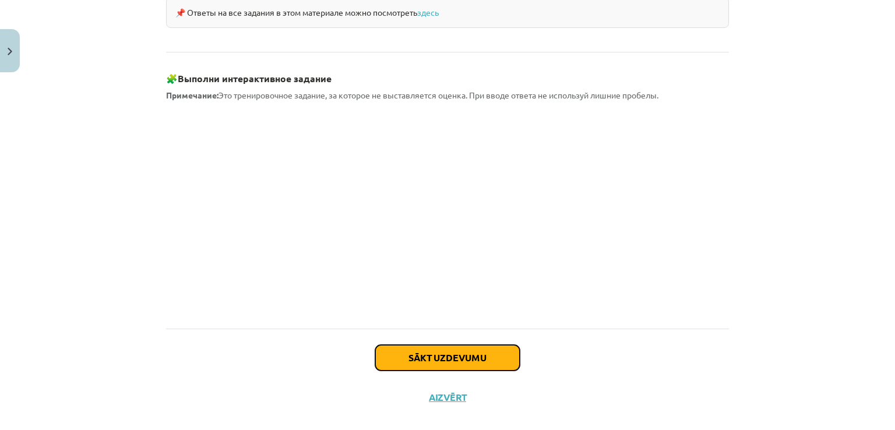
click at [409, 345] on button "Sākt uzdevumu" at bounding box center [447, 358] width 145 height 26
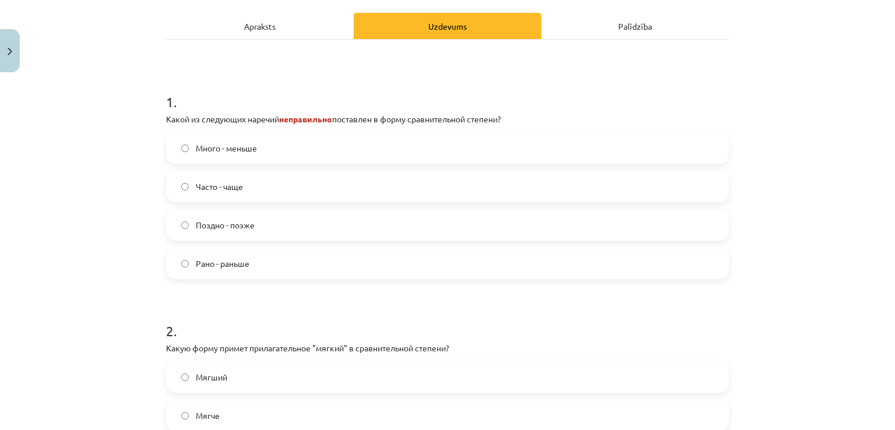
scroll to position [184, 0]
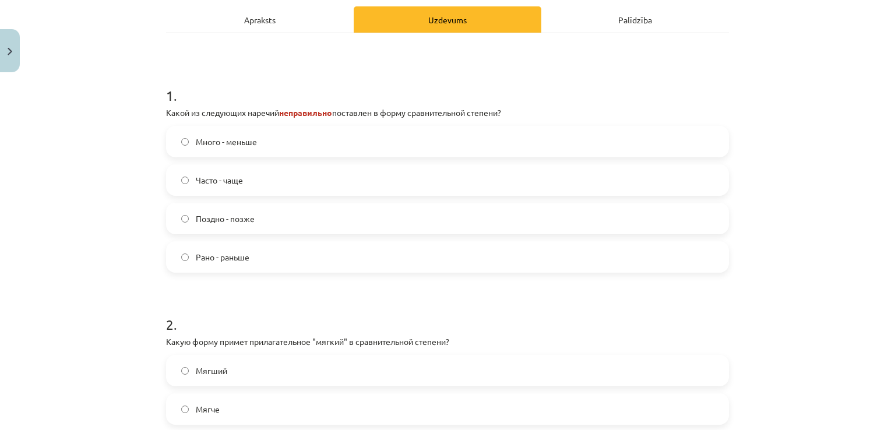
click at [290, 131] on label "Много - меньше" at bounding box center [447, 141] width 561 height 29
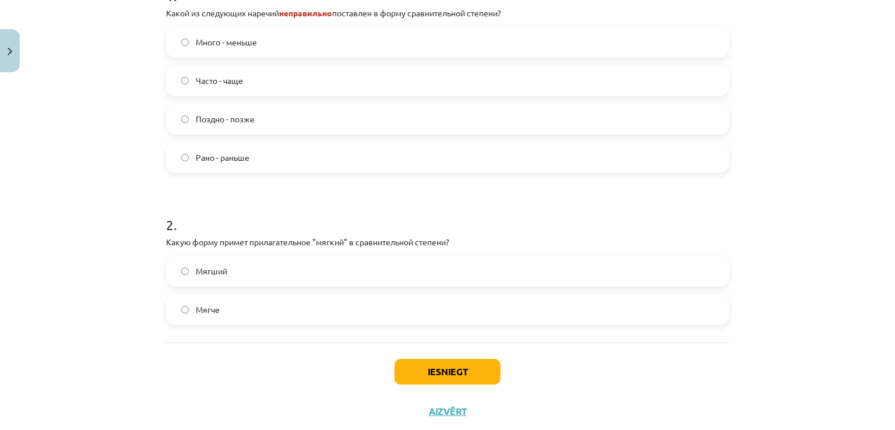
scroll to position [313, 0]
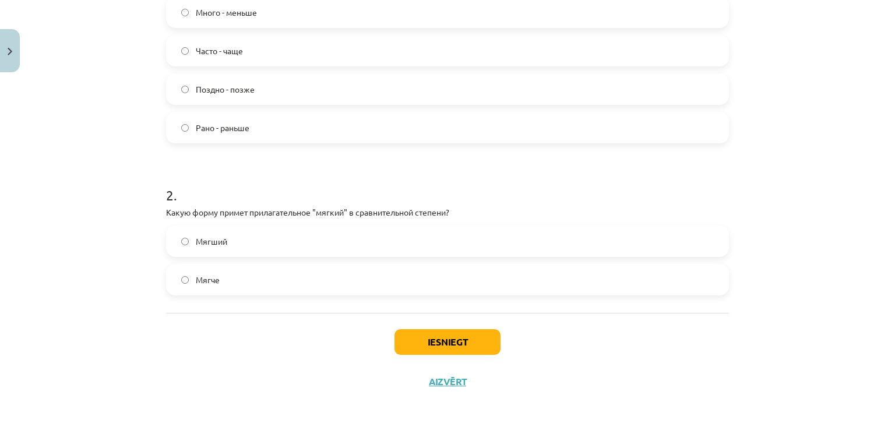
click at [264, 285] on label "Мягче" at bounding box center [447, 279] width 561 height 29
click at [469, 341] on button "Iesniegt" at bounding box center [448, 342] width 106 height 26
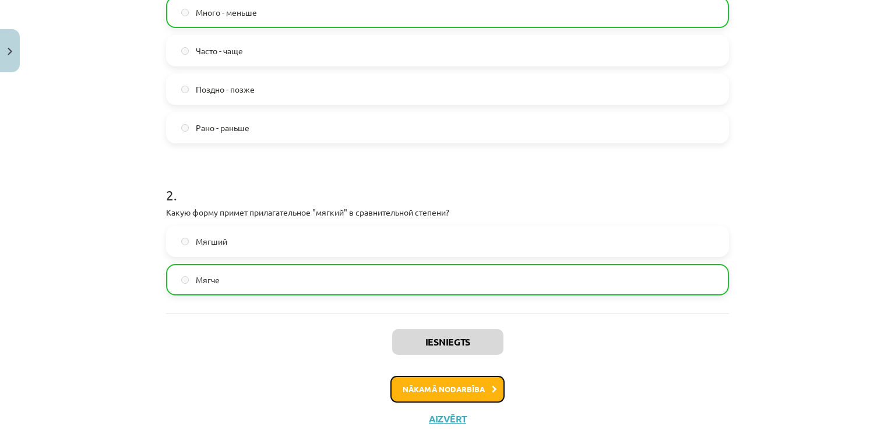
click at [467, 396] on button "Nākamā nodarbība" at bounding box center [448, 389] width 114 height 27
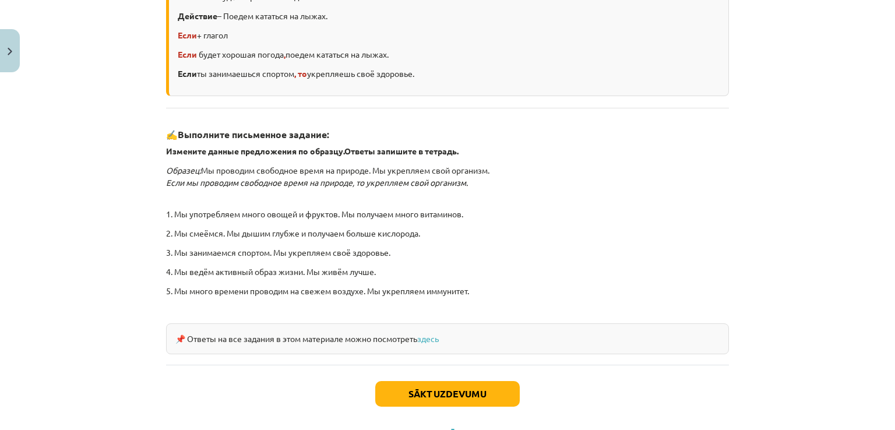
scroll to position [342, 0]
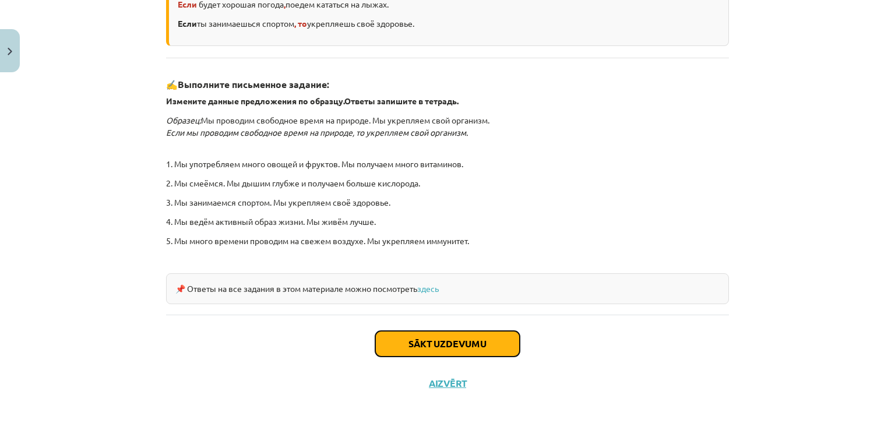
click at [484, 339] on button "Sākt uzdevumu" at bounding box center [447, 344] width 145 height 26
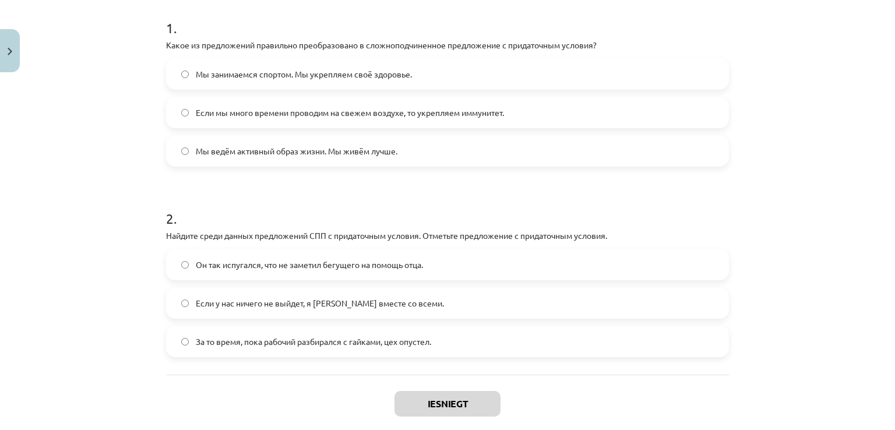
scroll to position [233, 0]
click at [464, 110] on span "Если мы много времени проводим на свежем воздухе, то укрепляем иммунитет." at bounding box center [350, 113] width 308 height 12
click at [371, 310] on label "Если у нас ничего не выйдет, я уеду вместе со всеми." at bounding box center [447, 303] width 561 height 29
click at [458, 403] on button "Iesniegt" at bounding box center [448, 404] width 106 height 26
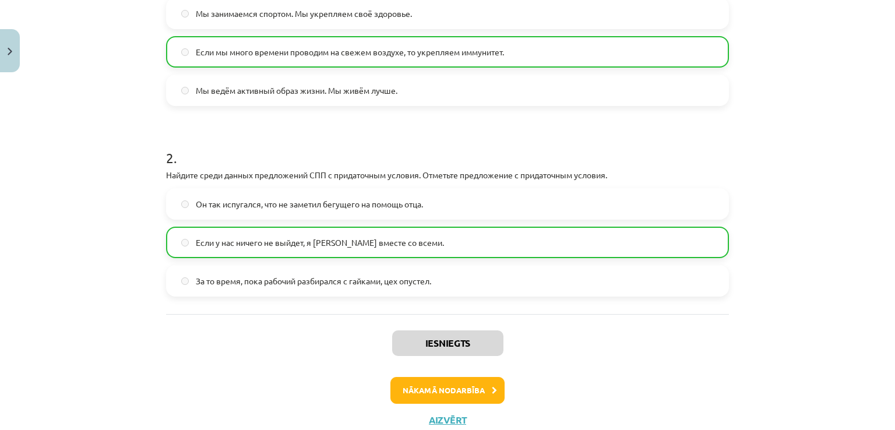
scroll to position [331, 0]
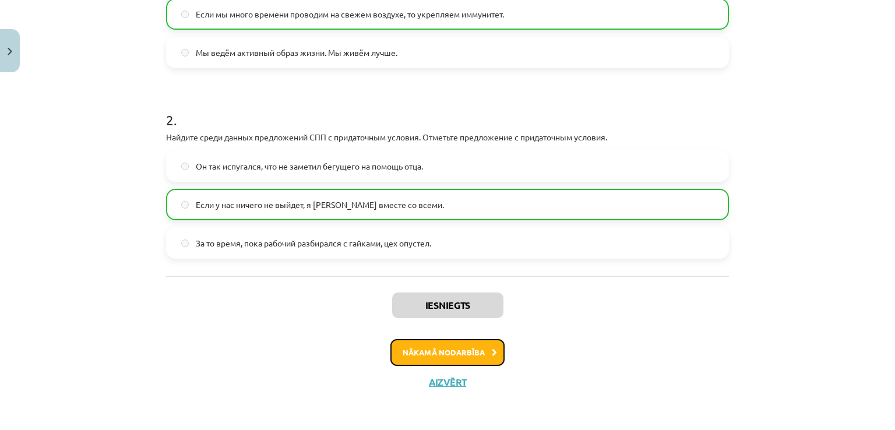
click at [468, 353] on button "Nākamā nodarbība" at bounding box center [448, 352] width 114 height 27
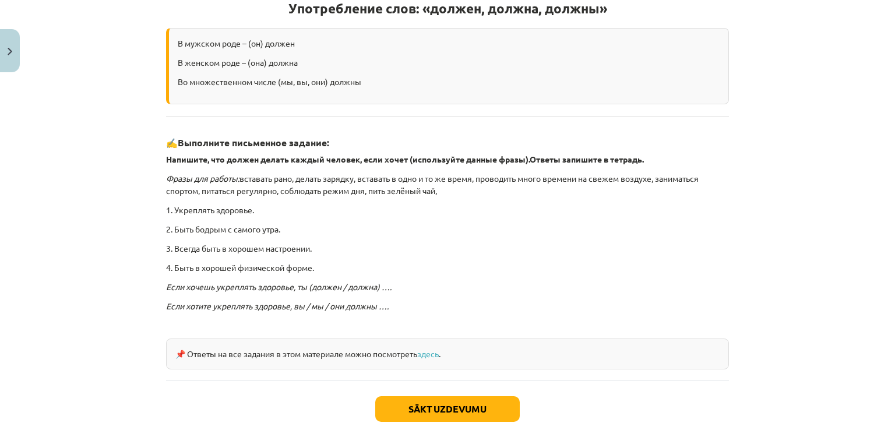
scroll to position [294, 0]
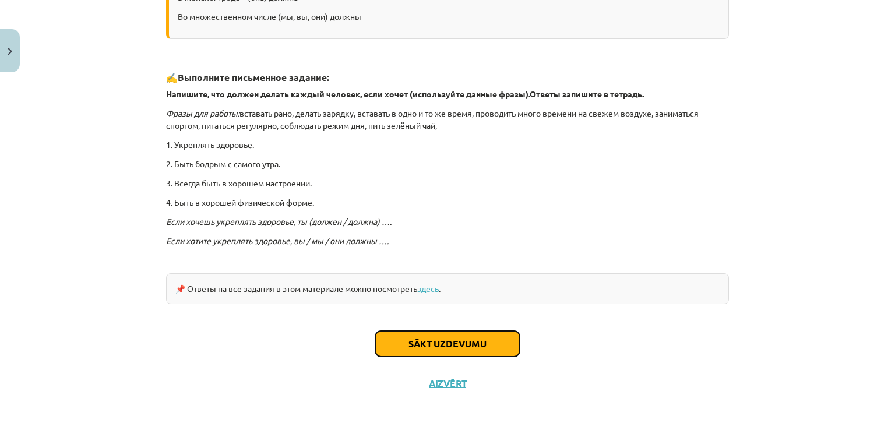
click at [486, 343] on button "Sākt uzdevumu" at bounding box center [447, 344] width 145 height 26
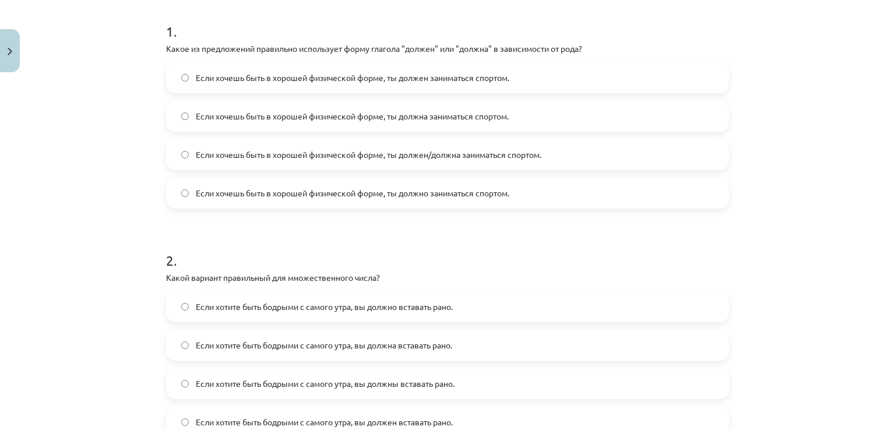
scroll to position [230, 0]
click at [588, 152] on label "Если хочешь быть в хорошей физической форме, ты должен/должна заниматься спорто…" at bounding box center [447, 153] width 561 height 29
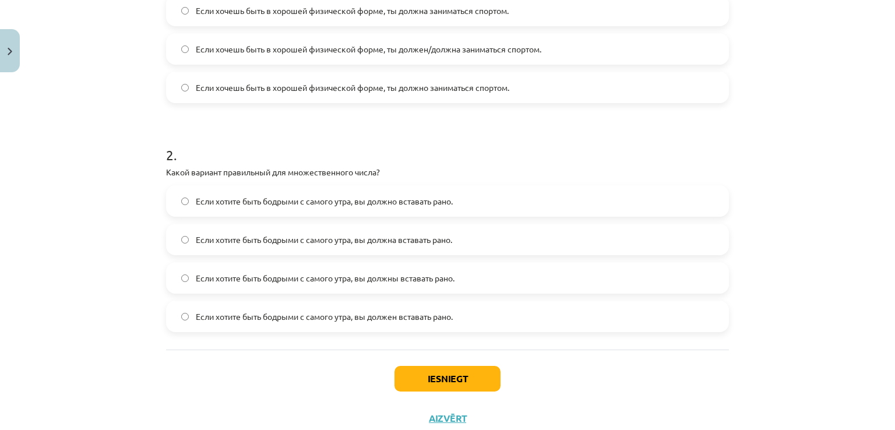
scroll to position [371, 0]
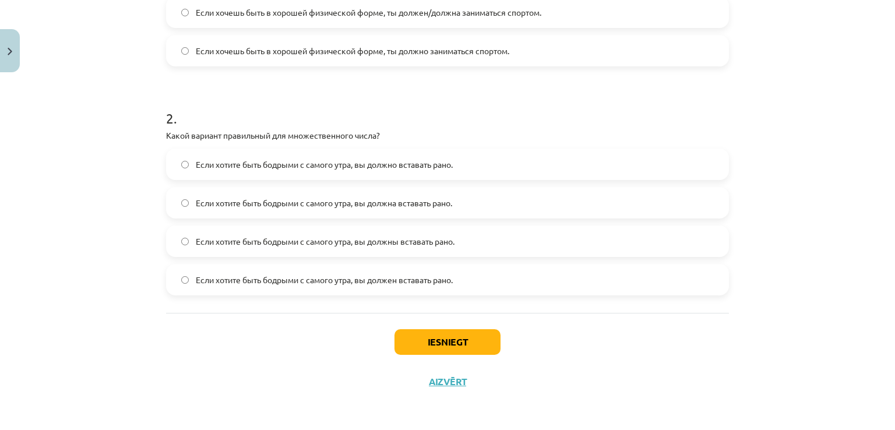
click at [590, 244] on label "Если хотите быть бодрыми с самого утра, вы должны вставать рано." at bounding box center [447, 241] width 561 height 29
click at [429, 342] on button "Iesniegt" at bounding box center [448, 342] width 106 height 26
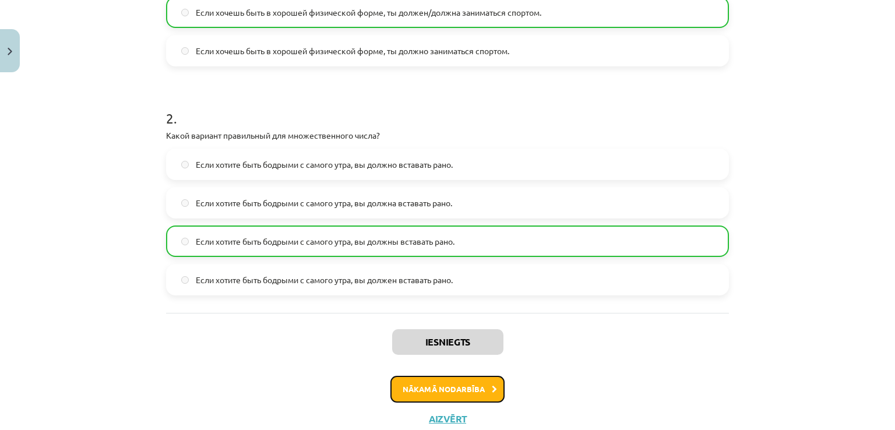
click at [424, 390] on button "Nākamā nodarbība" at bounding box center [448, 389] width 114 height 27
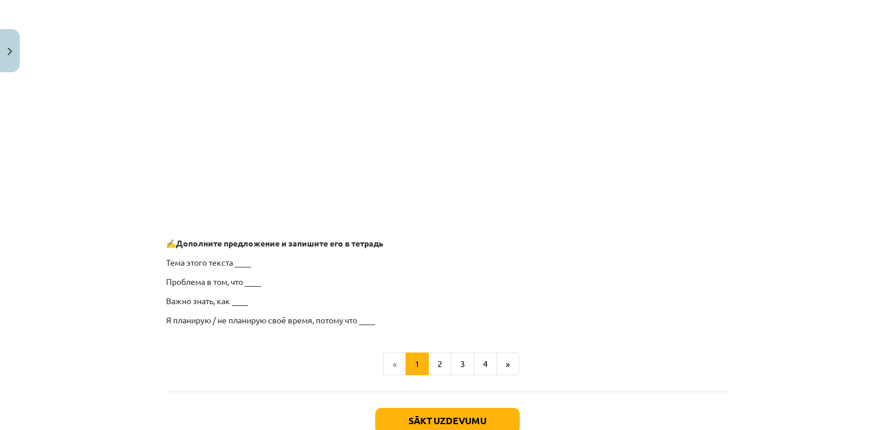
scroll to position [912, 0]
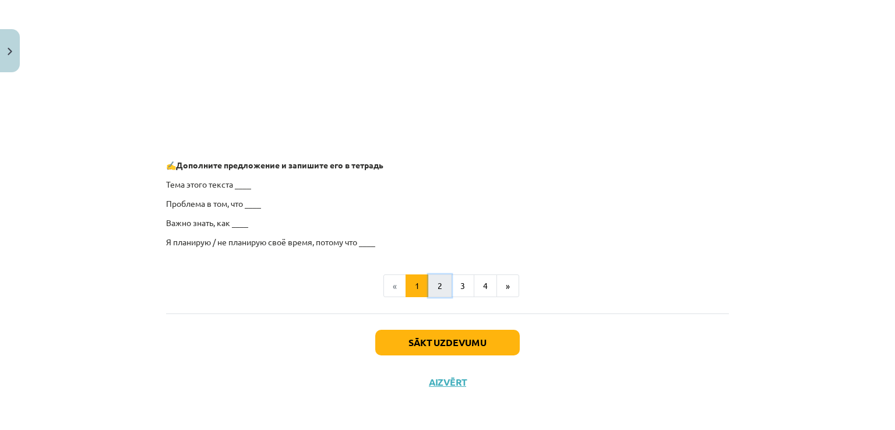
click at [435, 287] on button "2" at bounding box center [439, 286] width 23 height 23
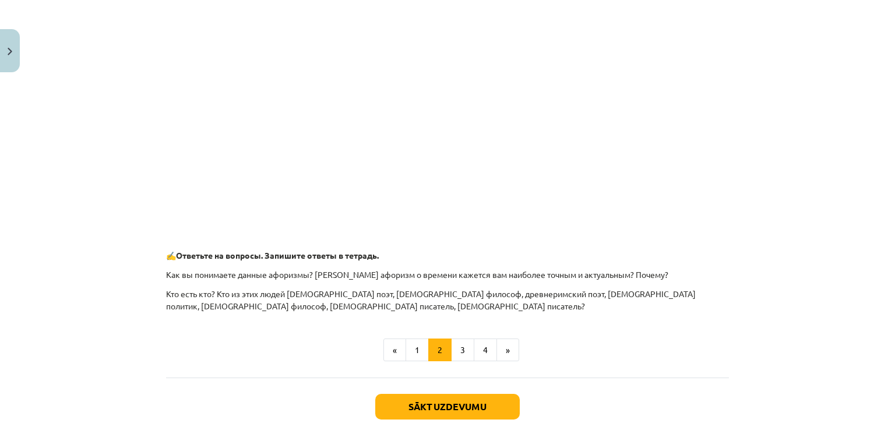
scroll to position [541, 0]
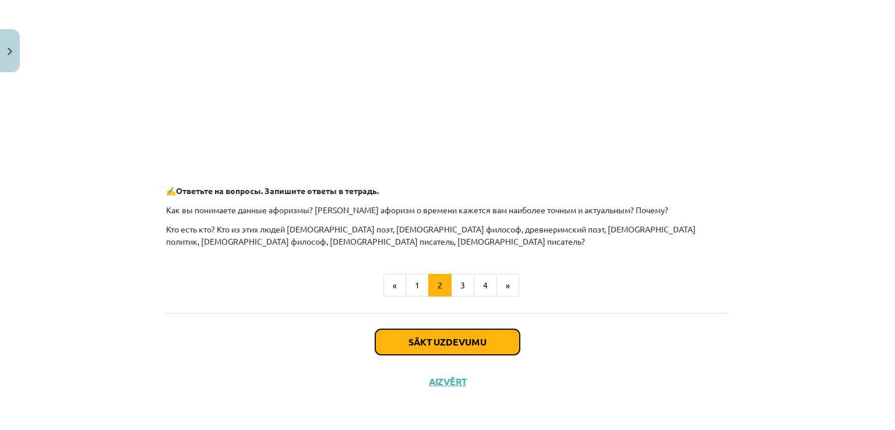
click at [501, 339] on button "Sākt uzdevumu" at bounding box center [447, 342] width 145 height 26
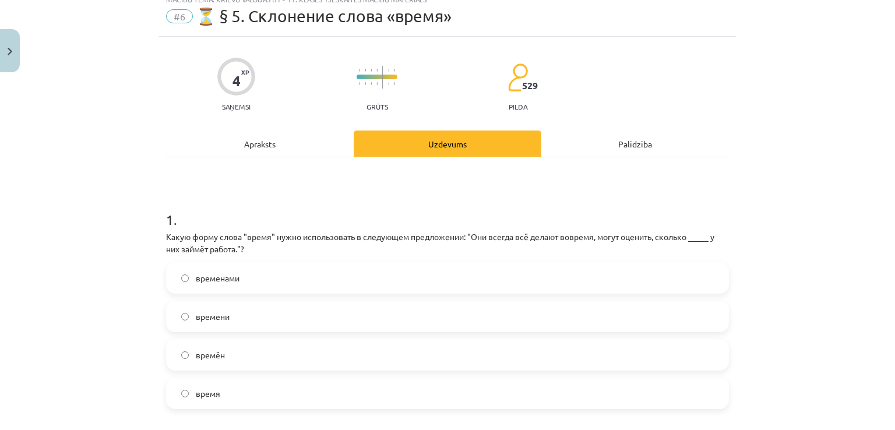
scroll to position [29, 0]
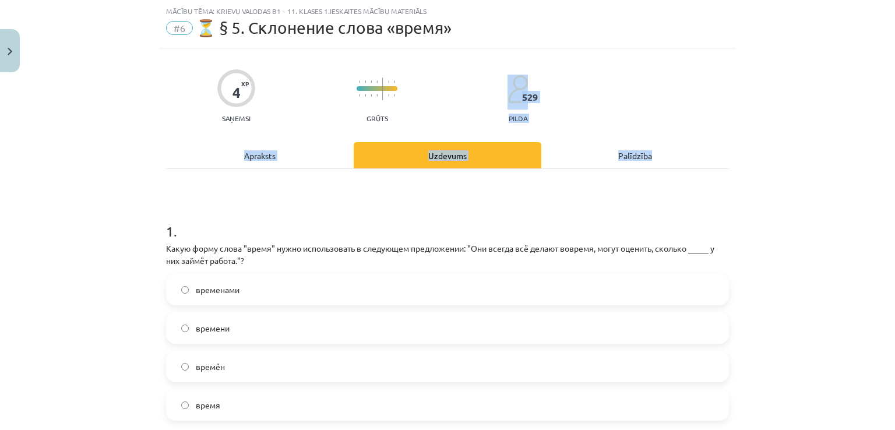
drag, startPoint x: 886, startPoint y: 99, endPoint x: 891, endPoint y: 165, distance: 66.6
click at [891, 165] on div "Mācību tēma: Krievu valodas b1 - 11. klases 1.ieskaites mācību materiāls #6 ⏳ §…" at bounding box center [447, 215] width 895 height 430
drag, startPoint x: 848, startPoint y: 171, endPoint x: 891, endPoint y: 181, distance: 43.8
click at [891, 181] on div "Mācību tēma: Krievu valodas b1 - 11. klases 1.ieskaites mācību materiāls #6 ⏳ §…" at bounding box center [447, 215] width 895 height 430
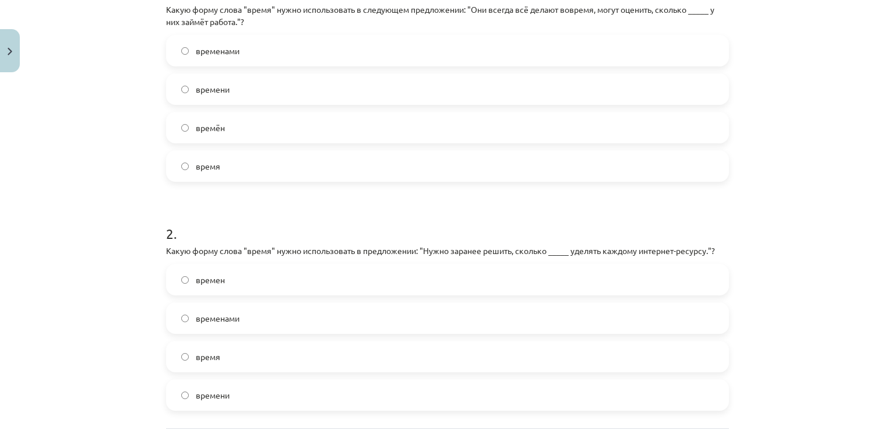
scroll to position [266, 0]
click at [676, 83] on label "времени" at bounding box center [447, 91] width 561 height 29
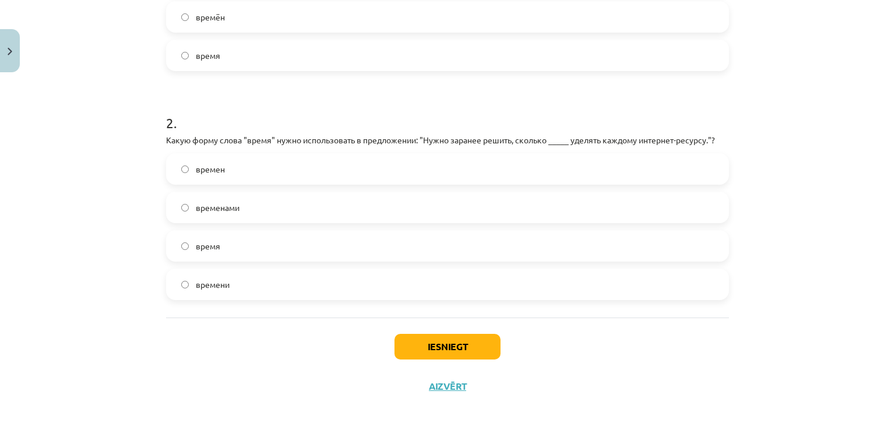
scroll to position [384, 0]
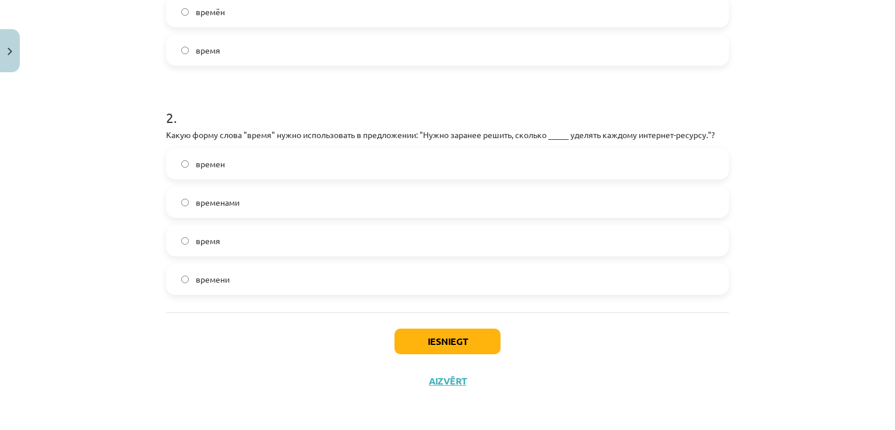
click at [691, 284] on label "времени" at bounding box center [447, 279] width 561 height 29
click at [465, 346] on button "Iesniegt" at bounding box center [448, 342] width 106 height 26
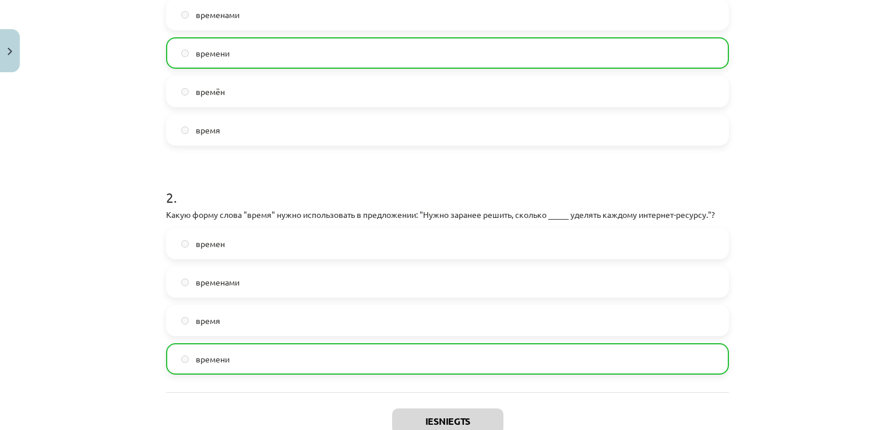
scroll to position [420, 0]
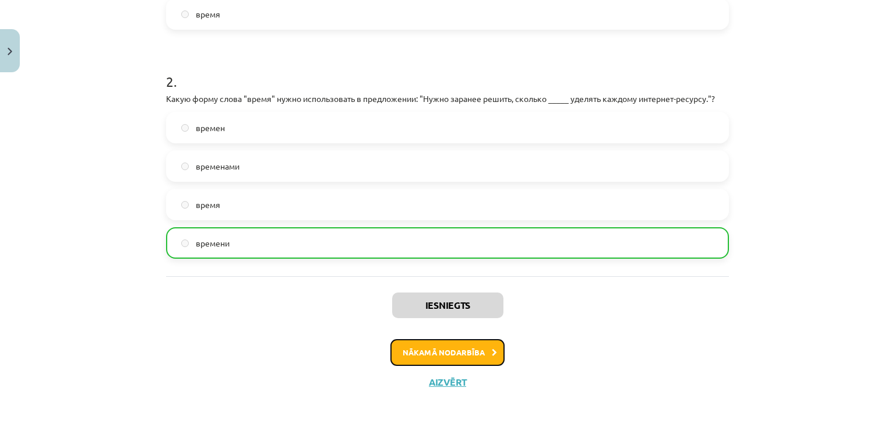
click at [496, 348] on button "Nākamā nodarbība" at bounding box center [448, 352] width 114 height 27
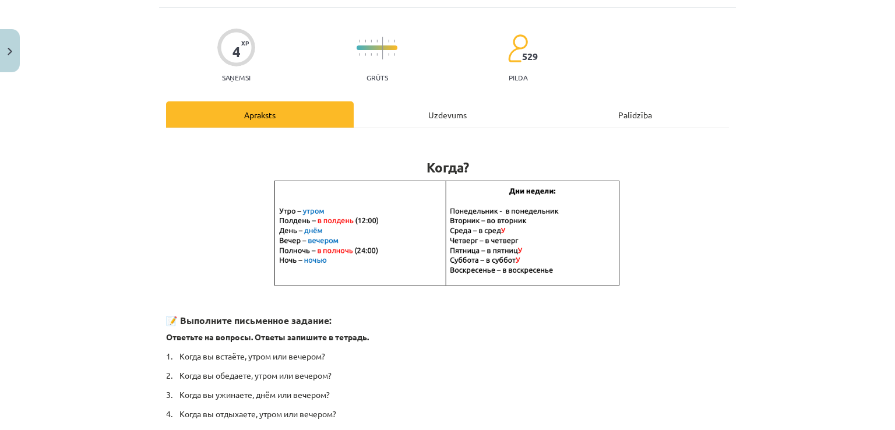
scroll to position [252, 0]
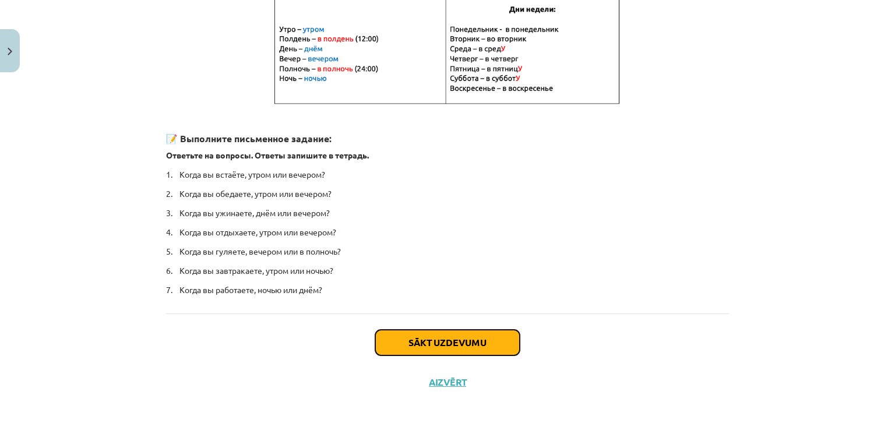
click at [419, 337] on button "Sākt uzdevumu" at bounding box center [447, 343] width 145 height 26
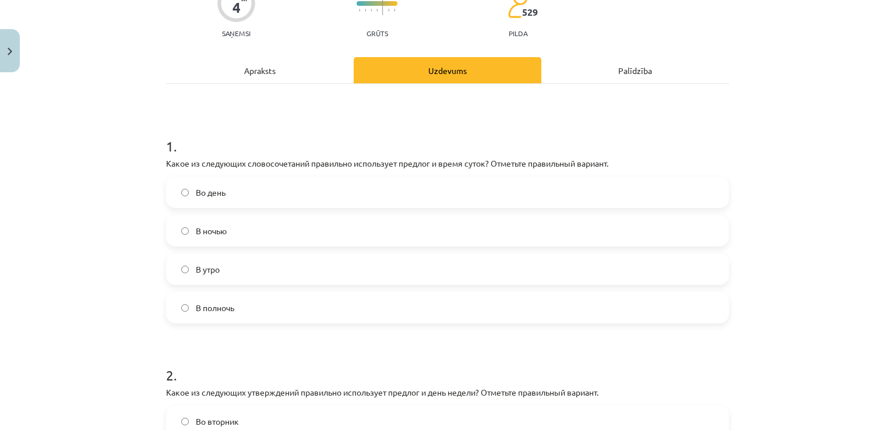
scroll to position [116, 0]
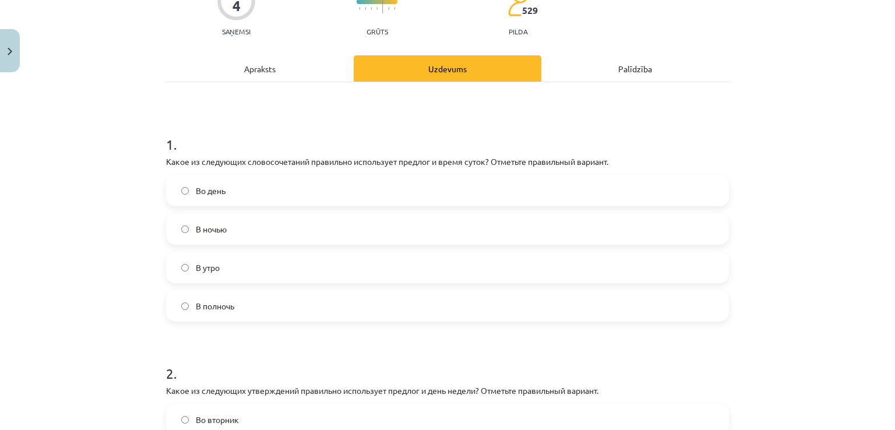
click at [686, 303] on label "В полночь" at bounding box center [447, 305] width 561 height 29
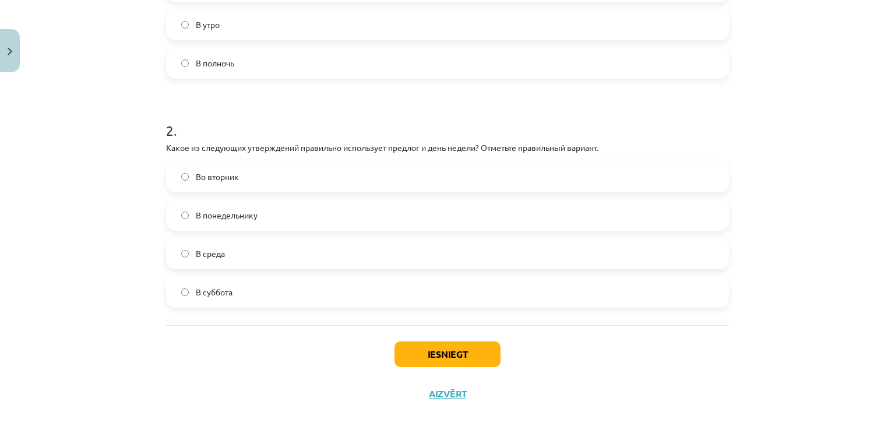
scroll to position [371, 0]
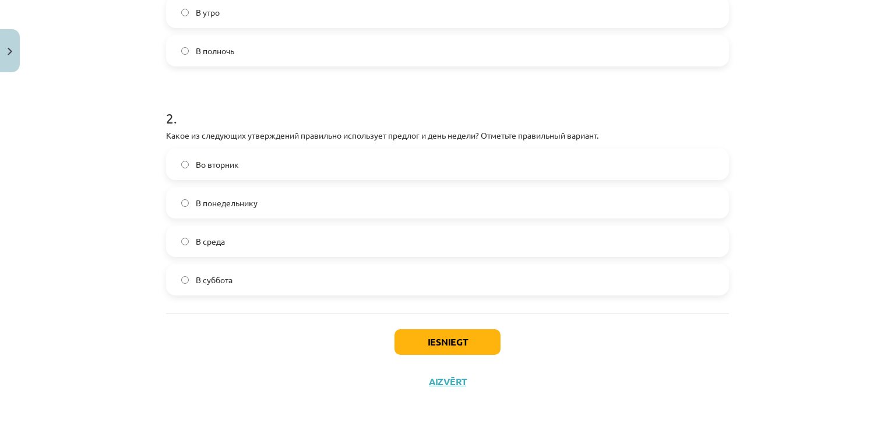
click at [661, 156] on label "Во вторник" at bounding box center [447, 164] width 561 height 29
click at [457, 333] on button "Iesniegt" at bounding box center [448, 342] width 106 height 26
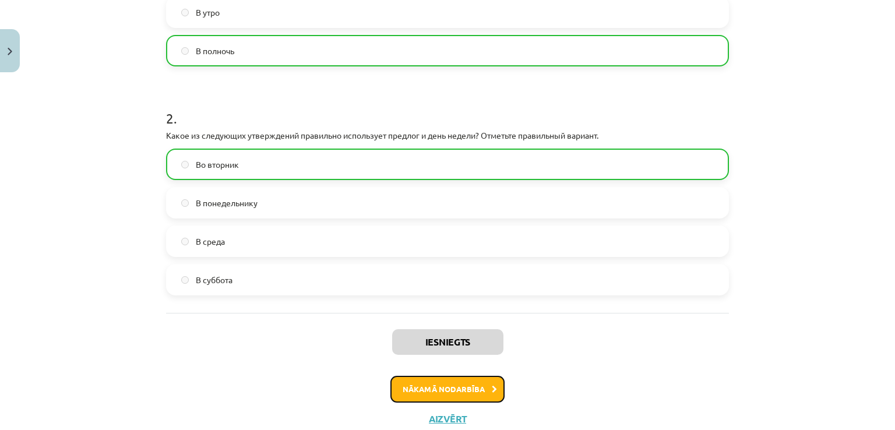
click at [442, 381] on button "Nākamā nodarbība" at bounding box center [448, 389] width 114 height 27
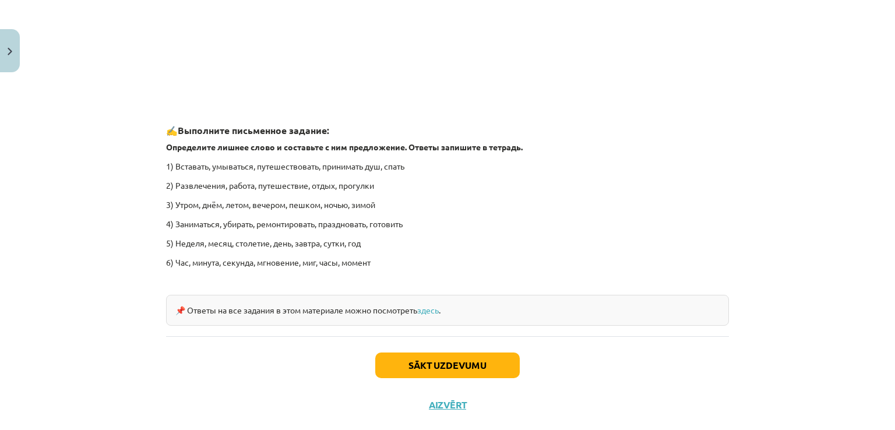
scroll to position [1746, 0]
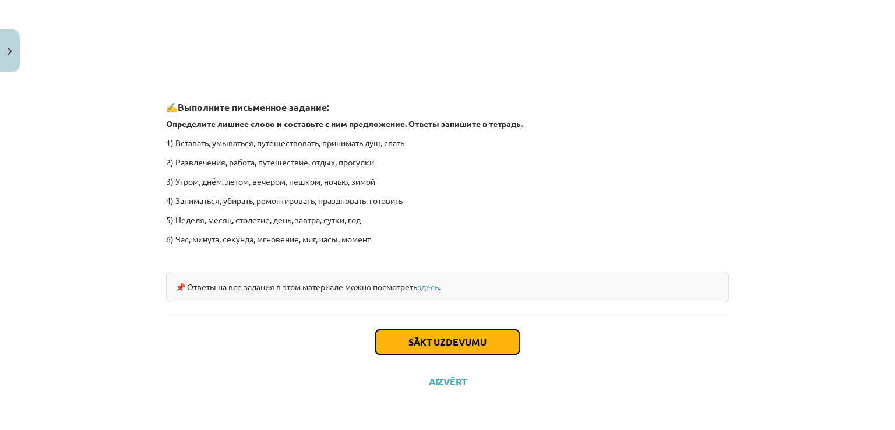
click at [450, 347] on button "Sākt uzdevumu" at bounding box center [447, 342] width 145 height 26
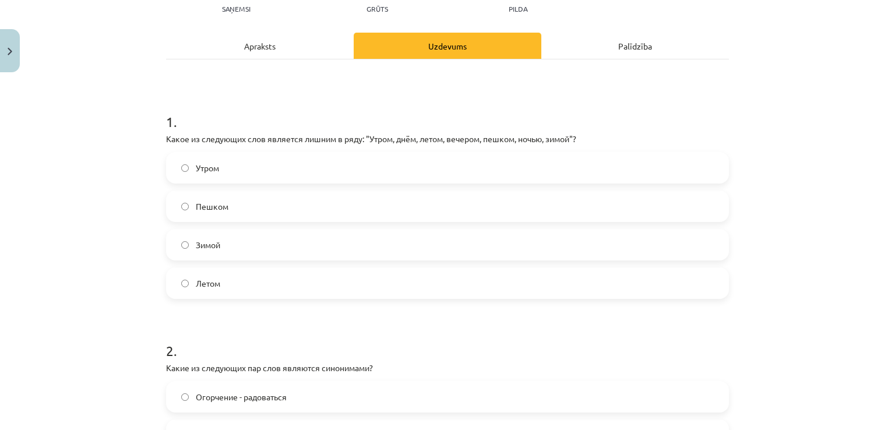
scroll to position [149, 0]
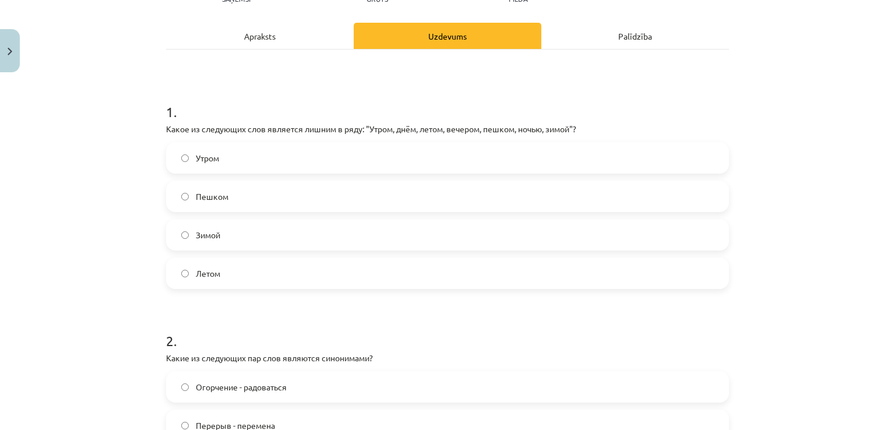
click at [675, 192] on label "Пешком" at bounding box center [447, 196] width 561 height 29
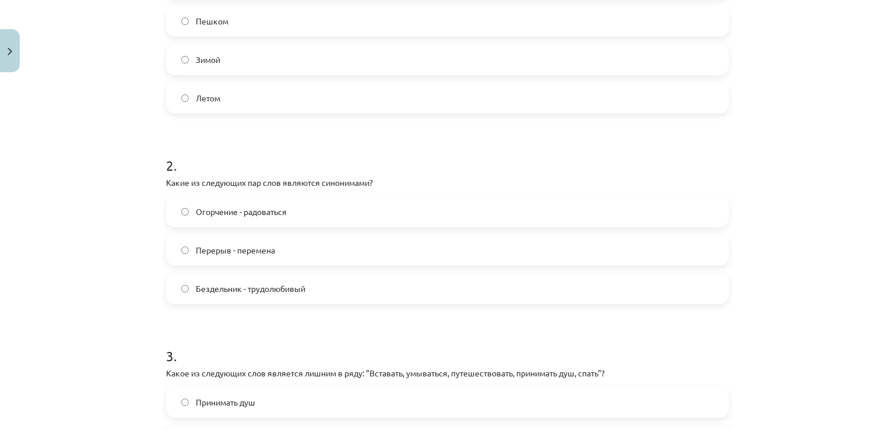
scroll to position [328, 0]
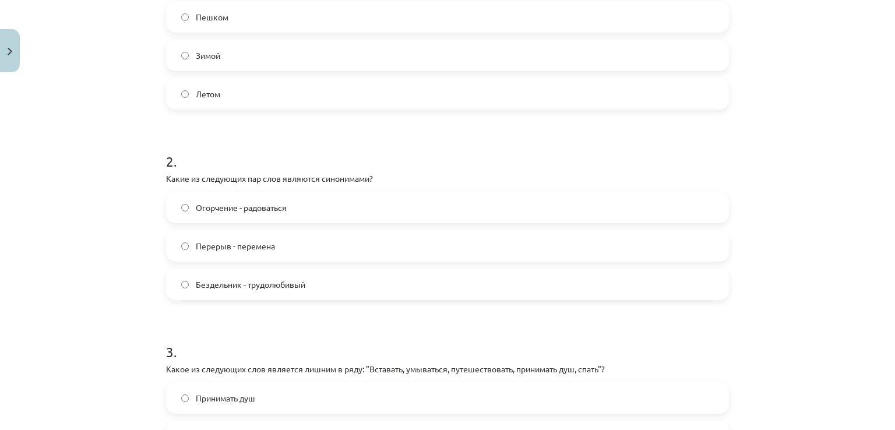
click at [704, 238] on label "Перерыв - перемена" at bounding box center [447, 245] width 561 height 29
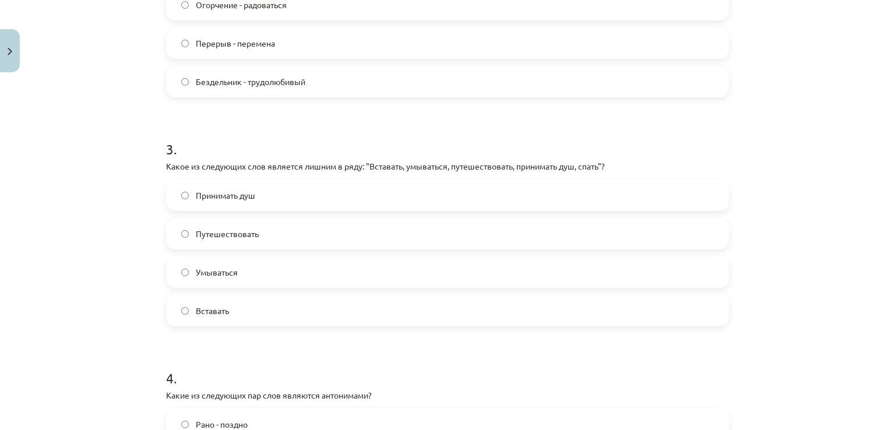
scroll to position [552, 0]
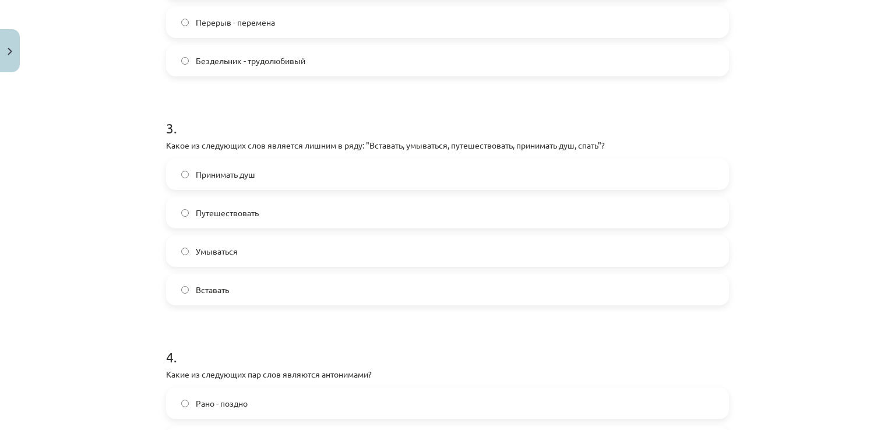
click at [641, 215] on label "Путешествовать" at bounding box center [447, 212] width 561 height 29
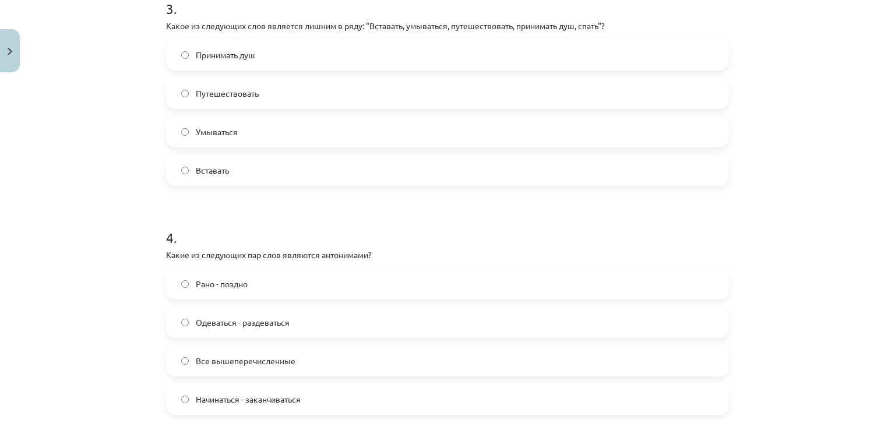
scroll to position [791, 0]
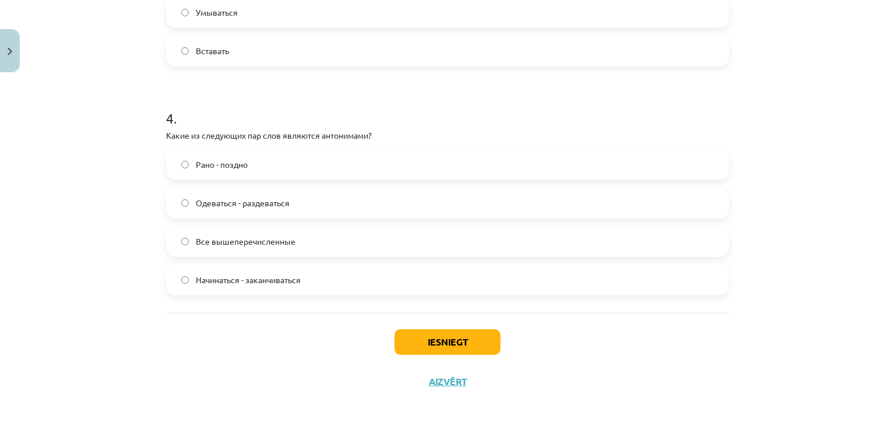
click at [325, 238] on label "Все вышеперечисленные" at bounding box center [447, 241] width 561 height 29
click at [453, 346] on button "Iesniegt" at bounding box center [448, 342] width 106 height 26
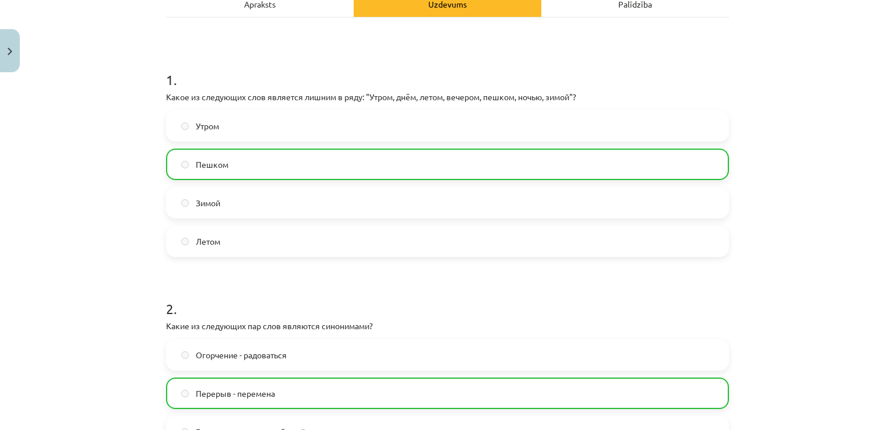
scroll to position [828, 0]
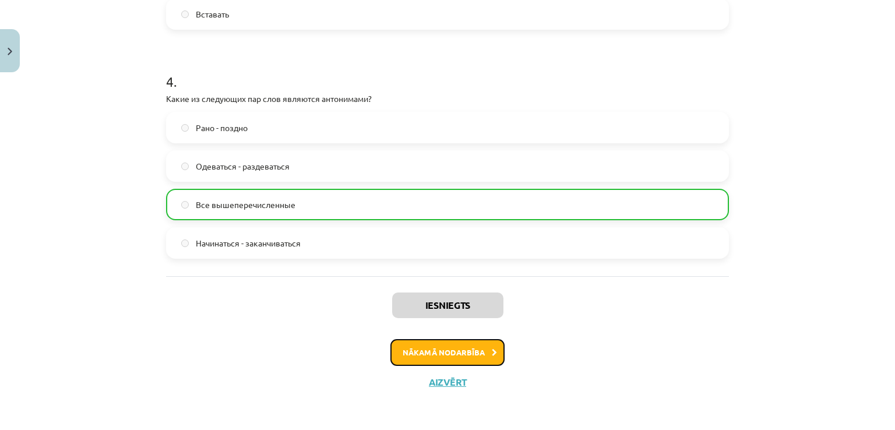
click at [461, 353] on button "Nākamā nodarbība" at bounding box center [448, 352] width 114 height 27
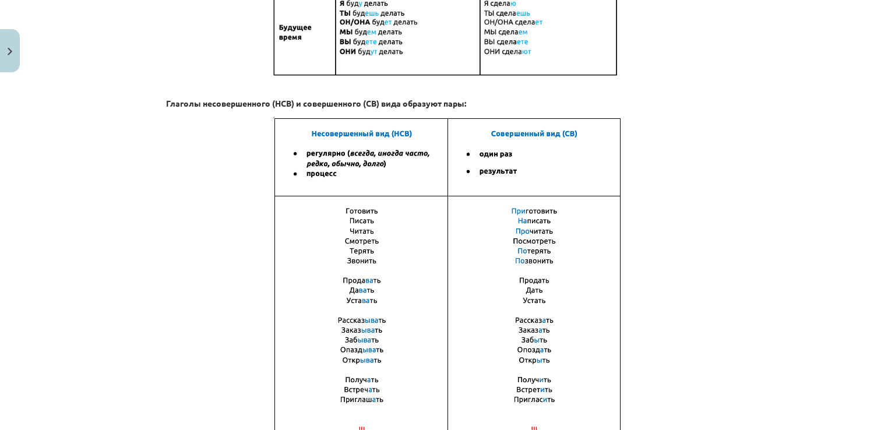
scroll to position [821, 0]
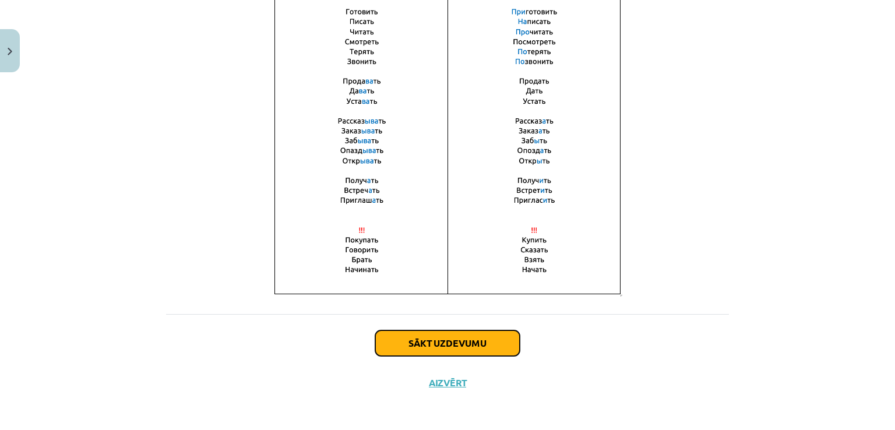
click at [466, 341] on button "Sākt uzdevumu" at bounding box center [447, 344] width 145 height 26
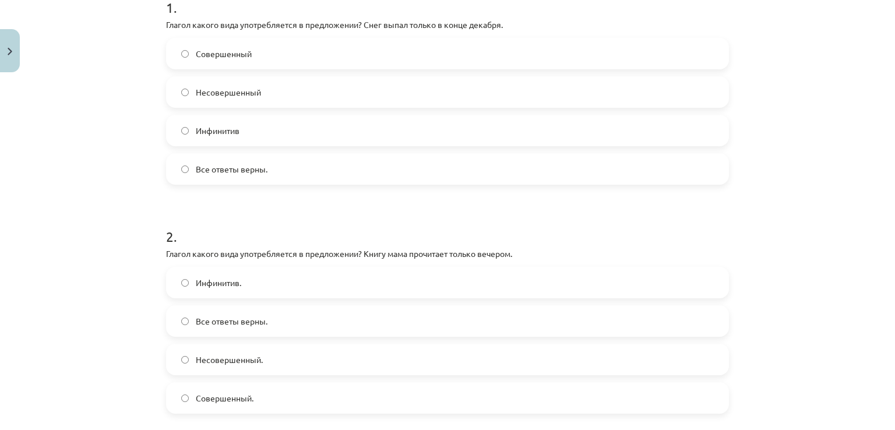
scroll to position [245, 0]
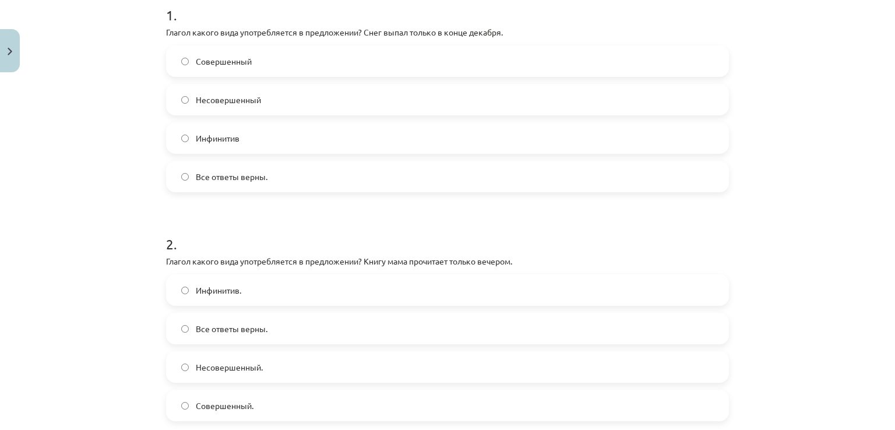
click at [696, 65] on label "Совершенный" at bounding box center [447, 61] width 561 height 29
click at [483, 410] on label "Совершенный." at bounding box center [447, 405] width 561 height 29
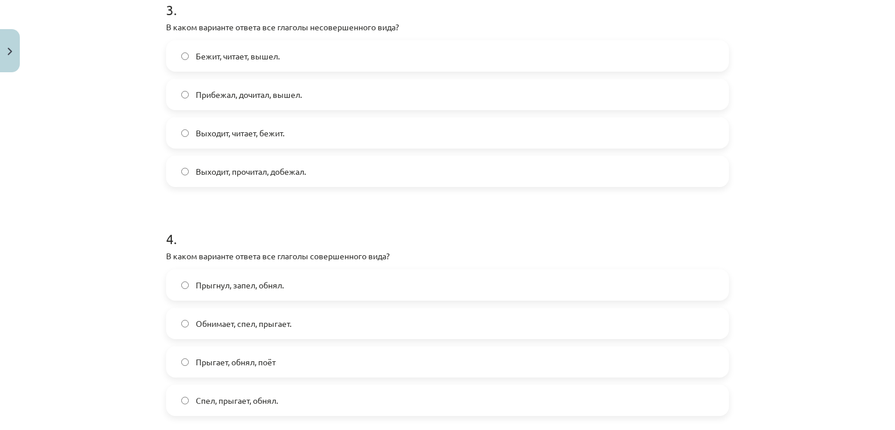
scroll to position [710, 0]
click at [641, 46] on label "Бежит, читает, вышел." at bounding box center [447, 54] width 561 height 29
click at [568, 178] on label "Выходит, прочитал, добежал." at bounding box center [447, 170] width 561 height 29
click at [526, 127] on label "Выходит, читает, бежит." at bounding box center [447, 131] width 561 height 29
click at [392, 279] on label "Прыгнул, запел, обнял." at bounding box center [447, 283] width 561 height 29
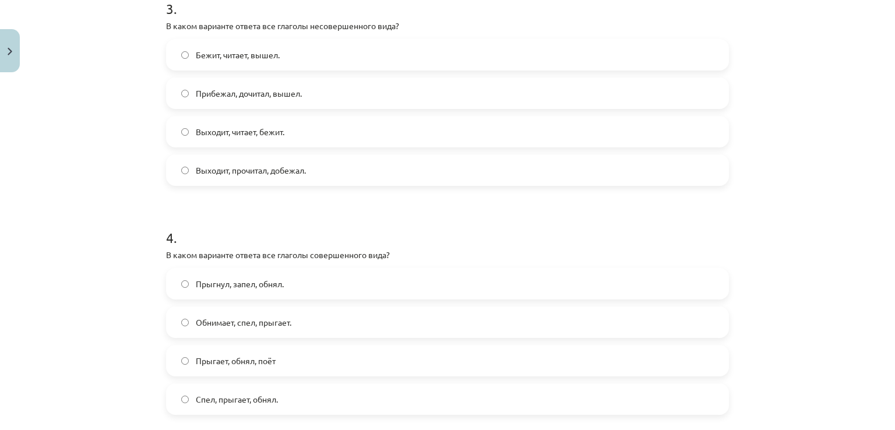
scroll to position [830, 0]
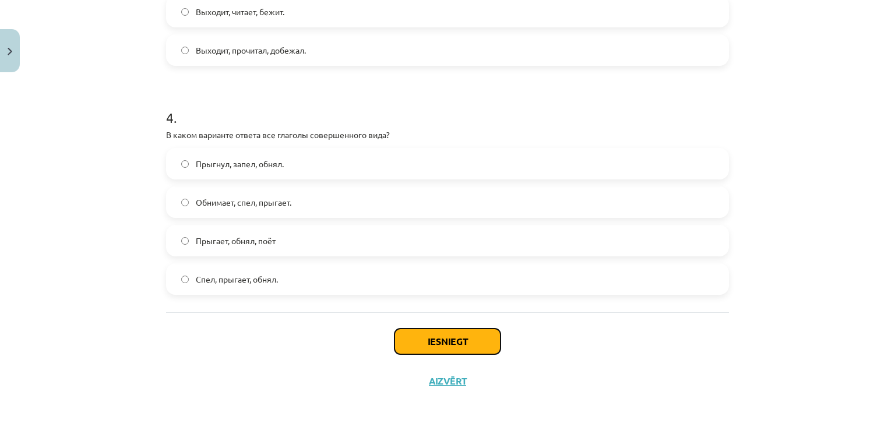
click at [470, 343] on button "Iesniegt" at bounding box center [448, 342] width 106 height 26
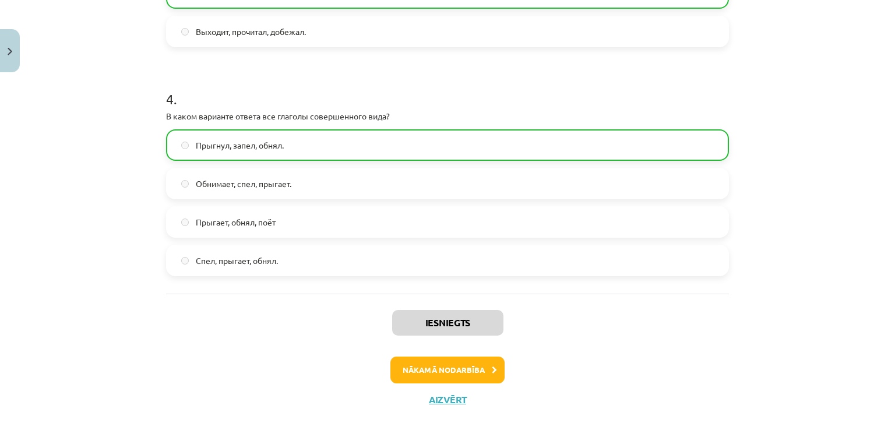
scroll to position [867, 0]
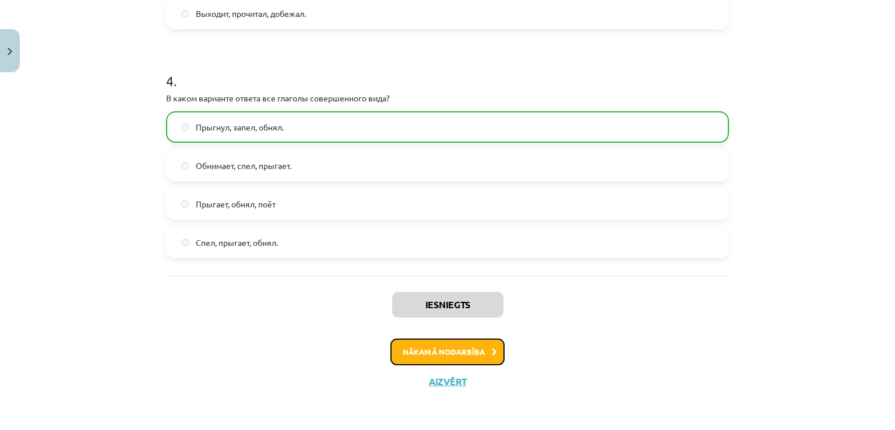
click at [476, 354] on button "Nākamā nodarbība" at bounding box center [448, 352] width 114 height 27
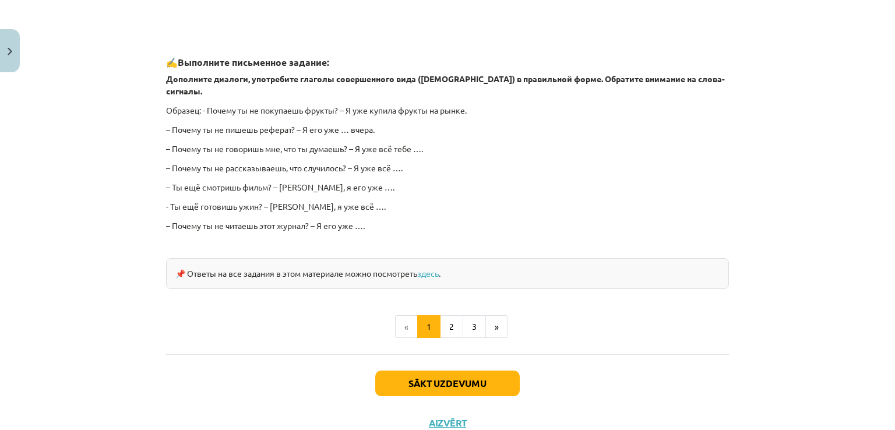
scroll to position [1039, 0]
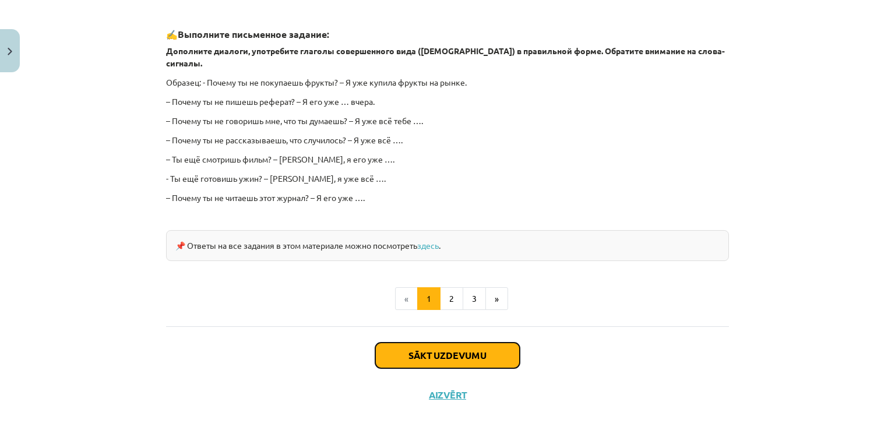
click at [472, 344] on button "Sākt uzdevumu" at bounding box center [447, 356] width 145 height 26
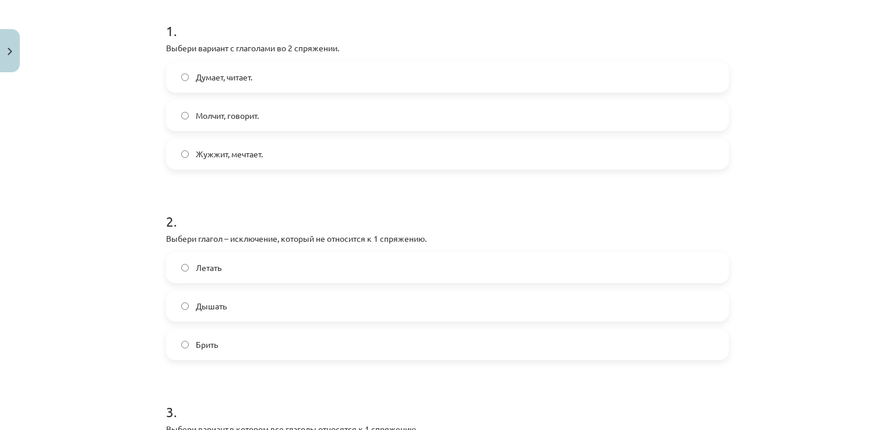
scroll to position [238, 0]
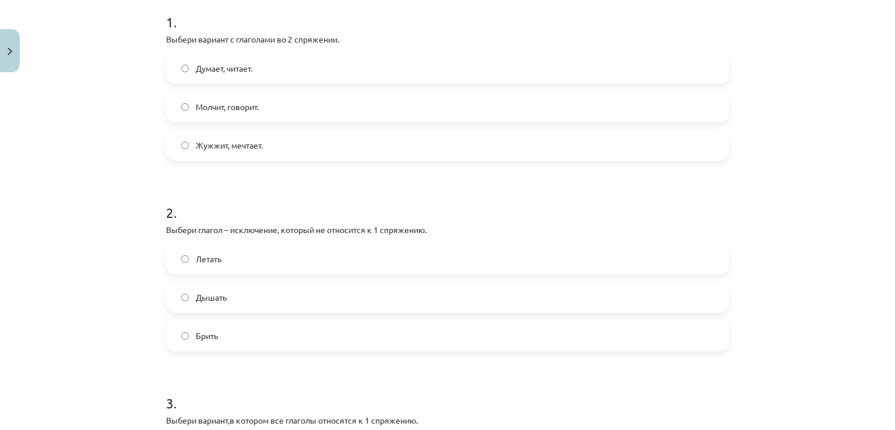
click at [430, 105] on label "Молчит, говорит." at bounding box center [447, 106] width 561 height 29
click at [258, 294] on label "Дышать" at bounding box center [447, 297] width 561 height 29
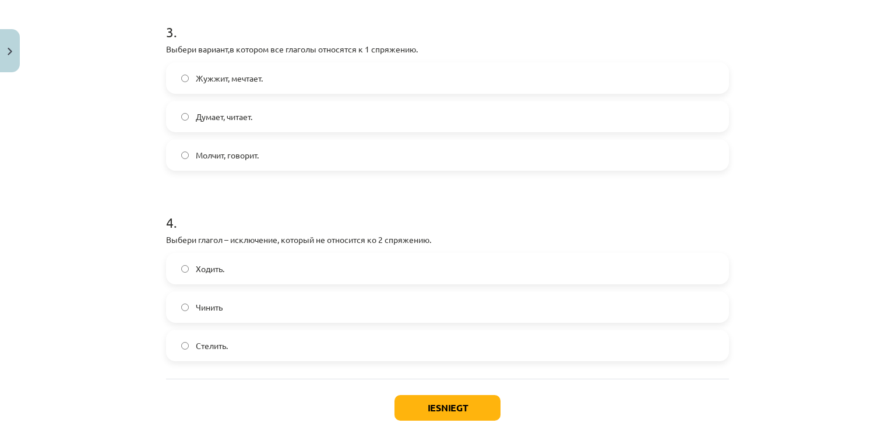
scroll to position [620, 0]
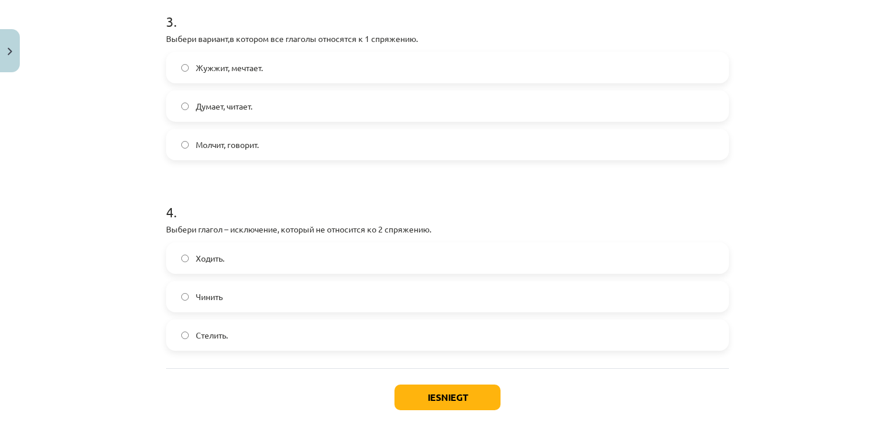
click at [679, 140] on label "Молчит, говорит." at bounding box center [447, 144] width 561 height 29
click at [451, 94] on label "Думает, читает." at bounding box center [447, 106] width 561 height 29
click at [258, 339] on label "Стелить." at bounding box center [447, 335] width 561 height 29
click at [456, 401] on button "Iesniegt" at bounding box center [448, 398] width 106 height 26
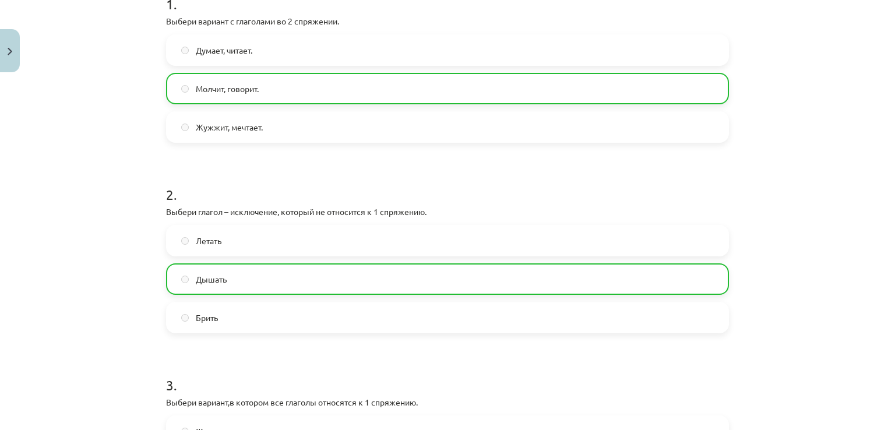
scroll to position [713, 0]
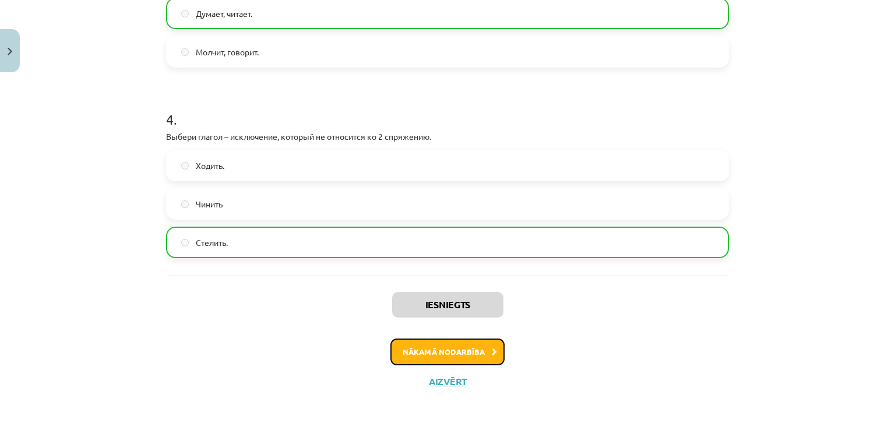
click at [480, 350] on button "Nākamā nodarbība" at bounding box center [448, 352] width 114 height 27
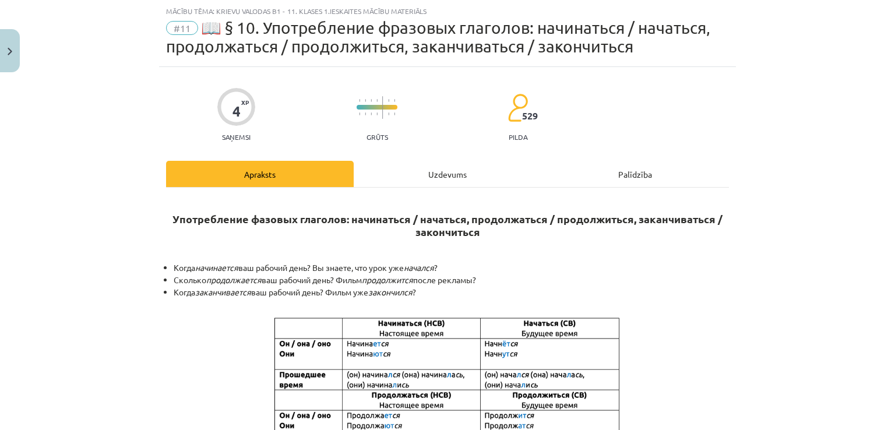
scroll to position [605, 0]
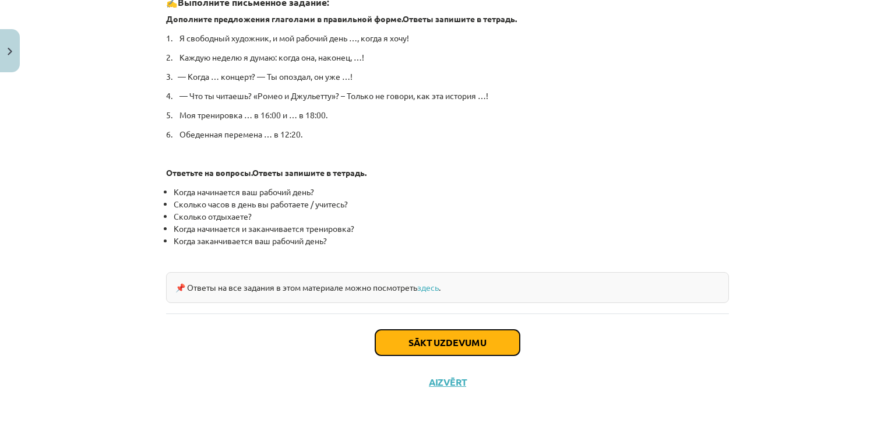
click at [484, 350] on button "Sākt uzdevumu" at bounding box center [447, 343] width 145 height 26
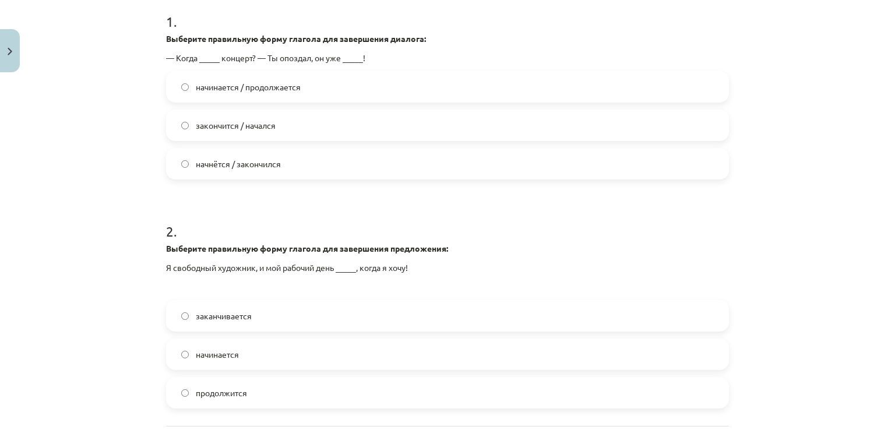
scroll to position [259, 0]
click at [468, 171] on label "начнётся / закончился" at bounding box center [447, 161] width 561 height 29
click at [289, 358] on label "начинается" at bounding box center [447, 352] width 561 height 29
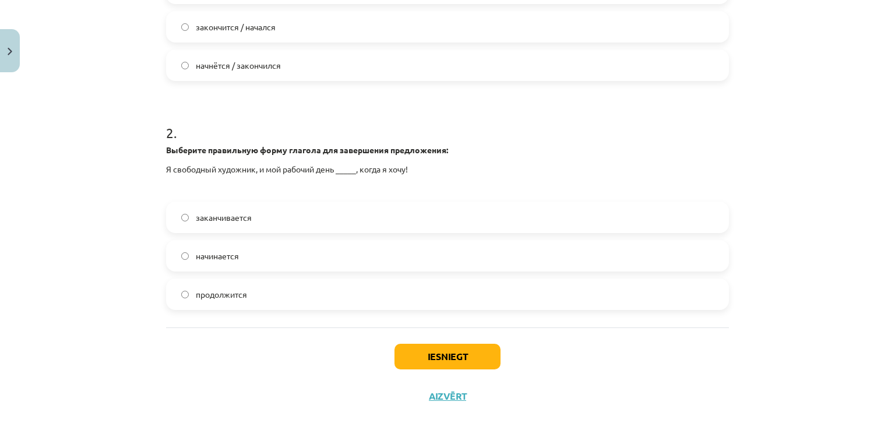
scroll to position [371, 0]
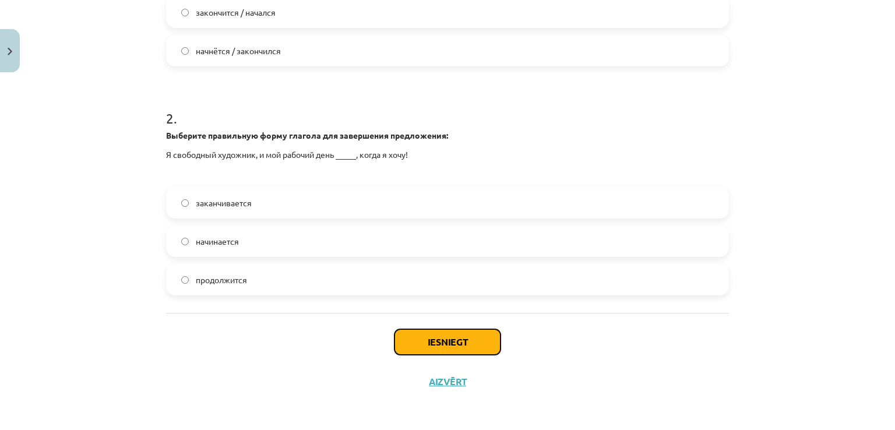
click at [428, 343] on button "Iesniegt" at bounding box center [448, 342] width 106 height 26
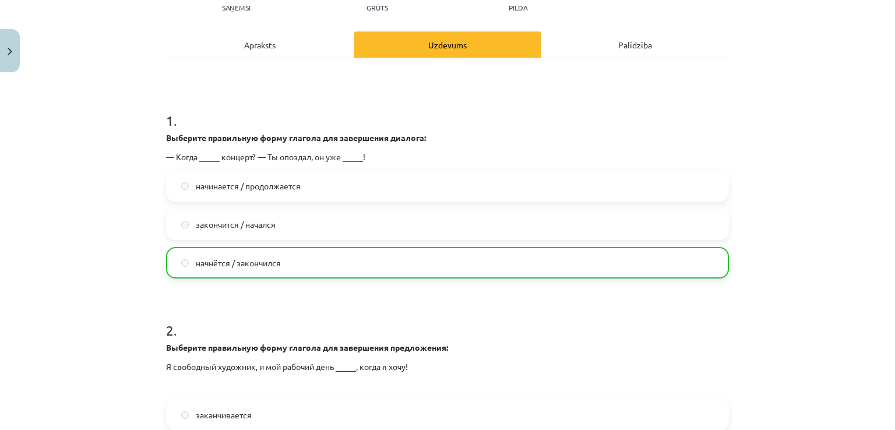
scroll to position [408, 0]
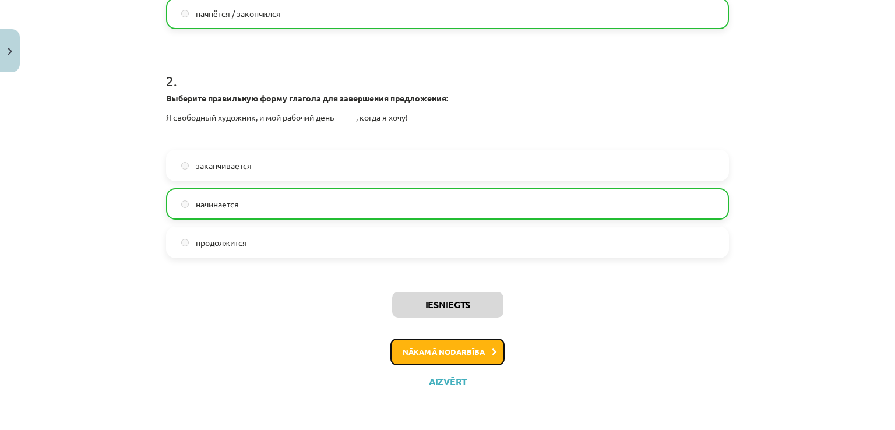
click at [457, 358] on button "Nākamā nodarbība" at bounding box center [448, 352] width 114 height 27
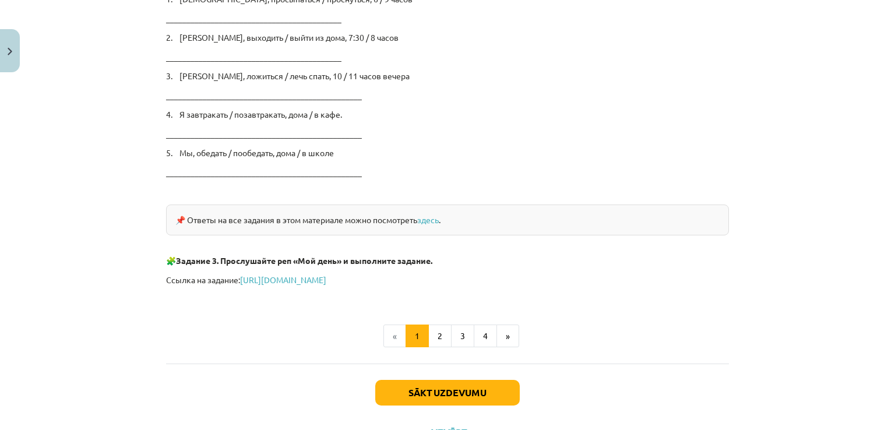
scroll to position [1973, 0]
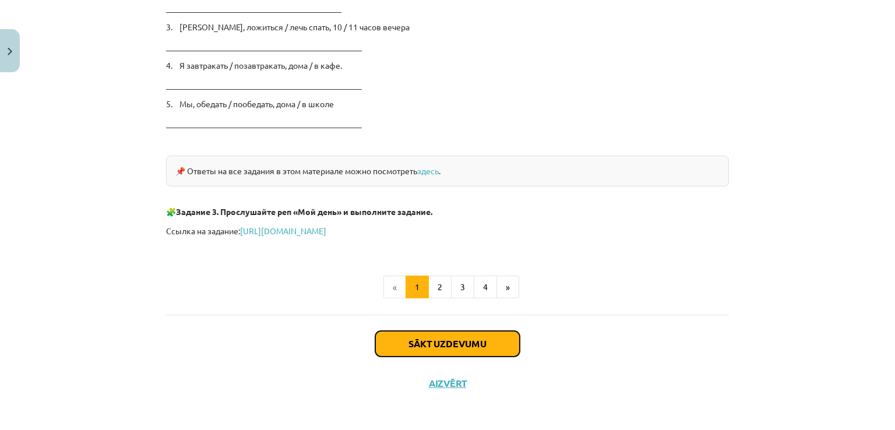
click at [504, 336] on button "Sākt uzdevumu" at bounding box center [447, 344] width 145 height 26
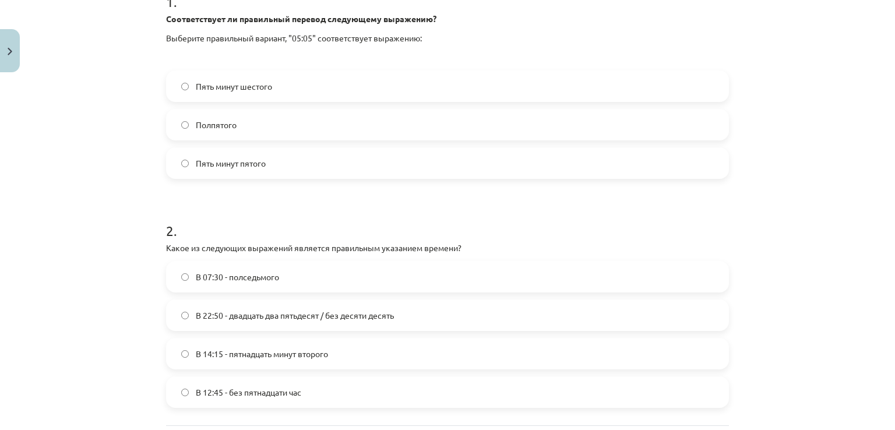
scroll to position [261, 0]
click at [712, 88] on label "Пять минут шестого" at bounding box center [447, 84] width 561 height 29
click at [697, 80] on label "Пять минут шестого" at bounding box center [447, 84] width 561 height 29
click at [675, 388] on label "В 12:45 - без пятнадцати час" at bounding box center [447, 390] width 561 height 29
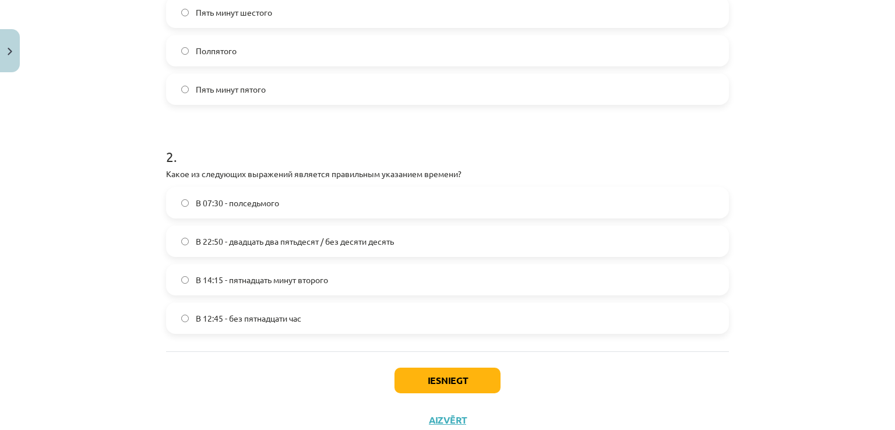
scroll to position [319, 0]
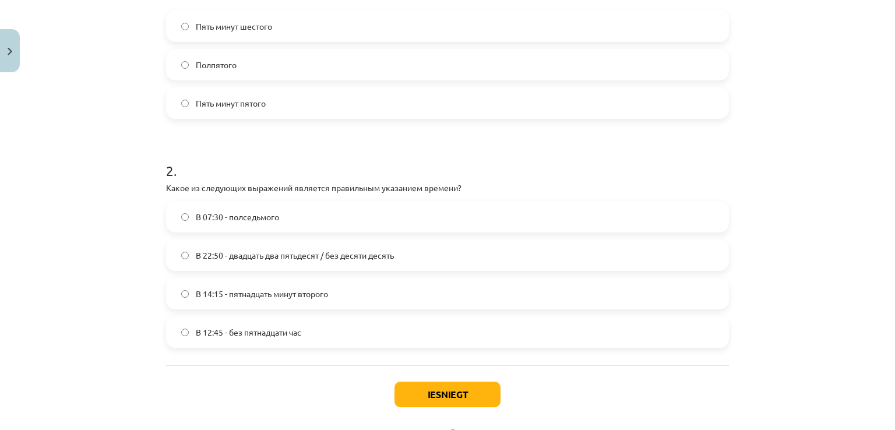
click at [637, 285] on label "В 14:15 - пятнадцать минут второго" at bounding box center [447, 293] width 561 height 29
click at [442, 401] on button "Iesniegt" at bounding box center [448, 395] width 106 height 26
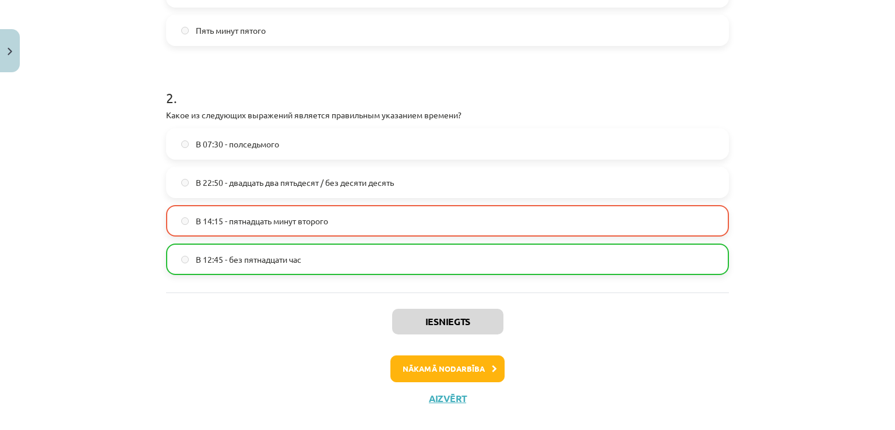
scroll to position [392, 0]
click at [465, 367] on button "Nākamā nodarbība" at bounding box center [448, 368] width 114 height 27
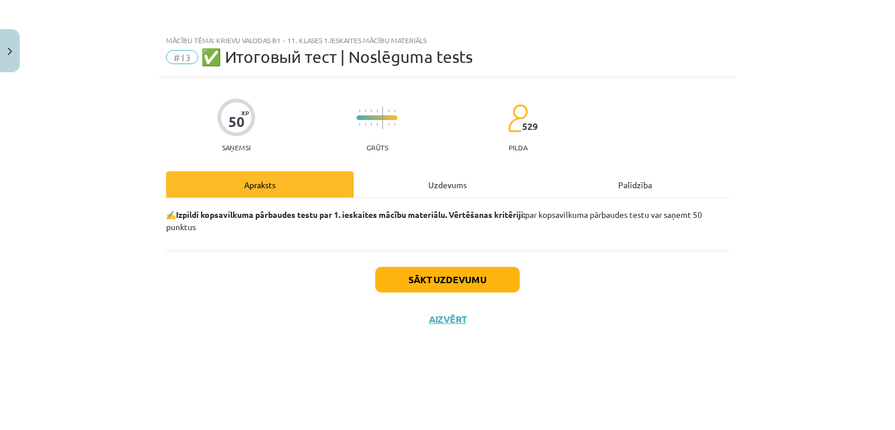
scroll to position [0, 0]
click at [452, 289] on button "Sākt uzdevumu" at bounding box center [447, 280] width 145 height 26
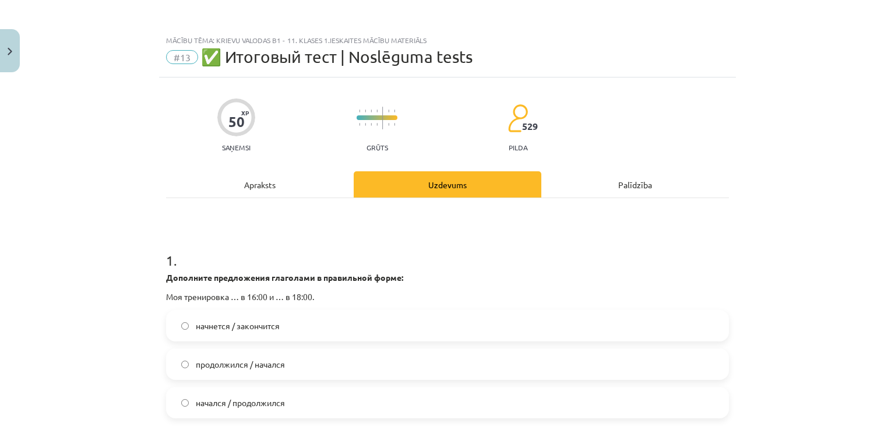
scroll to position [160, 0]
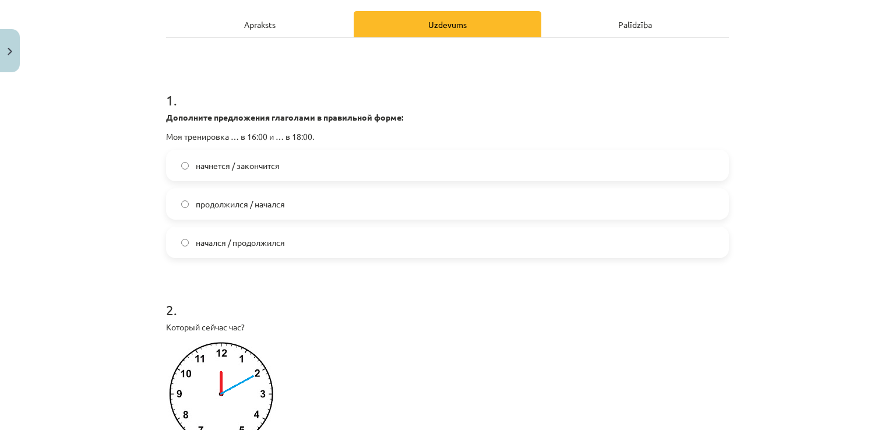
click at [655, 166] on label "начнется / закончится" at bounding box center [447, 165] width 561 height 29
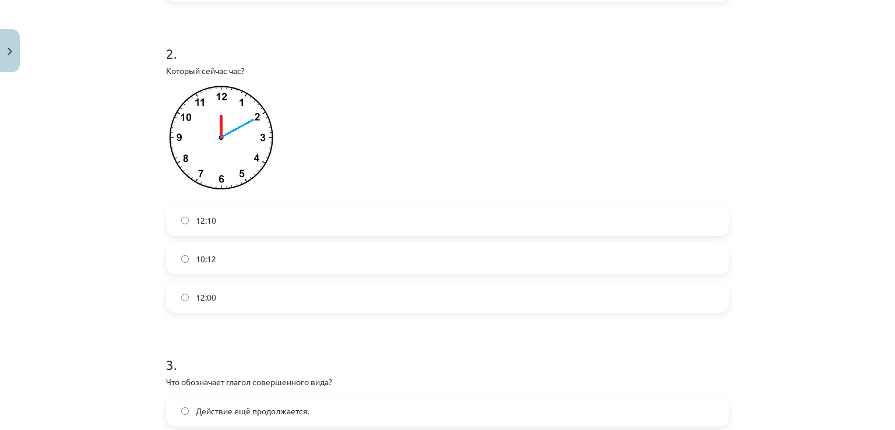
scroll to position [420, 0]
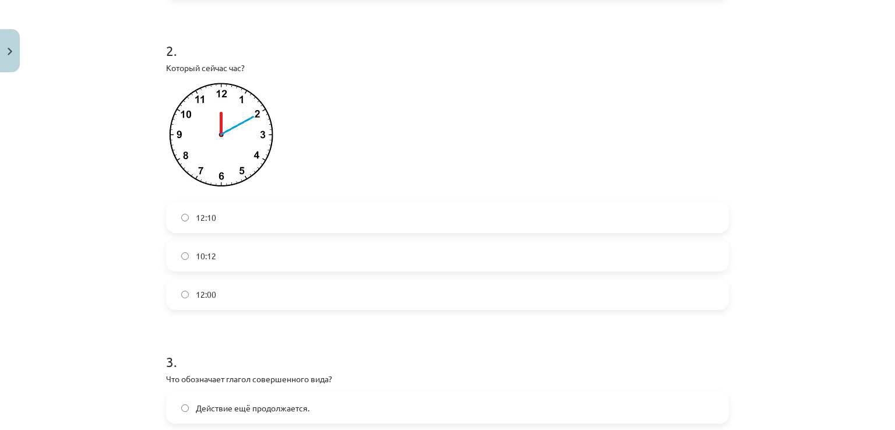
click at [595, 212] on label "12:10" at bounding box center [447, 217] width 561 height 29
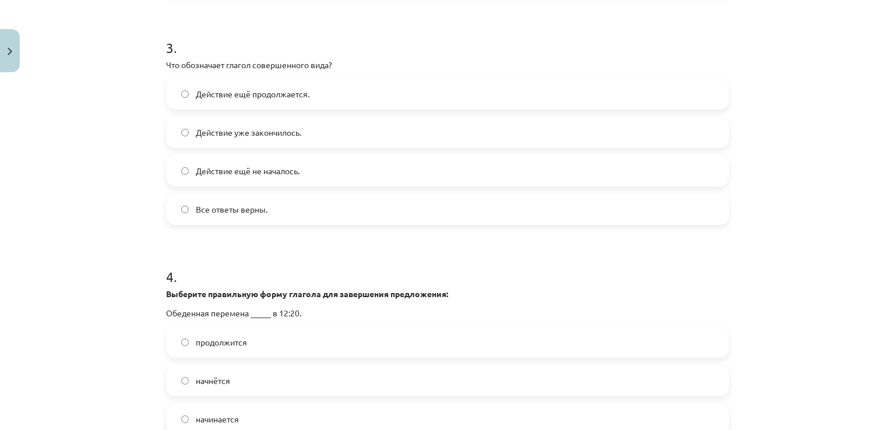
scroll to position [728, 0]
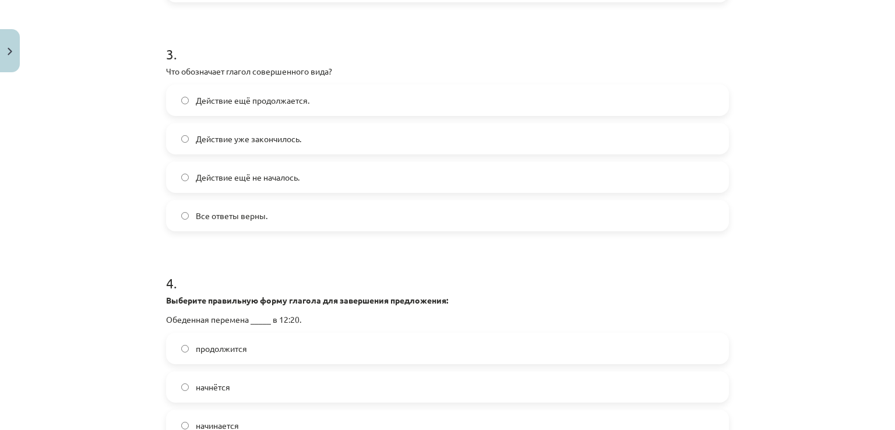
click at [444, 137] on label "Действие уже закончилось." at bounding box center [447, 138] width 561 height 29
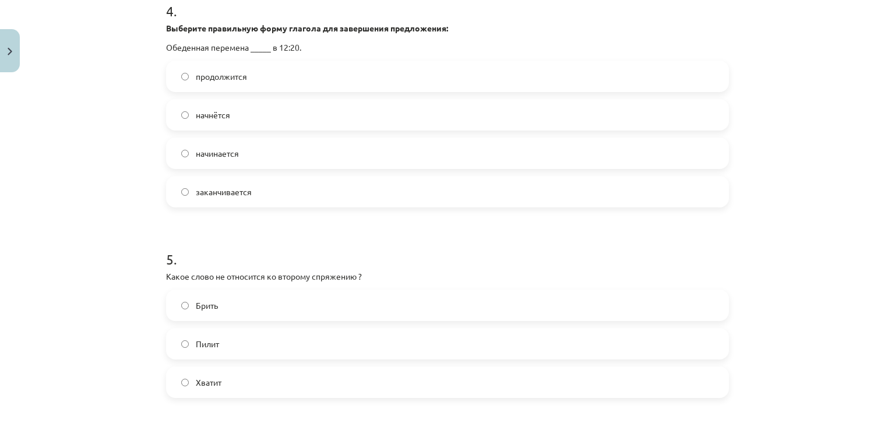
scroll to position [1006, 0]
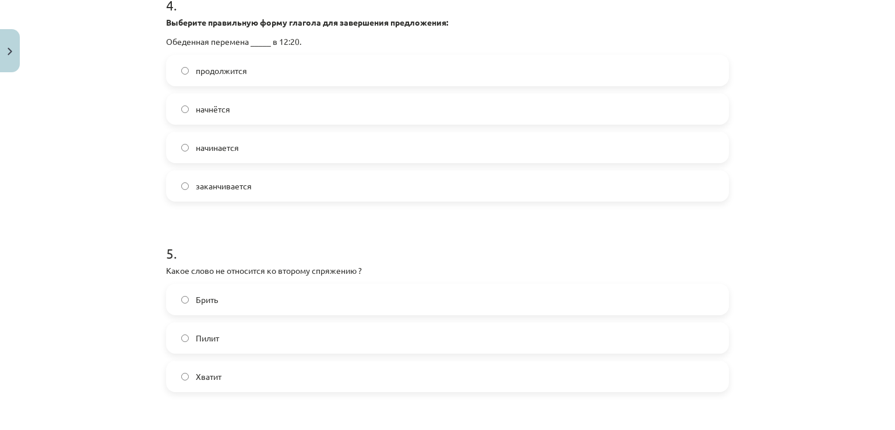
click at [368, 108] on label "начнётся" at bounding box center [447, 108] width 561 height 29
click at [305, 304] on label "Брить" at bounding box center [447, 299] width 561 height 29
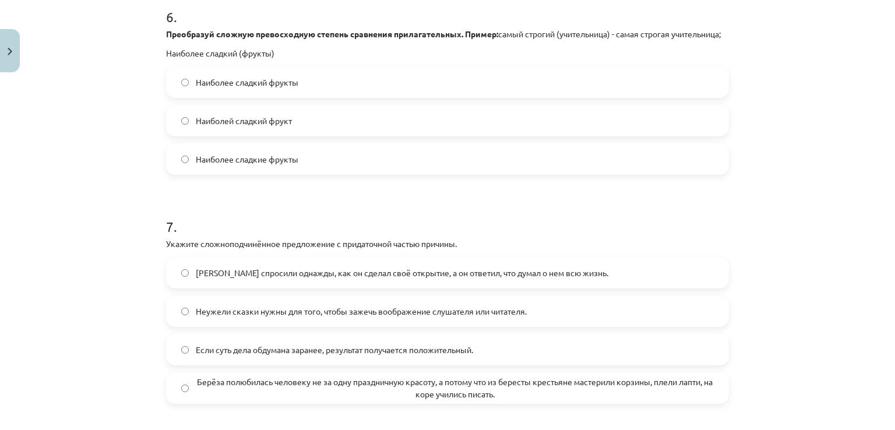
scroll to position [1439, 0]
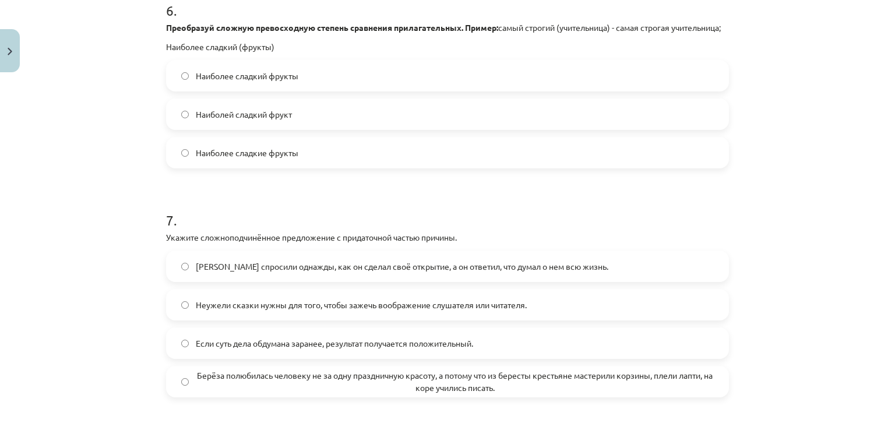
click at [641, 163] on label "Наиболее сладкие фрукты" at bounding box center [447, 152] width 561 height 29
click at [456, 394] on span "Берёза полюбилась человеку не за одну праздничную красоту, а потому что из бере…" at bounding box center [455, 382] width 518 height 24
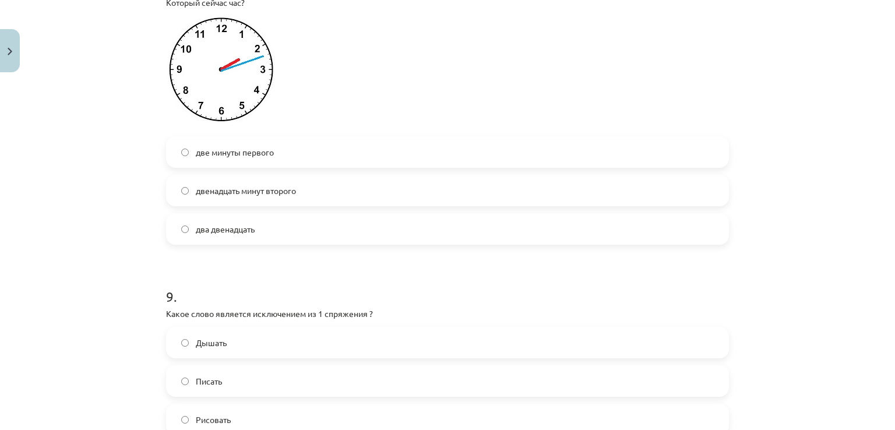
scroll to position [1857, 0]
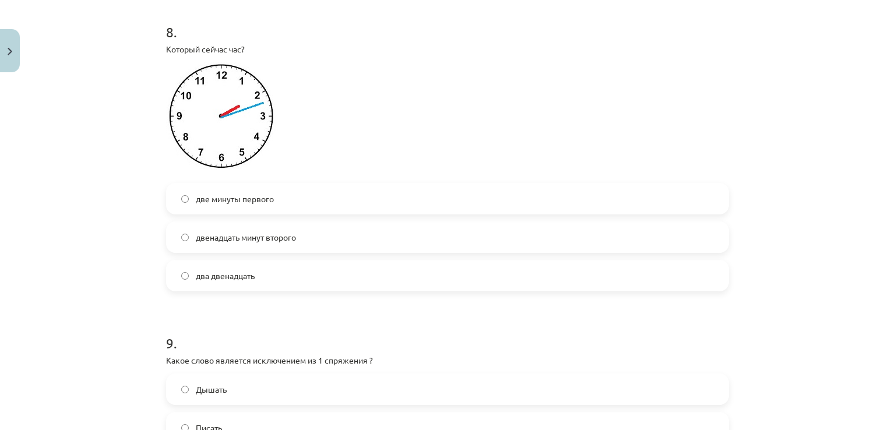
click at [679, 246] on label "двенадцать минут второго" at bounding box center [447, 237] width 561 height 29
click at [596, 290] on label "два двенадцать" at bounding box center [447, 275] width 561 height 29
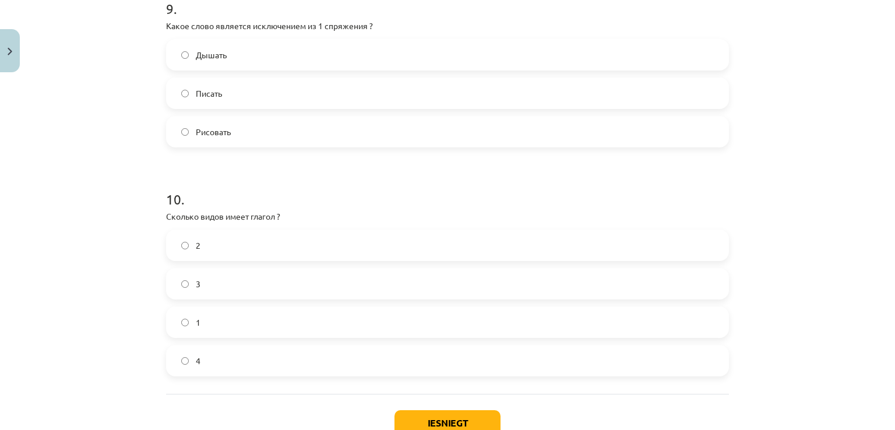
scroll to position [2197, 0]
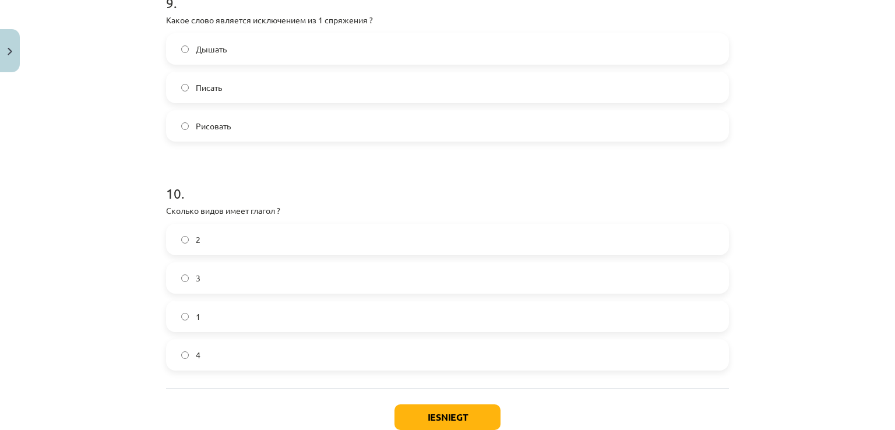
click at [693, 51] on label "Дышать" at bounding box center [447, 48] width 561 height 29
click at [324, 249] on label "2" at bounding box center [447, 239] width 561 height 29
click at [470, 426] on button "Iesniegt" at bounding box center [448, 418] width 106 height 26
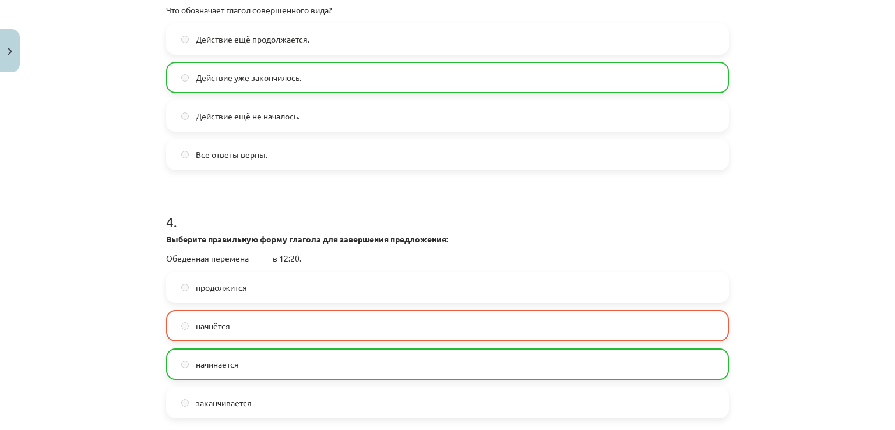
scroll to position [2322, 0]
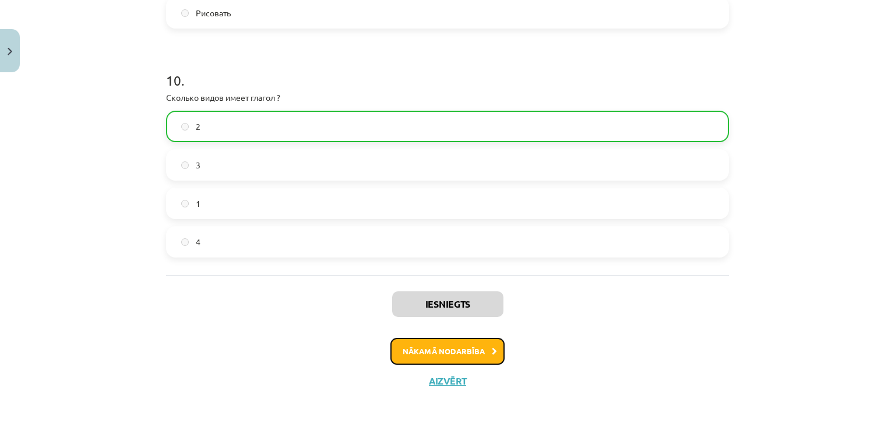
click at [477, 348] on button "Nākamā nodarbība" at bounding box center [448, 351] width 114 height 27
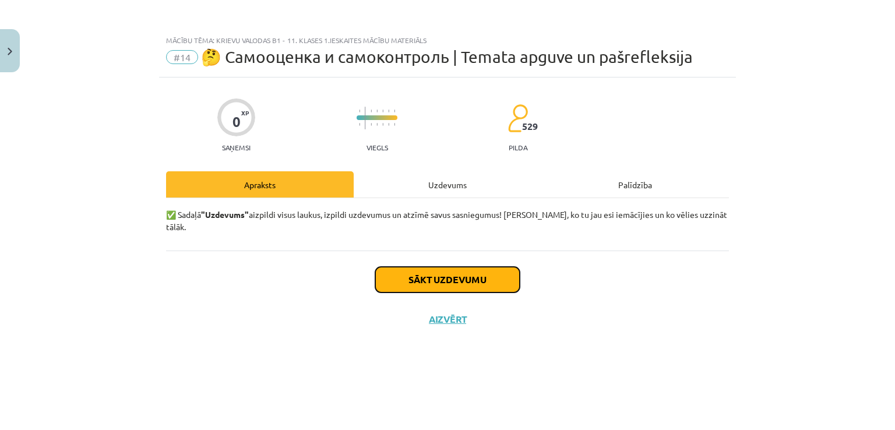
click at [456, 267] on button "Sākt uzdevumu" at bounding box center [447, 280] width 145 height 26
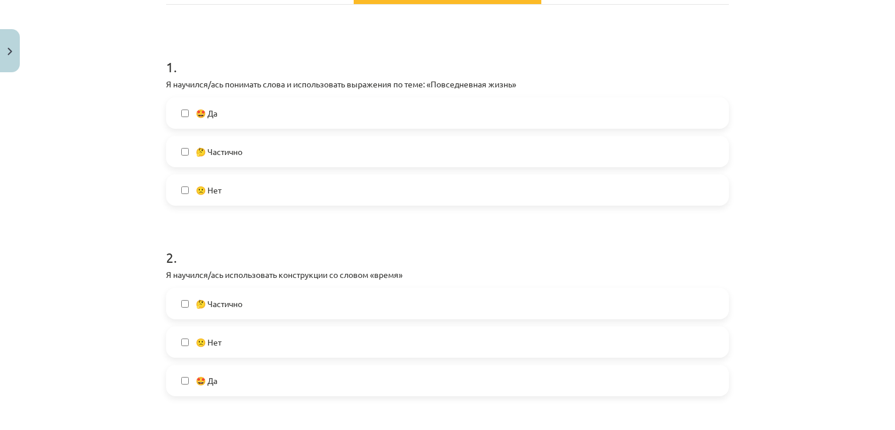
scroll to position [196, 0]
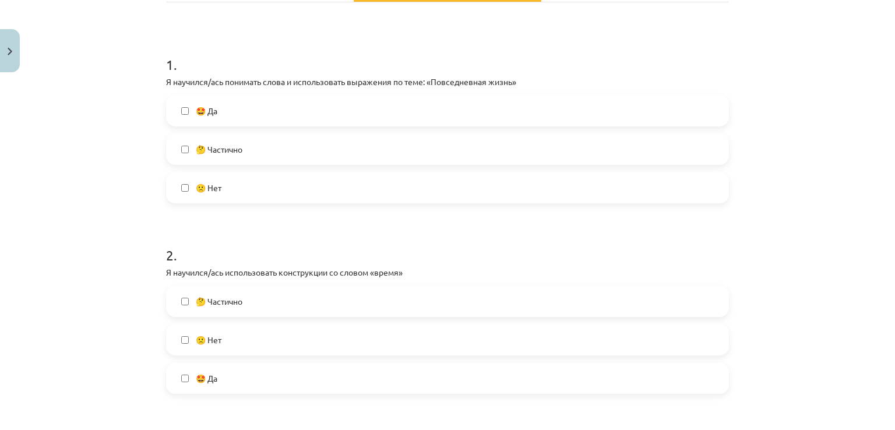
click at [539, 110] on label "🤩 Да" at bounding box center [447, 110] width 561 height 29
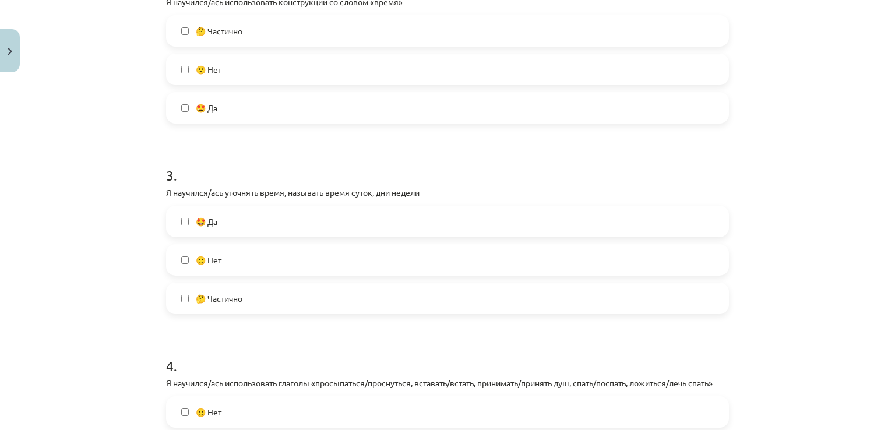
scroll to position [462, 0]
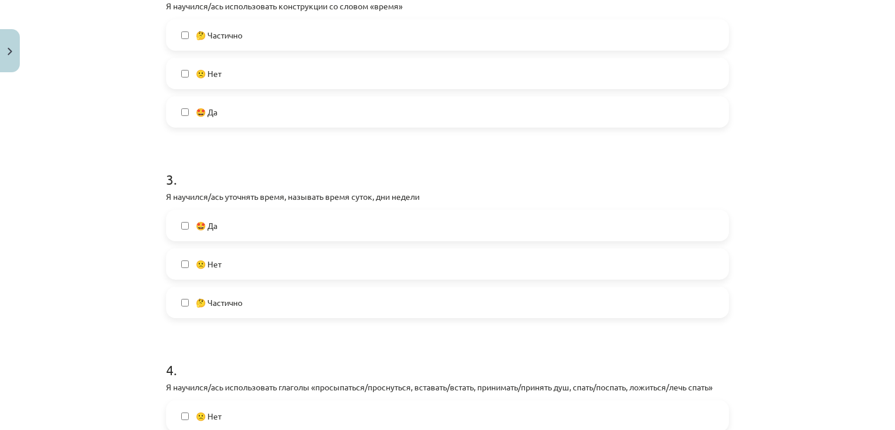
click at [466, 108] on label "🤩 Да" at bounding box center [447, 111] width 561 height 29
click at [271, 227] on label "🤩 Да" at bounding box center [447, 225] width 561 height 29
drag, startPoint x: 886, startPoint y: 146, endPoint x: 891, endPoint y: 196, distance: 49.8
click at [891, 196] on div "Mācību tēma: Krievu valodas b1 - 11. klases 1.ieskaites mācību materiāls #14 🤔 …" at bounding box center [447, 215] width 895 height 430
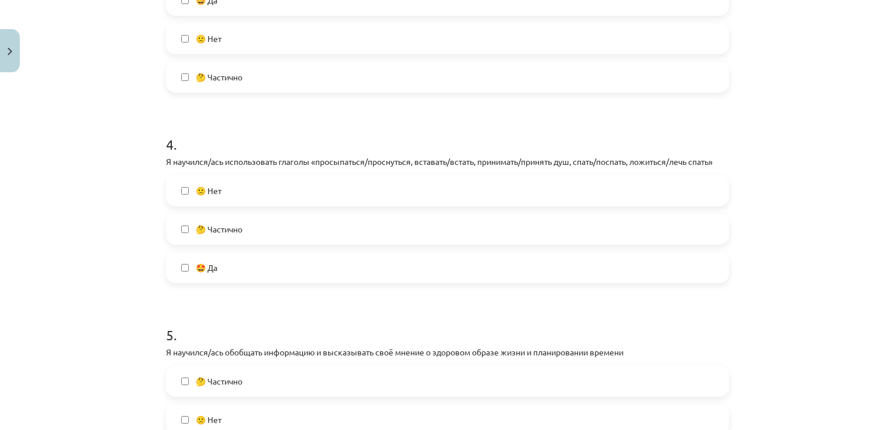
scroll to position [693, 0]
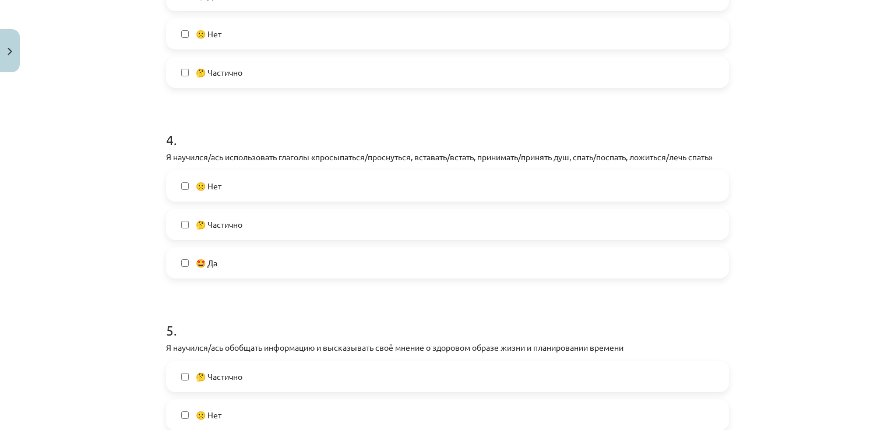
click at [515, 268] on label "🤩 Да" at bounding box center [447, 262] width 561 height 29
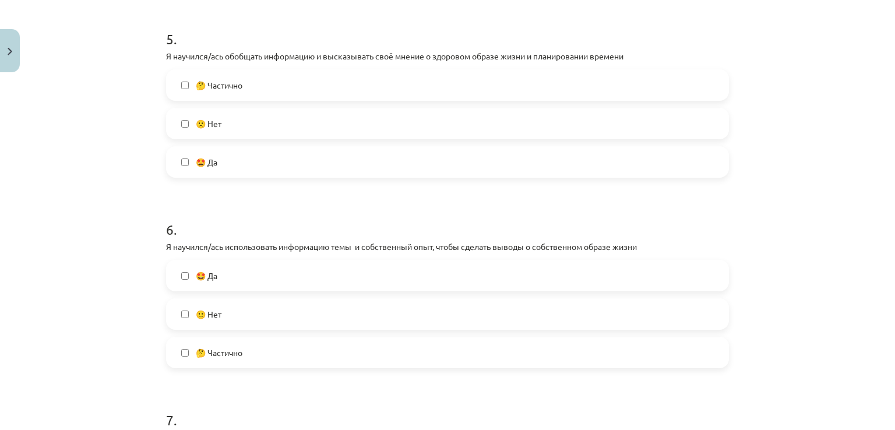
scroll to position [966, 0]
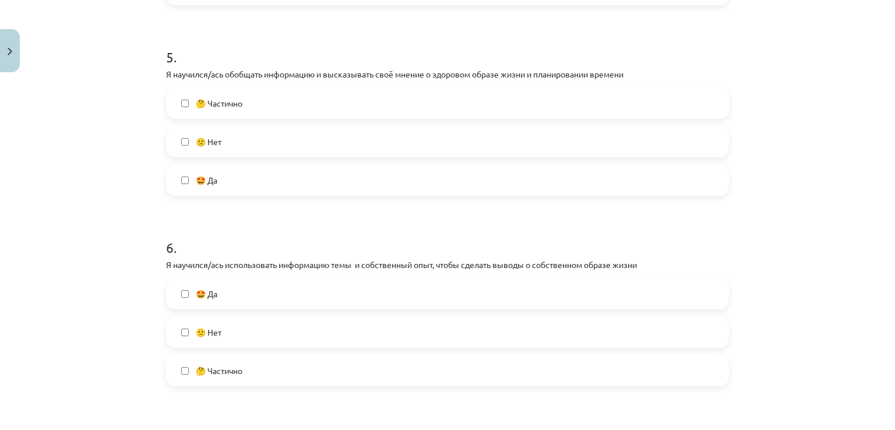
click at [557, 184] on label "🤩 Да" at bounding box center [447, 180] width 561 height 29
click at [364, 303] on label "🤩 Да" at bounding box center [447, 293] width 561 height 29
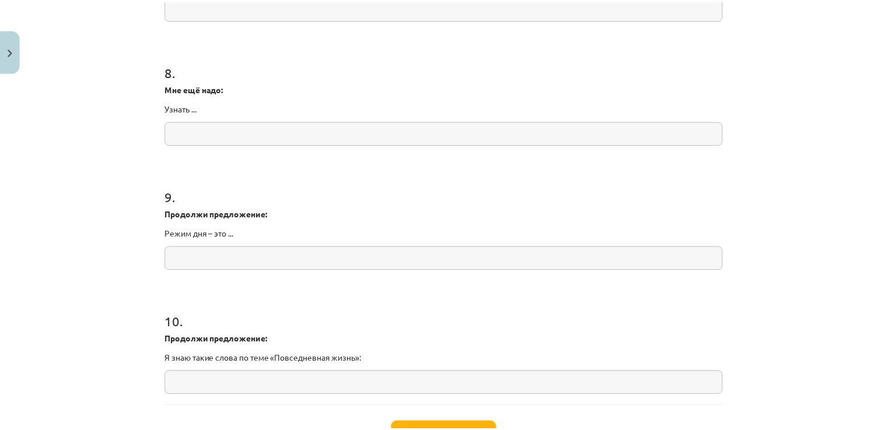
scroll to position [1551, 0]
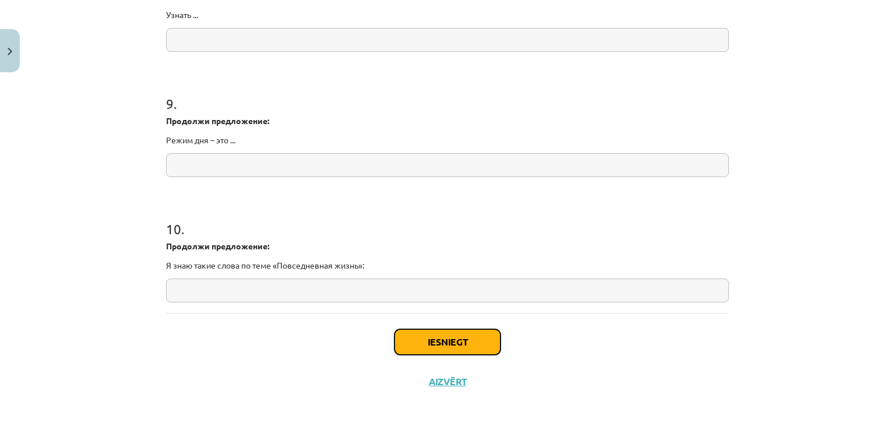
click at [455, 340] on button "Iesniegt" at bounding box center [448, 342] width 106 height 26
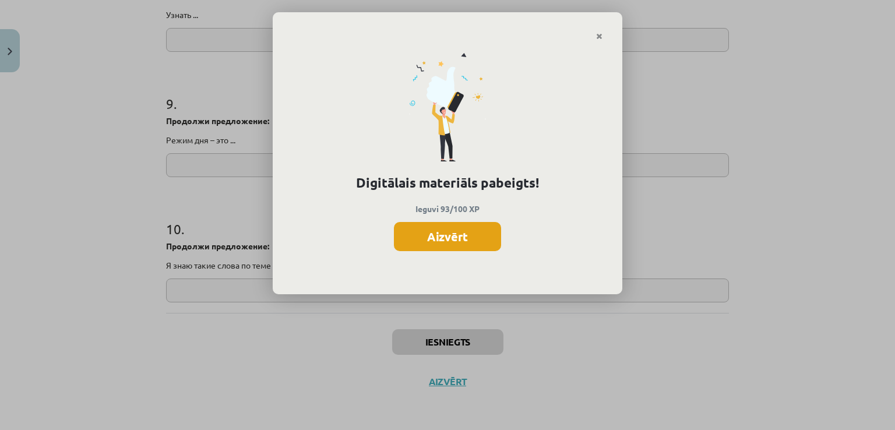
click at [445, 240] on button "Aizvērt" at bounding box center [447, 236] width 107 height 29
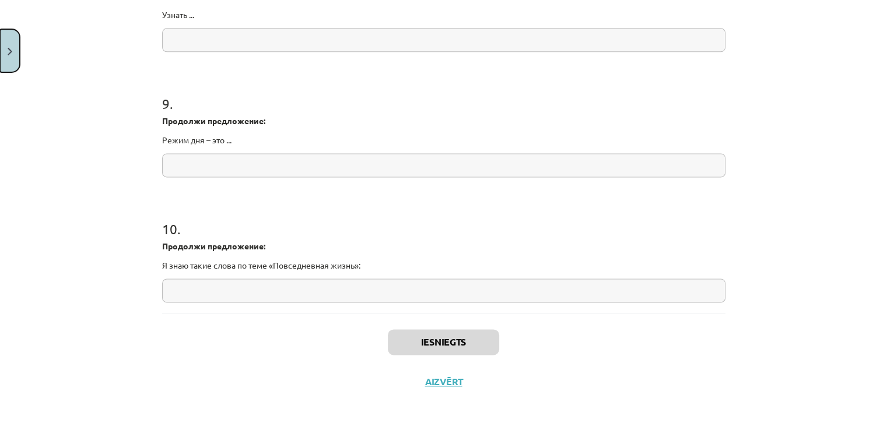
click at [12, 45] on button "Close" at bounding box center [10, 50] width 20 height 43
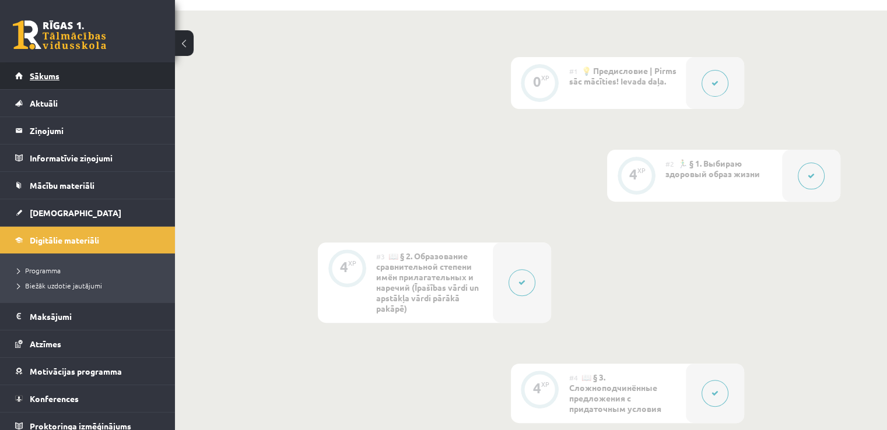
click at [73, 73] on link "Sākums" at bounding box center [87, 75] width 145 height 27
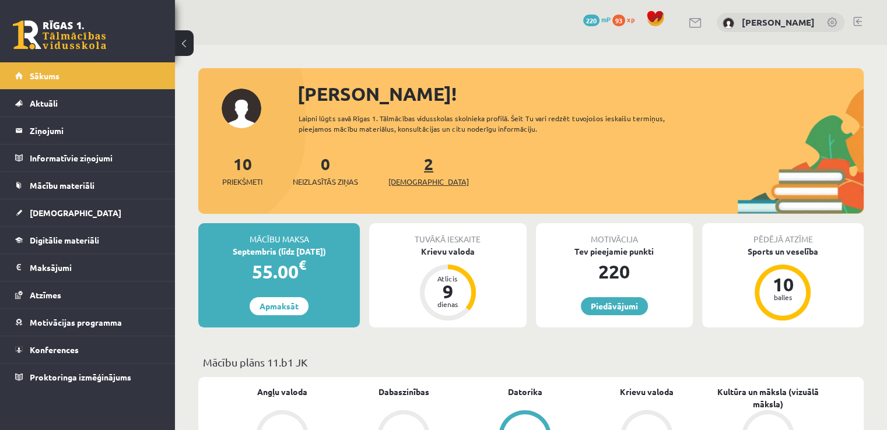
click at [418, 186] on span "[DEMOGRAPHIC_DATA]" at bounding box center [428, 182] width 80 height 12
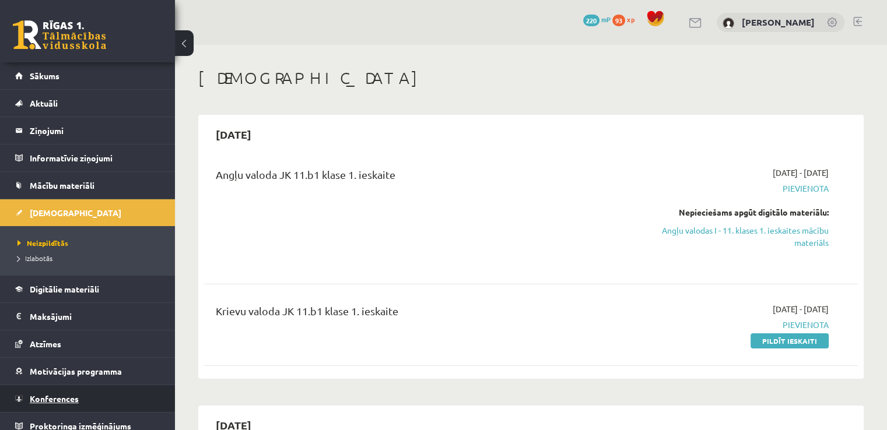
click at [95, 392] on link "Konferences" at bounding box center [87, 398] width 145 height 27
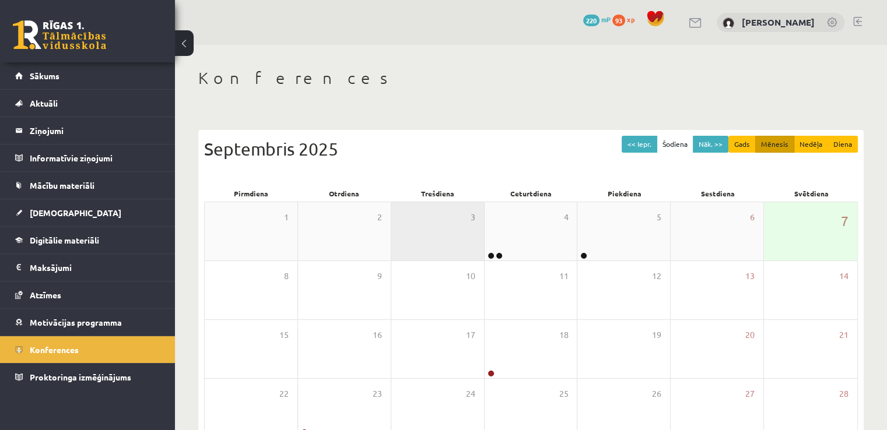
click at [456, 220] on div "3" at bounding box center [437, 231] width 93 height 58
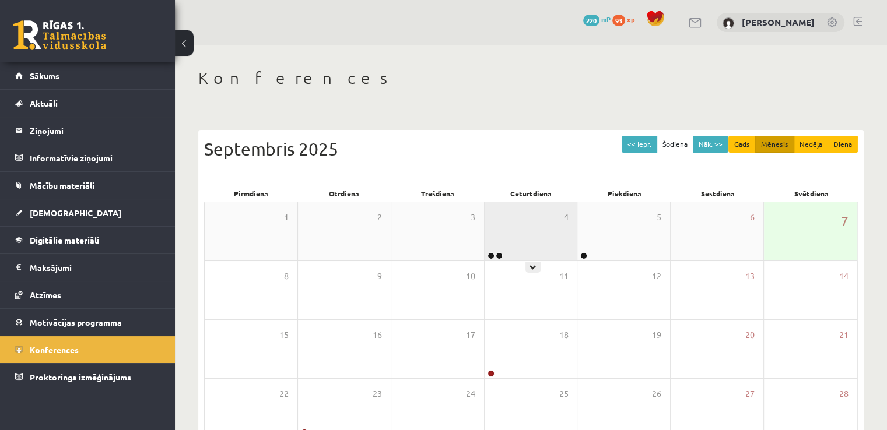
click at [535, 227] on div "4" at bounding box center [530, 231] width 93 height 58
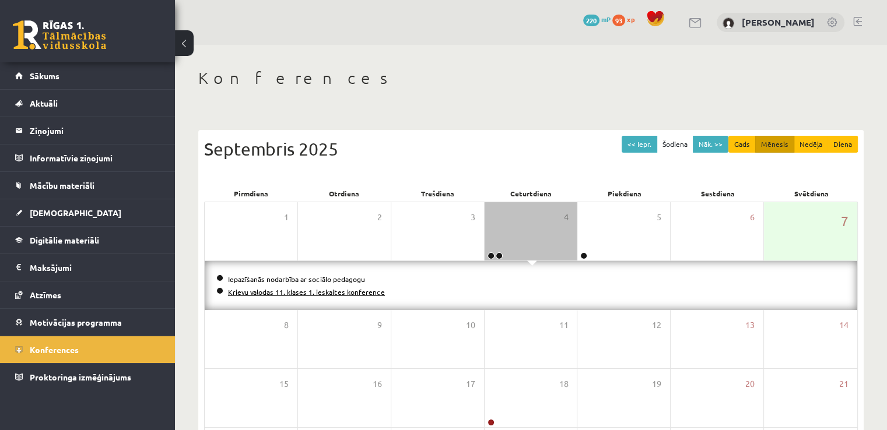
click at [348, 290] on link "Krievu valodas 11. klases 1. ieskaites konference" at bounding box center [306, 291] width 157 height 9
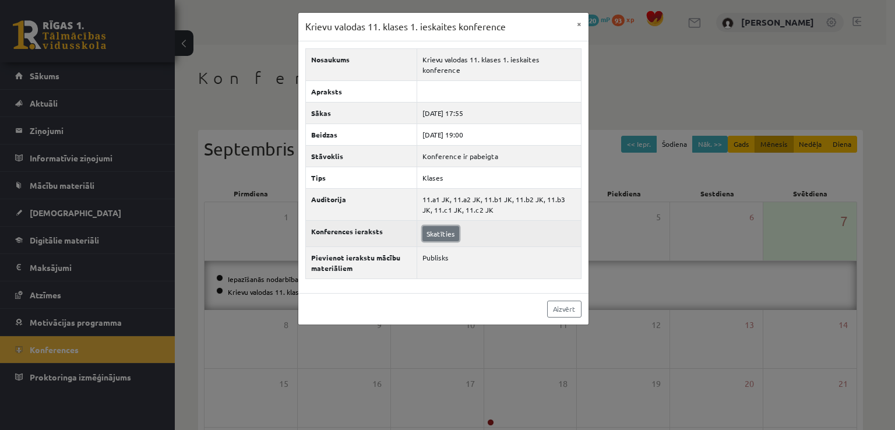
click at [441, 226] on link "Skatīties" at bounding box center [441, 233] width 37 height 15
